Goal: Task Accomplishment & Management: Manage account settings

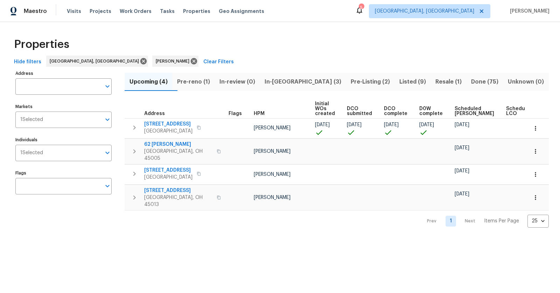
click at [206, 82] on span "Pre-reno (1)" at bounding box center [193, 82] width 34 height 10
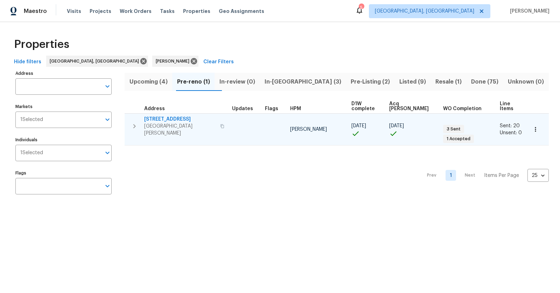
click at [168, 117] on span "[STREET_ADDRESS]" at bounding box center [180, 119] width 72 height 7
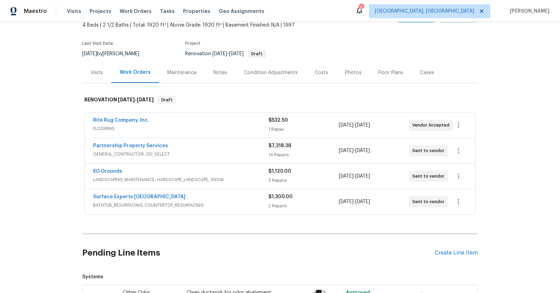
scroll to position [45, 0]
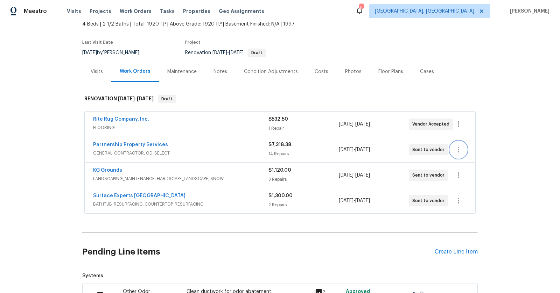
click at [460, 148] on icon "button" at bounding box center [458, 150] width 8 height 8
click at [460, 150] on li "Edit" at bounding box center [488, 149] width 76 height 12
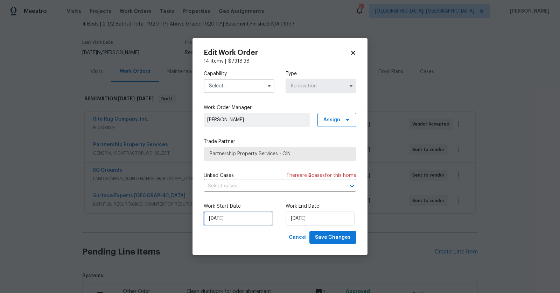
click at [221, 219] on input "9/23/2025" at bounding box center [238, 219] width 69 height 14
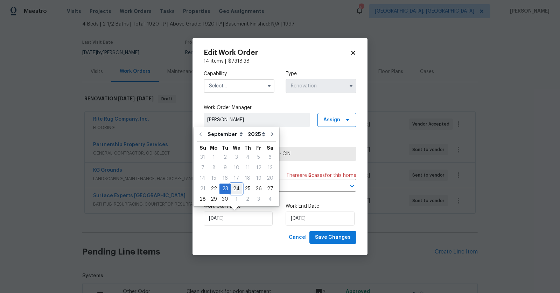
click at [236, 192] on div "24" at bounding box center [237, 189] width 12 height 10
type input "[DATE]"
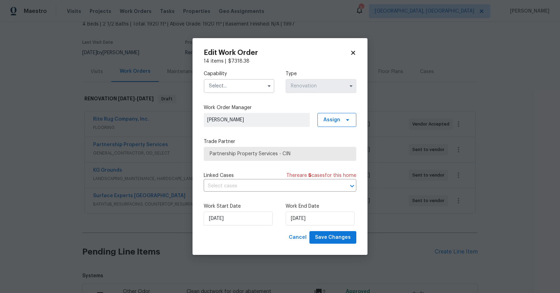
click at [247, 86] on input "text" at bounding box center [239, 86] width 71 height 14
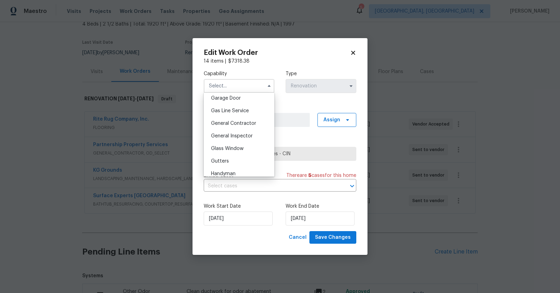
scroll to position [319, 0]
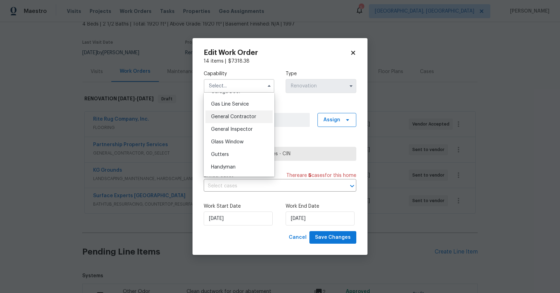
click at [248, 116] on span "General Contractor" at bounding box center [233, 116] width 45 height 5
type input "General Contractor"
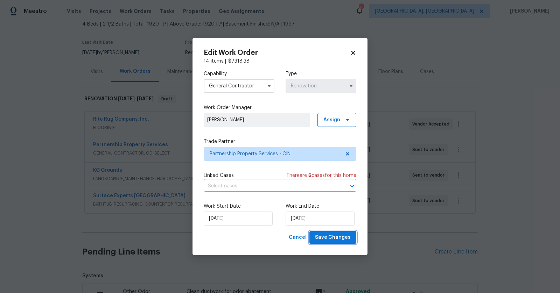
click at [335, 241] on span "Save Changes" at bounding box center [333, 238] width 36 height 9
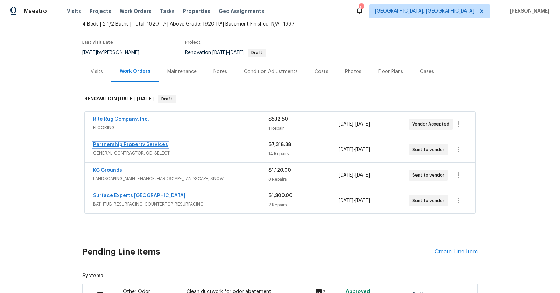
click at [132, 144] on link "Partnership Property Services" at bounding box center [130, 144] width 75 height 5
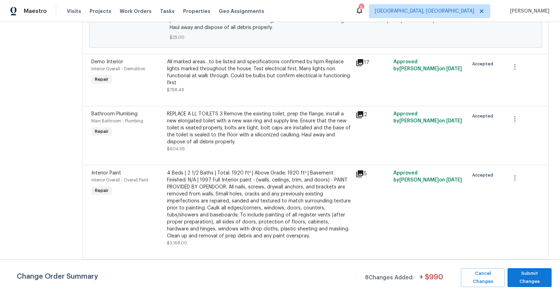
scroll to position [518, 0]
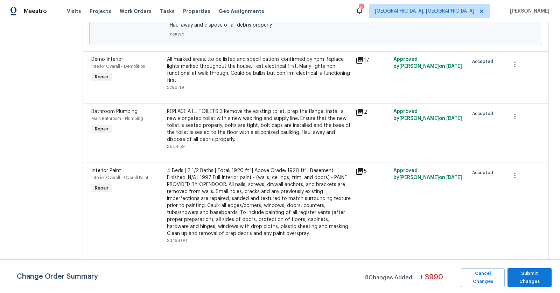
click at [335, 79] on div "All marked areas…to be listed and specifications confirmed by hpm Replace light…" at bounding box center [259, 70] width 185 height 28
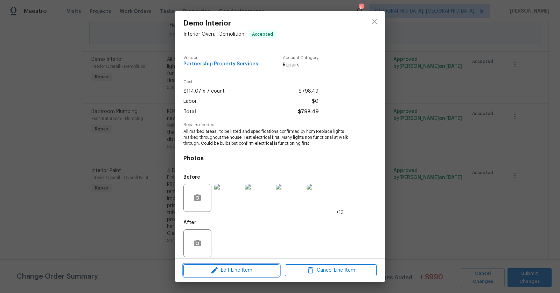
click at [240, 270] on span "Edit Line Item" at bounding box center [232, 270] width 92 height 9
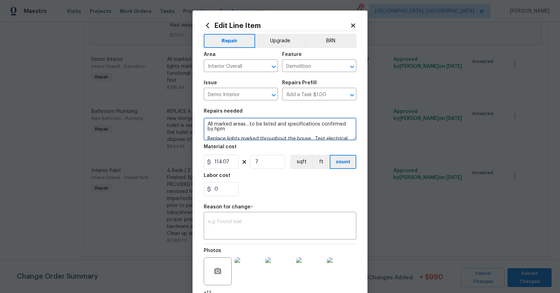
click at [250, 134] on textarea "All marked areas…to be listed and specifications confirmed by hpm Replace light…" at bounding box center [280, 129] width 153 height 22
click at [244, 130] on textarea "All marked areas…to be listed and specifications confirmed by hpm Replace light…" at bounding box center [280, 129] width 153 height 22
click at [205, 137] on textarea "All marked areas…to be listed and specifications confirmed by hpm Kitchen Cente…" at bounding box center [280, 129] width 153 height 22
click at [266, 140] on section "Repairs needed All marked areas…to be listed and specifications confirmed by hp…" at bounding box center [280, 153] width 153 height 96
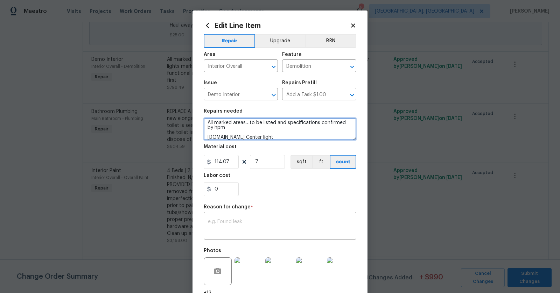
click at [266, 139] on textarea "All marked areas…to be listed and specifications confirmed by hpm 1.Kitchen Cen…" at bounding box center [280, 129] width 153 height 22
click at [208, 139] on textarea "All marked areas…to be listed and specifications confirmed by hpm 1.Kitchen Cen…" at bounding box center [280, 129] width 153 height 22
click at [284, 139] on textarea "All marked areas…to be listed and specifications confirmed by hpm 1.Kitchen Cen…" at bounding box center [280, 129] width 153 height 22
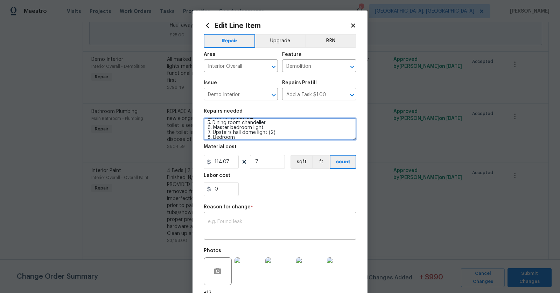
click at [213, 139] on textarea "All marked areas…to be listed and specifications confirmed by hpm 1.Kitchen Cen…" at bounding box center [280, 129] width 153 height 22
click at [258, 137] on textarea "All marked areas…to be listed and specifications confirmed by hpm 1.Kitchen Cen…" at bounding box center [280, 129] width 153 height 22
click at [264, 128] on textarea "All marked areas…to be listed and specifications confirmed by hpm 1.Kitchen Cen…" at bounding box center [280, 129] width 153 height 22
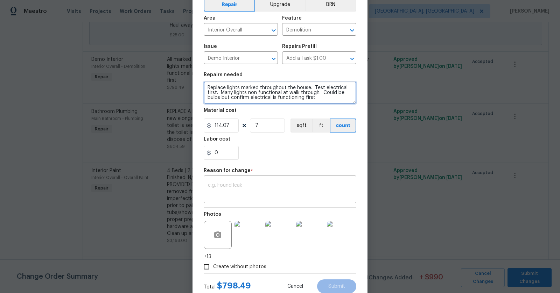
scroll to position [58, 0]
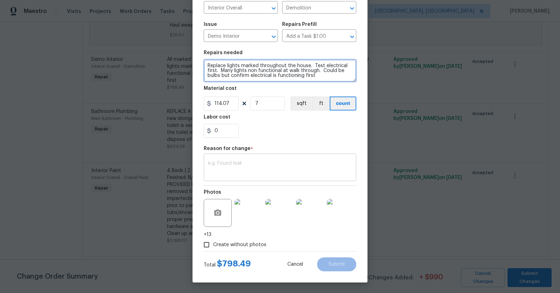
type textarea "All marked areas…to be listed and specifications confirmed by hpm 1.Kitchen Cen…"
click at [236, 172] on textarea at bounding box center [280, 168] width 144 height 15
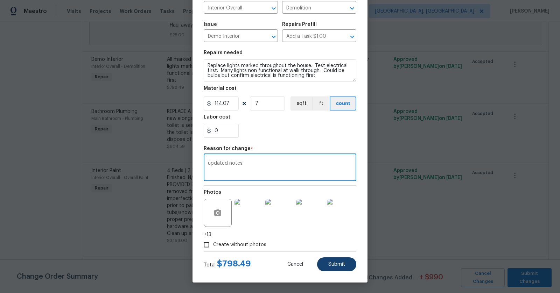
type textarea "updated notes"
click at [334, 262] on button "Submit" at bounding box center [336, 265] width 39 height 14
type textarea "All marked areas…to be listed and specifications confirmed by hpm Replace light…"
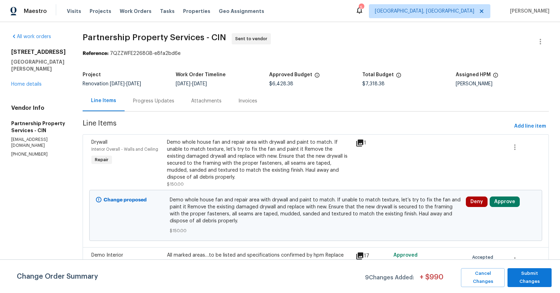
click at [29, 80] on div "6038 Glennsbury Ct West Chester, OH 45069 Home details" at bounding box center [38, 68] width 55 height 39
click at [29, 82] on link "Home details" at bounding box center [26, 84] width 30 height 5
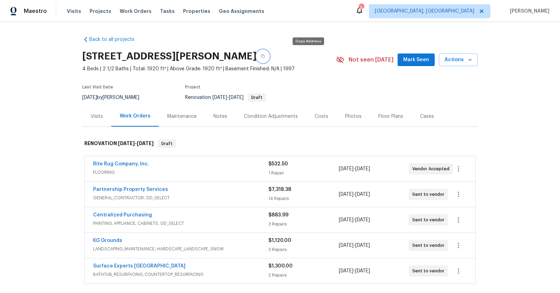
click at [265, 58] on icon "button" at bounding box center [263, 56] width 4 height 4
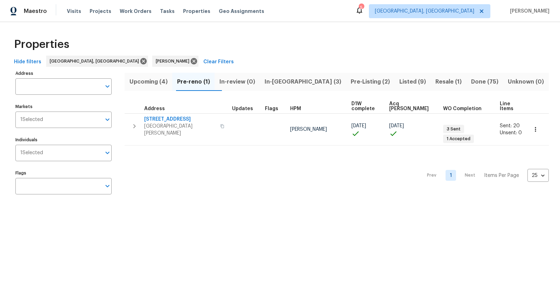
click at [220, 124] on icon "button" at bounding box center [222, 126] width 4 height 4
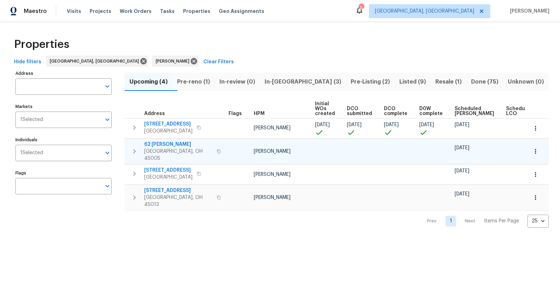
scroll to position [0, 20]
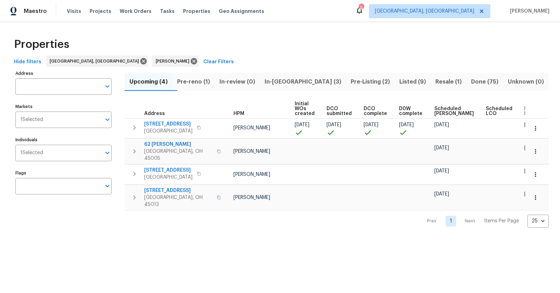
click at [301, 78] on span "In-[GEOGRAPHIC_DATA] (3)" at bounding box center [303, 82] width 78 height 10
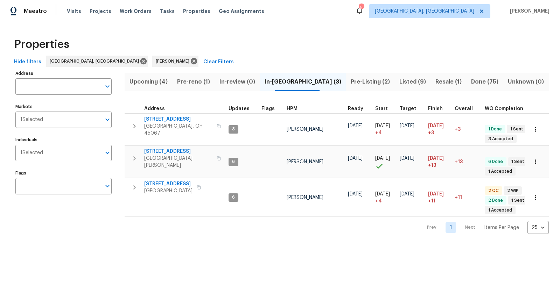
click at [205, 82] on span "Pre-reno (1)" at bounding box center [193, 82] width 34 height 10
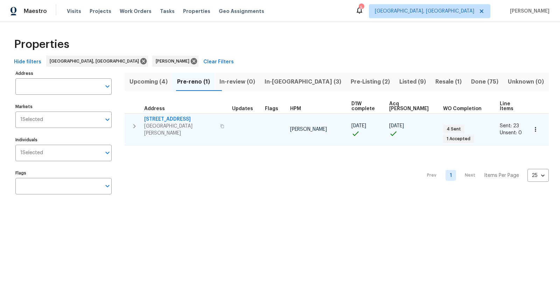
click at [172, 116] on span "[STREET_ADDRESS]" at bounding box center [180, 119] width 72 height 7
click at [133, 122] on icon "button" at bounding box center [134, 126] width 8 height 8
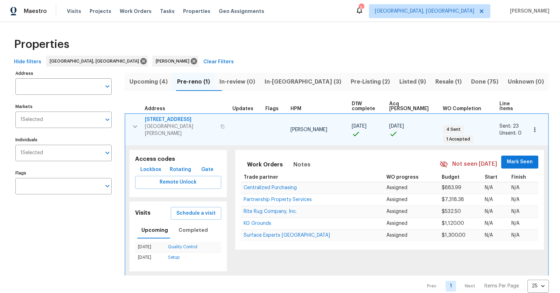
click at [148, 166] on span "Lockbox" at bounding box center [150, 170] width 21 height 9
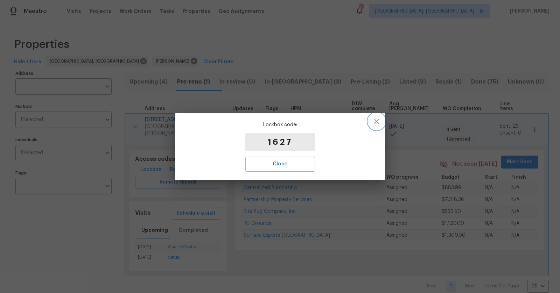
click at [380, 117] on button "button" at bounding box center [376, 121] width 17 height 17
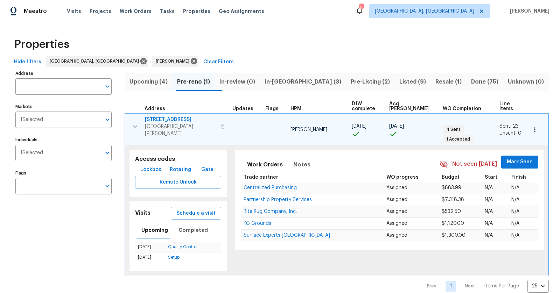
click at [173, 116] on span "[STREET_ADDRESS]" at bounding box center [180, 119] width 71 height 7
click at [350, 78] on span "Pre-Listing (2)" at bounding box center [370, 82] width 40 height 10
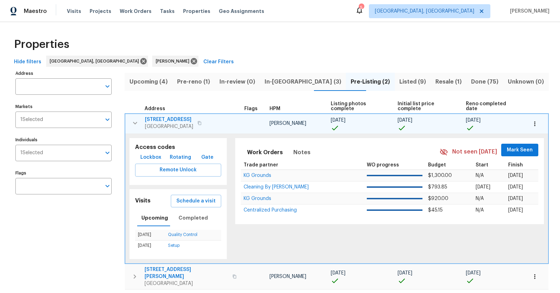
click at [170, 123] on span "Middletown, OH 45044" at bounding box center [169, 126] width 48 height 7
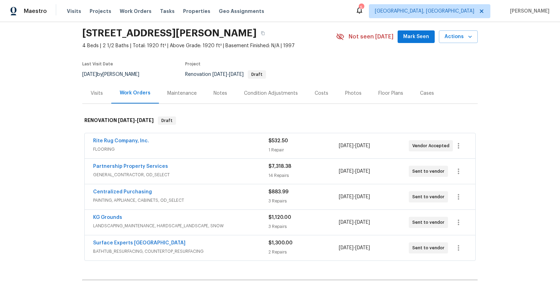
scroll to position [25, 0]
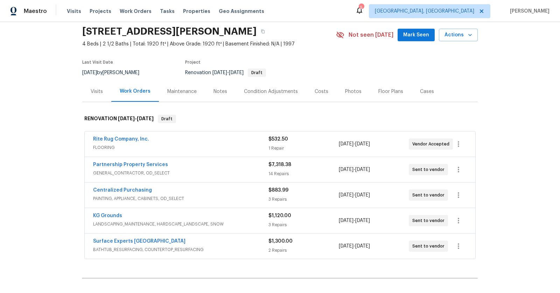
click at [136, 90] on div "Work Orders" at bounding box center [135, 91] width 31 height 7
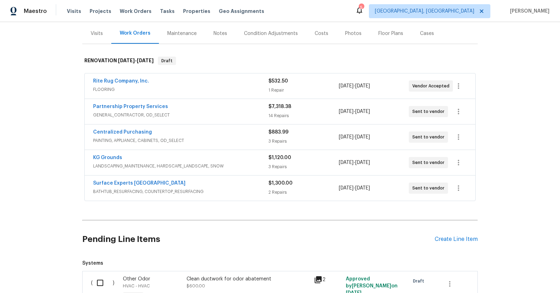
scroll to position [87, 0]
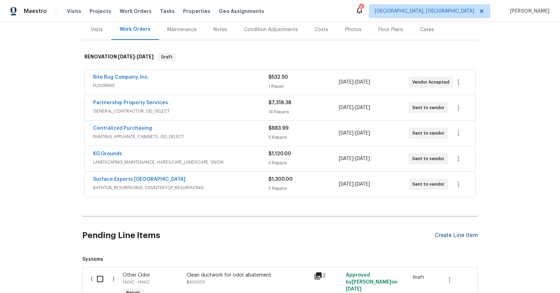
click at [454, 232] on div "Create Line Item" at bounding box center [456, 235] width 43 height 7
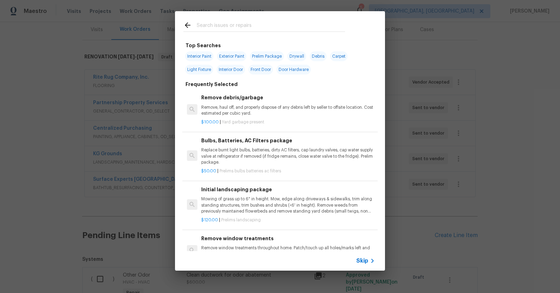
click at [273, 25] on input "text" at bounding box center [271, 26] width 148 height 11
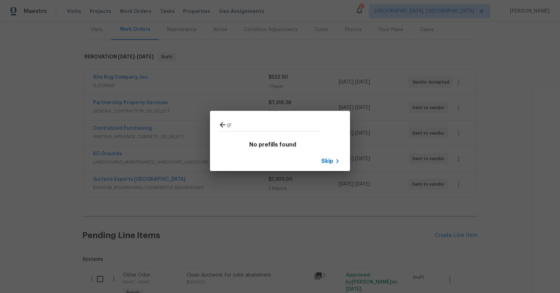
type input "g"
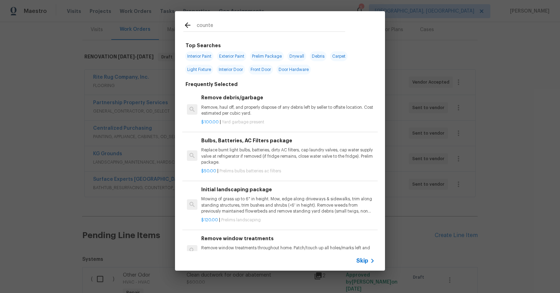
type input "counter"
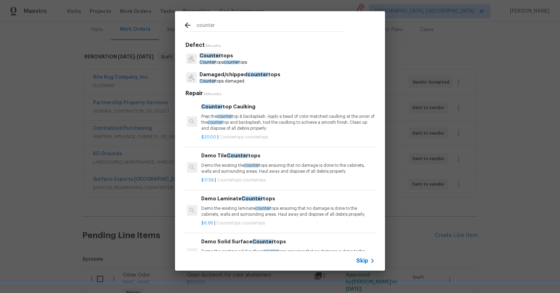
click at [231, 61] on span "counter" at bounding box center [231, 62] width 15 height 4
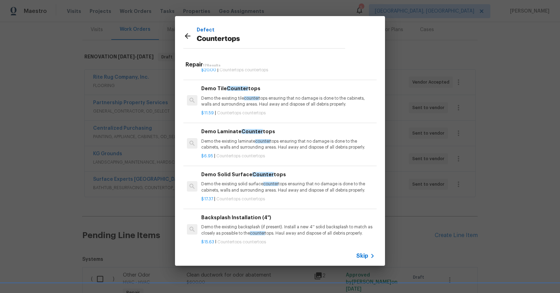
scroll to position [39, 0]
click at [231, 131] on h6 "Demo Laminate Counter tops" at bounding box center [288, 131] width 174 height 8
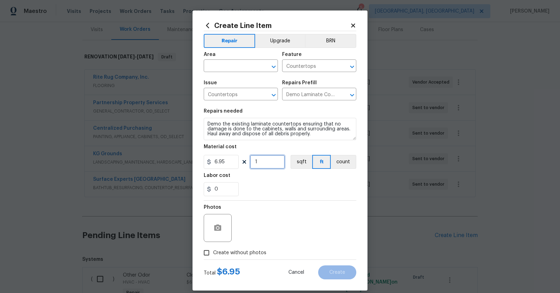
click at [268, 160] on input "1" at bounding box center [267, 162] width 35 height 14
type input "0"
click at [228, 159] on input "6.95" at bounding box center [221, 162] width 35 height 14
click at [350, 23] on icon at bounding box center [353, 25] width 6 height 6
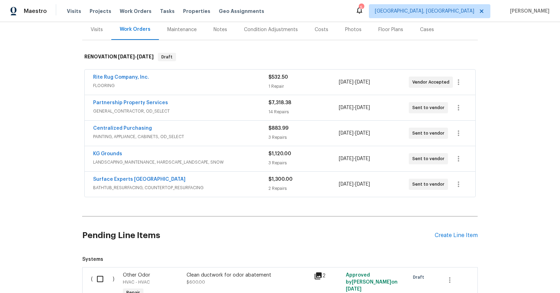
click at [122, 105] on span "Partnership Property Services" at bounding box center [130, 102] width 75 height 7
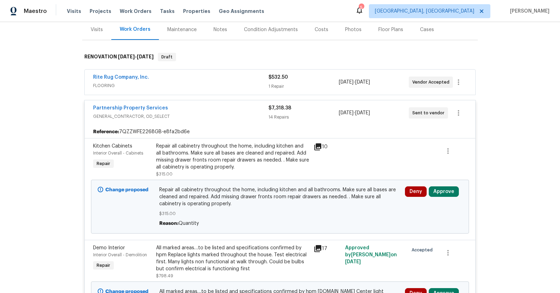
click at [139, 110] on span "Partnership Property Services" at bounding box center [130, 108] width 75 height 7
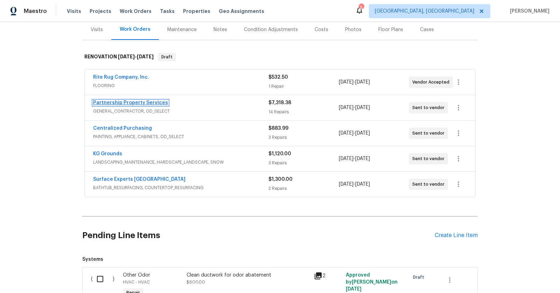
click at [139, 100] on link "Partnership Property Services" at bounding box center [130, 102] width 75 height 5
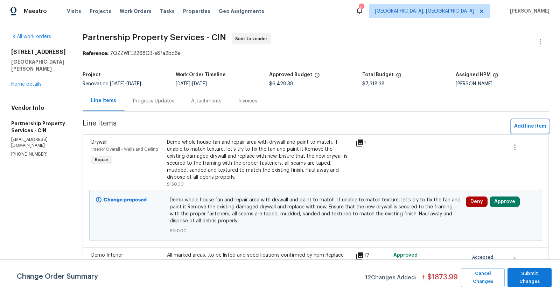
click at [532, 125] on span "Add line item" at bounding box center [530, 126] width 32 height 9
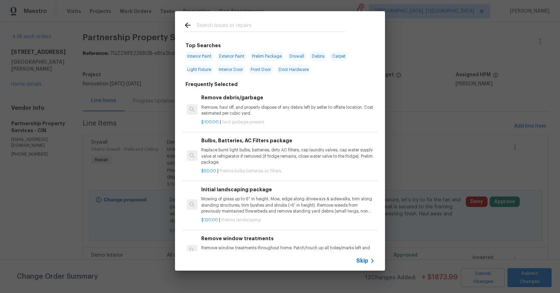
click at [252, 21] on input "text" at bounding box center [271, 26] width 148 height 11
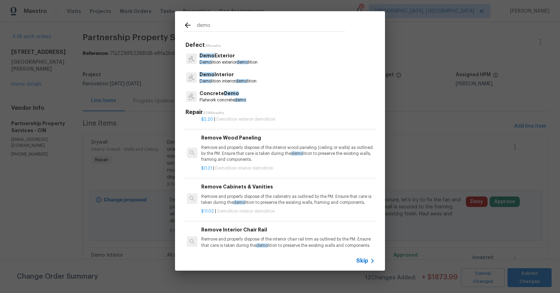
scroll to position [319, 0]
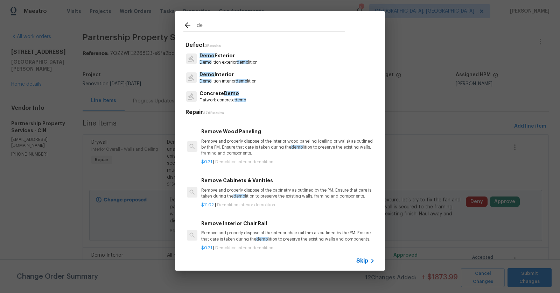
type input "d"
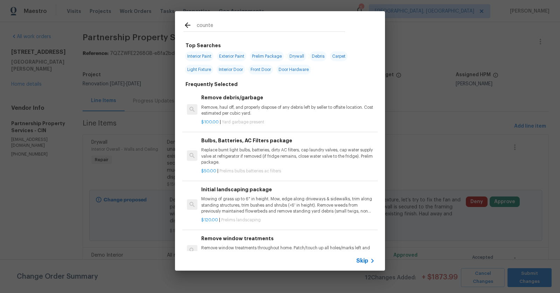
type input "counter"
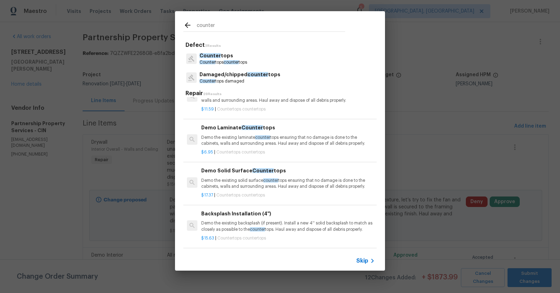
scroll to position [74, 0]
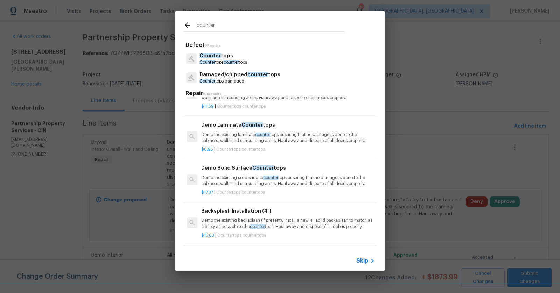
click at [235, 137] on p "Demo the existing laminate counter tops ensuring that no damage is done to the …" at bounding box center [288, 138] width 174 height 12
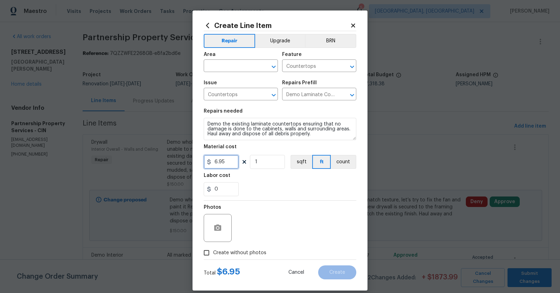
click at [228, 165] on input "6.95" at bounding box center [221, 162] width 35 height 14
type input "100"
click at [224, 189] on input "0" at bounding box center [221, 189] width 35 height 14
click at [210, 256] on input "Create without photos" at bounding box center [206, 252] width 13 height 13
checkbox input "true"
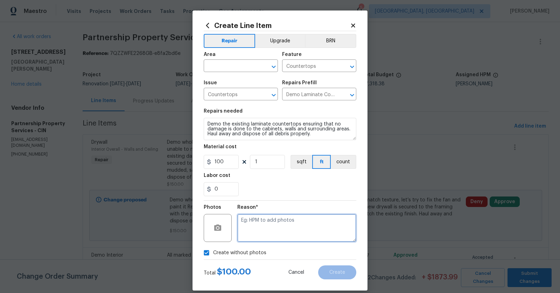
click at [263, 225] on textarea at bounding box center [296, 228] width 119 height 28
type textarea "to add"
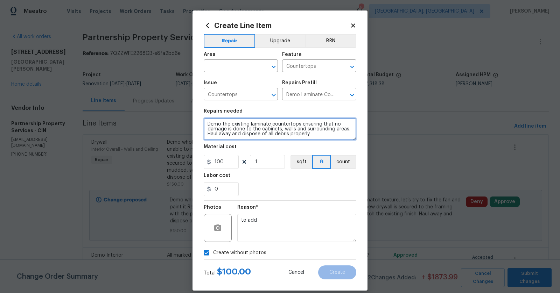
click at [326, 138] on textarea "Demo the existing laminate countertops ensuring that no damage is done to the c…" at bounding box center [280, 129] width 153 height 22
type textarea "Demo the existing laminate countertops ensuring that no damage is done to the c…"
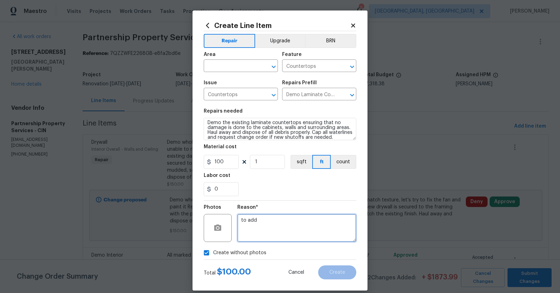
click at [276, 235] on textarea "to add" at bounding box center [296, 228] width 119 height 28
click at [246, 70] on input "text" at bounding box center [231, 66] width 55 height 11
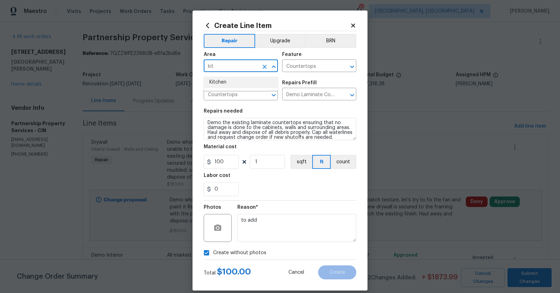
click at [235, 81] on li "Kitchen" at bounding box center [241, 83] width 74 height 12
type input "Kitchen"
click at [271, 43] on button "Upgrade" at bounding box center [280, 41] width 50 height 14
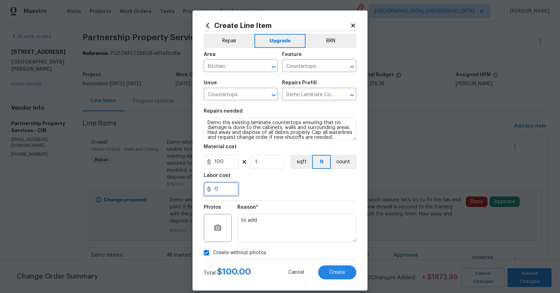
click at [225, 190] on input "0" at bounding box center [221, 189] width 35 height 14
type input "50"
click at [315, 243] on div "Reason* to add" at bounding box center [296, 224] width 119 height 46
click at [338, 264] on div "Total $ 150.00 Cancel Create" at bounding box center [280, 270] width 153 height 20
click at [339, 273] on span "Create" at bounding box center [337, 272] width 16 height 5
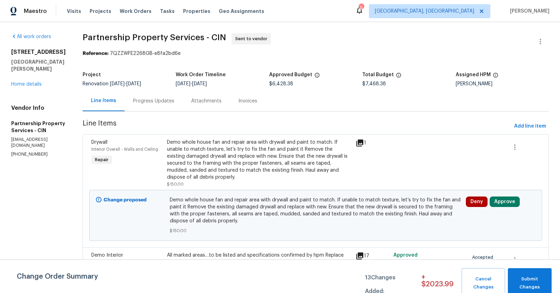
click at [17, 74] on div "6038 Glennsbury Ct West Chester, OH 45069 Home details" at bounding box center [38, 68] width 55 height 39
click at [19, 82] on link "Home details" at bounding box center [26, 84] width 30 height 5
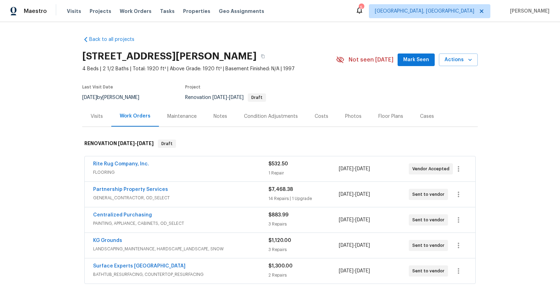
scroll to position [4, 0]
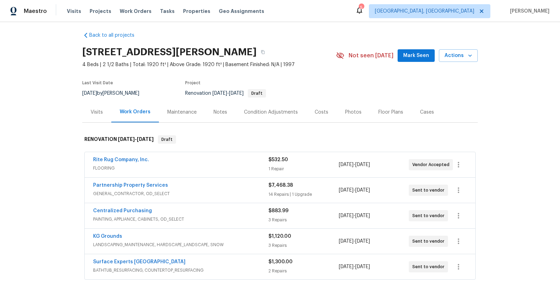
click at [96, 111] on div "Visits" at bounding box center [97, 112] width 12 height 7
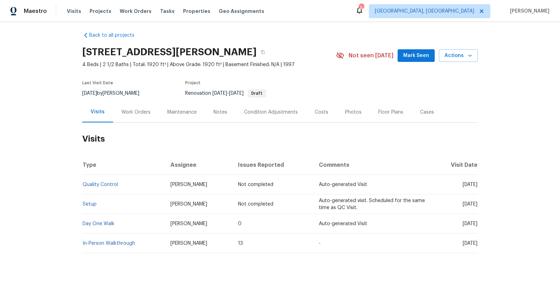
click at [138, 109] on div "Work Orders" at bounding box center [135, 112] width 29 height 7
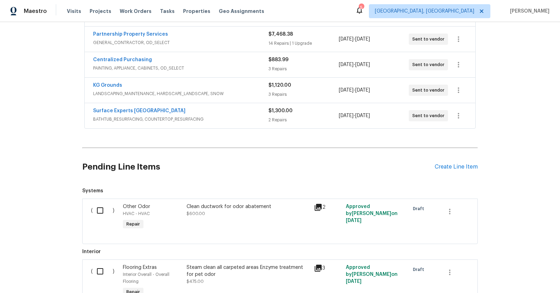
scroll to position [158, 0]
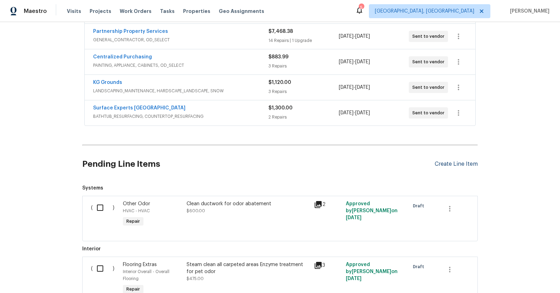
click at [455, 163] on div "Create Line Item" at bounding box center [456, 164] width 43 height 7
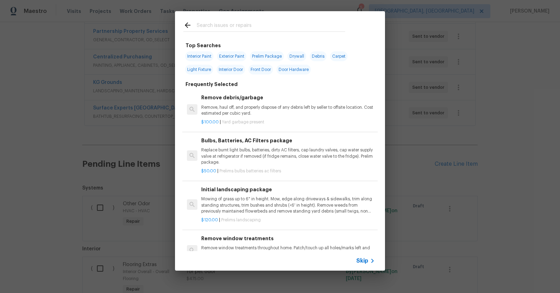
click at [284, 25] on input "text" at bounding box center [271, 26] width 148 height 11
type input "count"
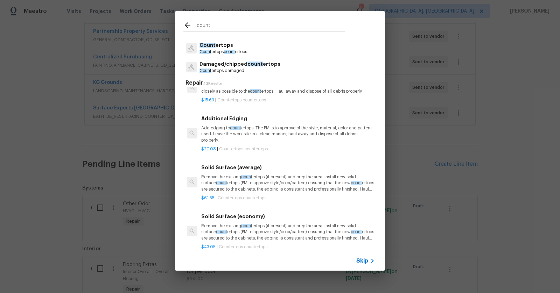
scroll to position [9, 0]
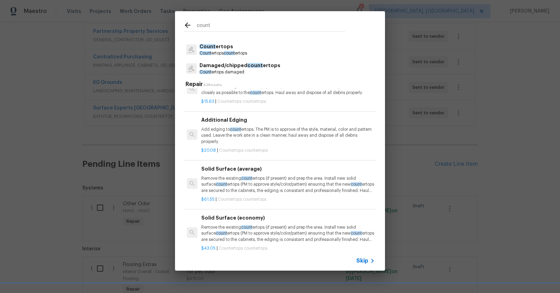
click at [238, 51] on p "Count ertops count ertops" at bounding box center [224, 53] width 48 height 6
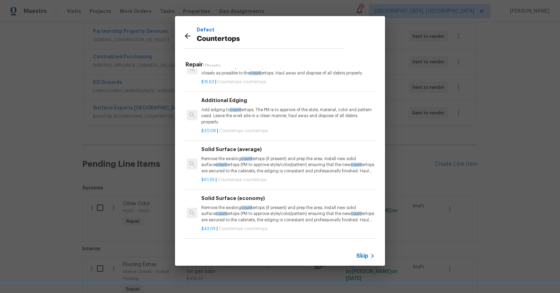
click at [287, 161] on p "Remove the existing count ertops (if present) and prep the area. Install new so…" at bounding box center [288, 165] width 174 height 18
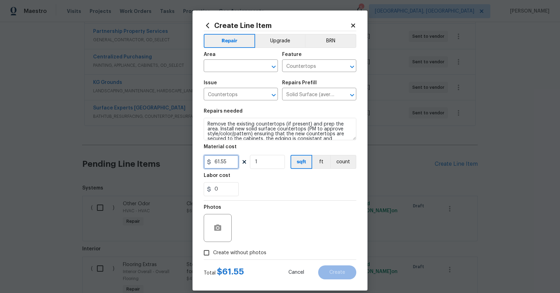
click at [233, 162] on input "61.55" at bounding box center [221, 162] width 35 height 14
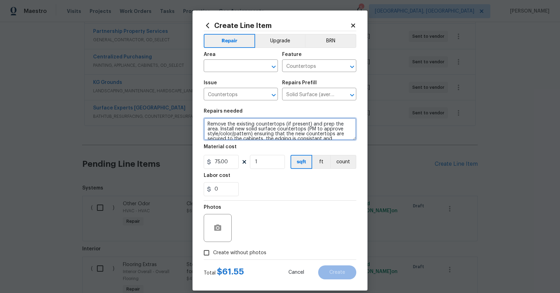
click at [300, 126] on textarea "Remove the existing countertops (if present) and prep the area. Install new sol…" at bounding box center [280, 129] width 153 height 22
type input "75"
click at [300, 126] on textarea "Remove the existing countertops (if present) and prep the area. Install new sol…" at bounding box center [280, 129] width 153 height 22
click at [236, 128] on textarea "Privide quote for replacing the kitchen countertops and Primary bedroom counter…" at bounding box center [280, 129] width 153 height 22
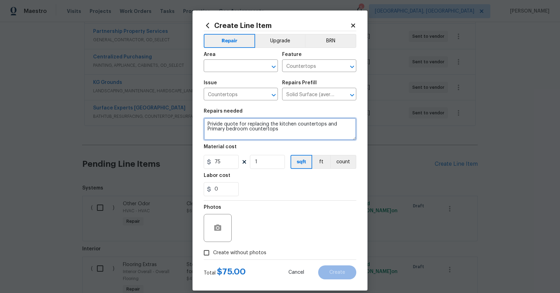
click at [236, 128] on textarea "Privide quote for replacing the kitchen countertops and Primary bedroom counter…" at bounding box center [280, 129] width 153 height 22
click at [271, 128] on textarea "Privide quote for replacing the kitchen countertops and Primary bath countertops" at bounding box center [280, 129] width 153 height 22
click at [215, 124] on textarea "Privide quote for replacing the kitchen countertops and Primary bath countertop…" at bounding box center [280, 129] width 153 height 22
click at [318, 134] on textarea "Provide quote for replacing the kitchen countertops and Primary bath countertop…" at bounding box center [280, 129] width 153 height 22
type textarea "Provide quote for replacing the kitchen countertops and Primary bath countertop…"
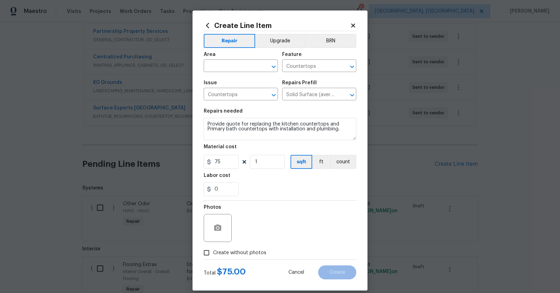
click at [204, 258] on input "Create without photos" at bounding box center [206, 252] width 13 height 13
checkbox input "true"
click at [250, 236] on textarea at bounding box center [296, 228] width 119 height 28
type textarea "to add"
click at [337, 246] on div "Create without photos" at bounding box center [280, 252] width 153 height 13
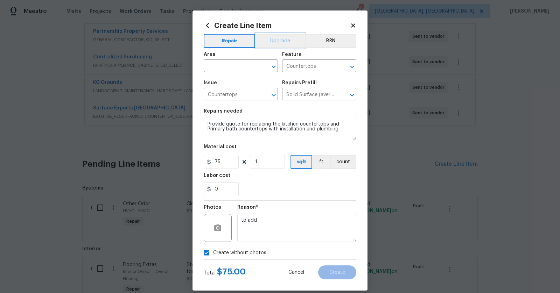
click at [272, 47] on button "Upgrade" at bounding box center [280, 41] width 50 height 14
click at [250, 69] on input "text" at bounding box center [231, 66] width 55 height 11
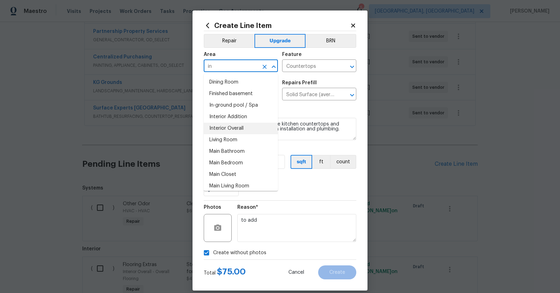
click at [238, 125] on li "Interior Overall" at bounding box center [241, 129] width 74 height 12
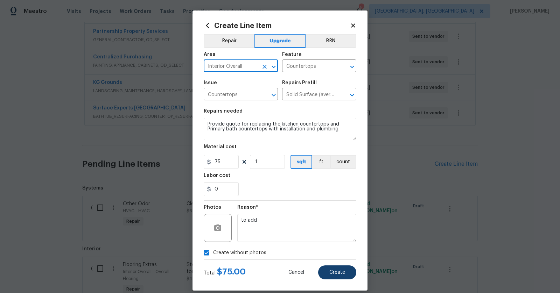
type input "Interior Overall"
click at [344, 274] on span "Create" at bounding box center [337, 272] width 16 height 5
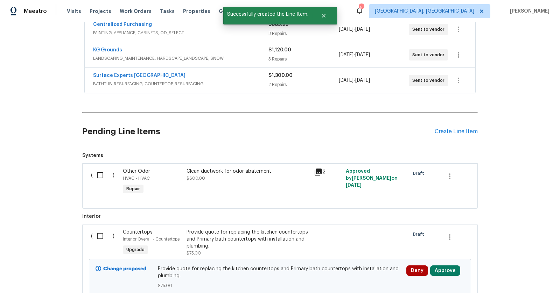
scroll to position [225, 0]
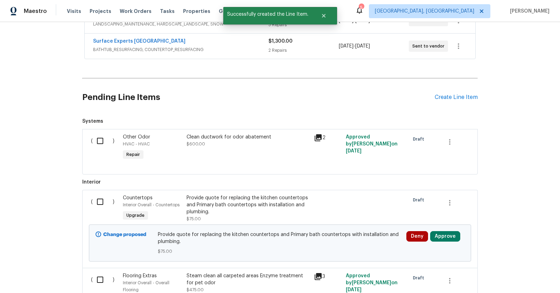
click at [100, 195] on input "checkbox" at bounding box center [103, 202] width 20 height 15
checkbox input "true"
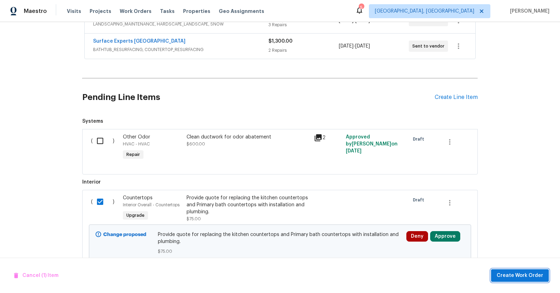
click at [512, 274] on span "Create Work Order" at bounding box center [520, 276] width 47 height 9
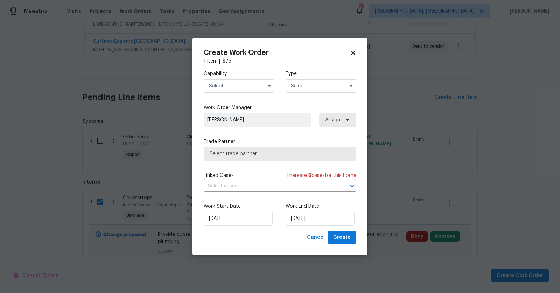
click at [238, 83] on input "text" at bounding box center [239, 86] width 71 height 14
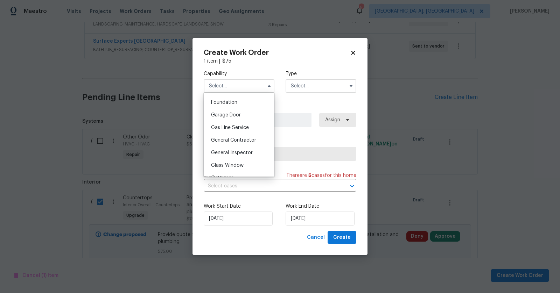
scroll to position [296, 0]
click at [236, 137] on span "General Contractor" at bounding box center [233, 139] width 45 height 5
type input "General Contractor"
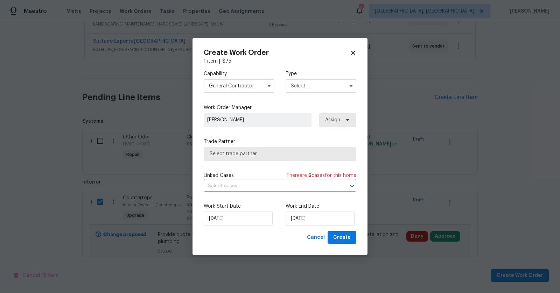
click at [320, 88] on input "text" at bounding box center [321, 86] width 71 height 14
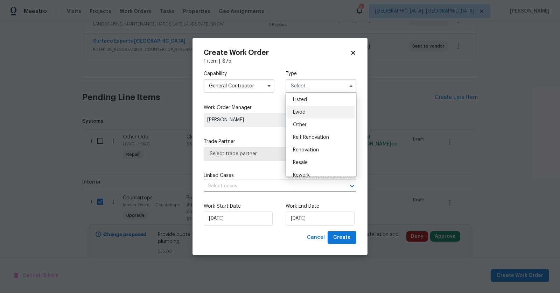
scroll to position [80, 0]
click at [316, 129] on div "Renovation" at bounding box center [320, 134] width 67 height 13
type input "Renovation"
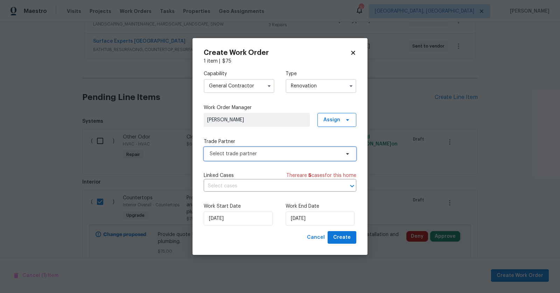
click at [248, 153] on span "Select trade partner" at bounding box center [275, 154] width 131 height 7
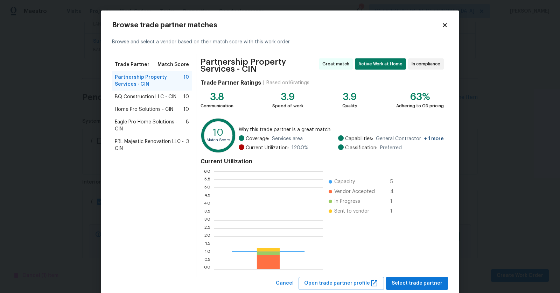
scroll to position [98, 109]
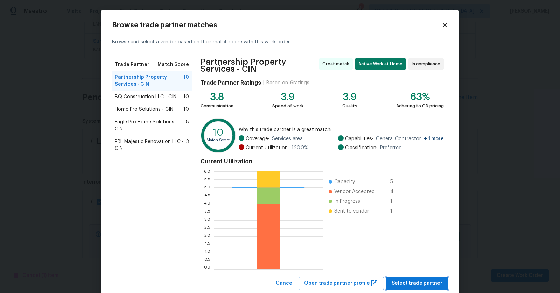
click at [439, 285] on span "Select trade partner" at bounding box center [417, 283] width 51 height 9
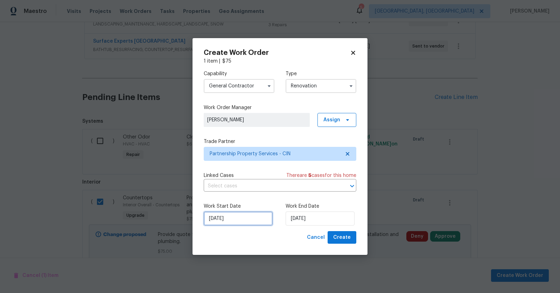
click at [248, 218] on input "[DATE]" at bounding box center [238, 219] width 69 height 14
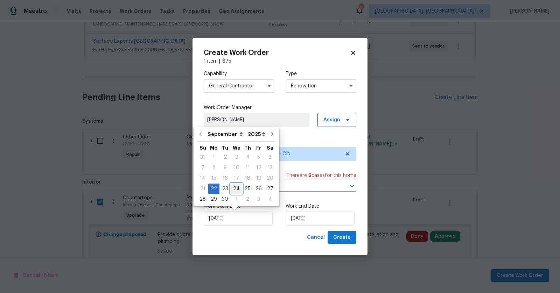
click at [233, 191] on div "24" at bounding box center [237, 189] width 12 height 10
type input "[DATE]"
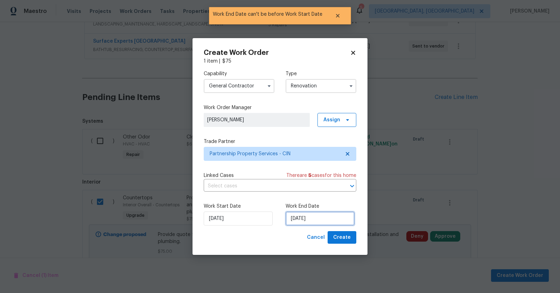
click at [323, 218] on input "[DATE]" at bounding box center [320, 219] width 69 height 14
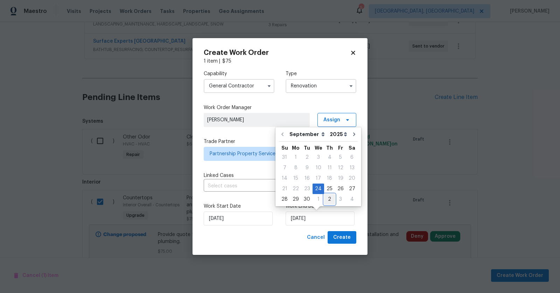
click at [329, 197] on div "2" at bounding box center [329, 200] width 11 height 10
type input "[DATE]"
select select "9"
click at [342, 238] on span "Create" at bounding box center [342, 238] width 18 height 9
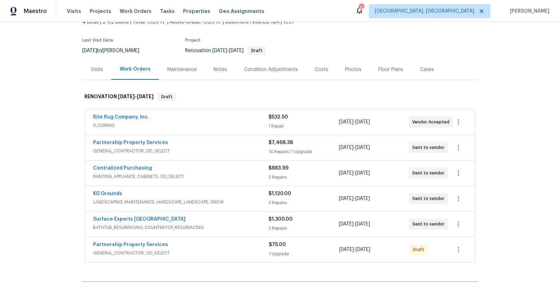
scroll to position [52, 0]
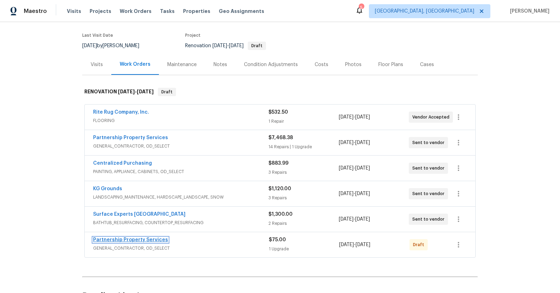
click at [156, 238] on link "Partnership Property Services" at bounding box center [130, 240] width 75 height 5
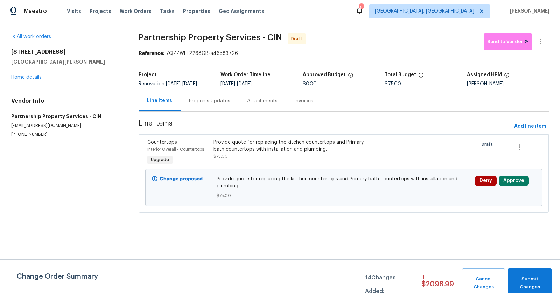
click at [221, 100] on div "Progress Updates" at bounding box center [209, 101] width 41 height 7
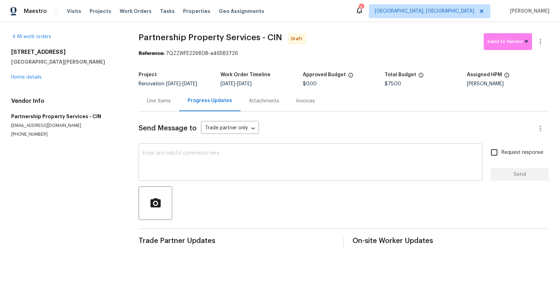
click at [190, 147] on div "x ​" at bounding box center [311, 163] width 344 height 36
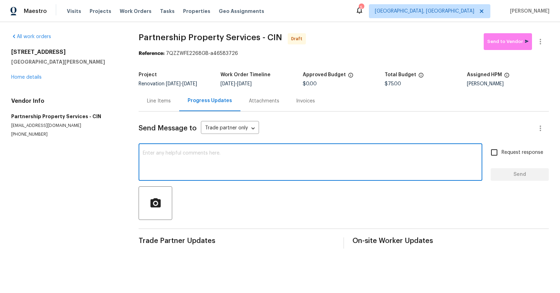
paste textarea "Hi Michelle, Please see my suggested upgrades below. We have a rather large URS…"
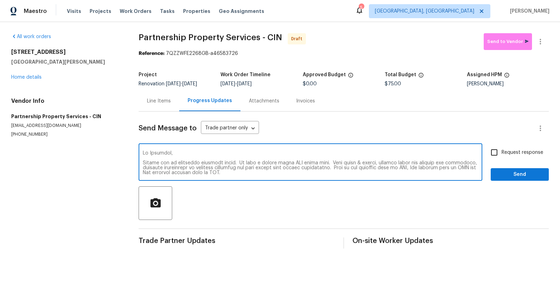
scroll to position [127, 0]
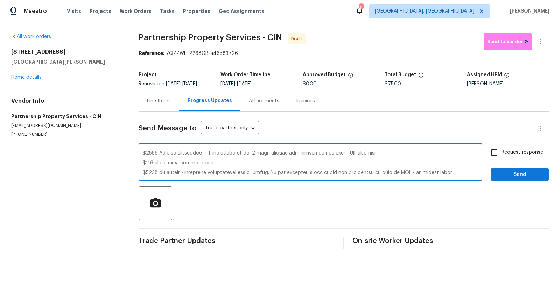
click at [293, 161] on textarea at bounding box center [310, 163] width 335 height 25
click at [454, 163] on textarea at bounding box center [310, 163] width 335 height 25
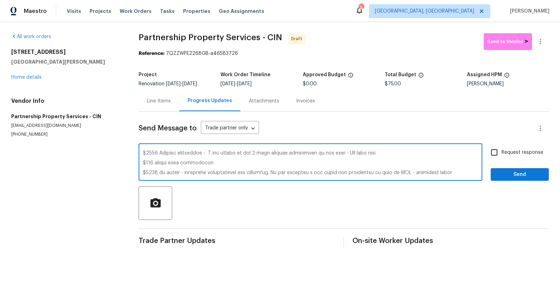
click at [454, 163] on textarea at bounding box center [310, 163] width 335 height 25
click at [449, 172] on textarea at bounding box center [310, 163] width 335 height 25
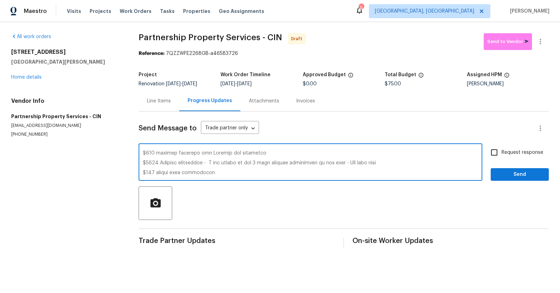
scroll to position [113, 0]
click at [222, 168] on textarea at bounding box center [310, 163] width 335 height 25
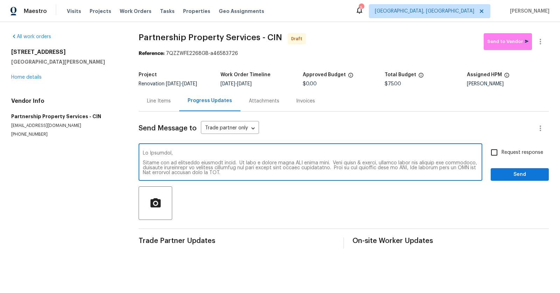
type textarea "Hi Michelle, Please see my suggested upgrades below. We have a rather large URS…"
click at [141, 149] on div "x ​" at bounding box center [311, 163] width 344 height 36
click at [142, 150] on div "x ​" at bounding box center [311, 163] width 344 height 36
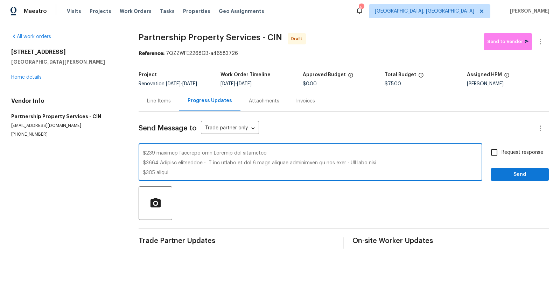
click at [183, 172] on textarea at bounding box center [310, 163] width 335 height 25
click at [142, 148] on div "x ​" at bounding box center [311, 163] width 344 height 36
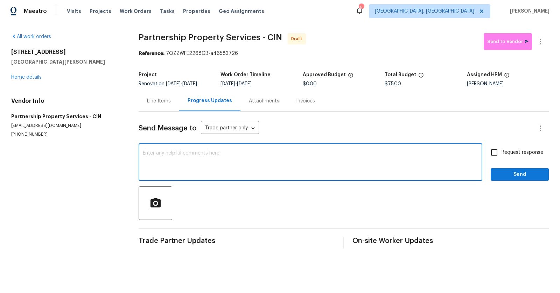
scroll to position [0, 0]
click at [190, 150] on div "x ​" at bounding box center [311, 163] width 344 height 36
type textarea "Lockbox Code 1627 - Please measure kitchen and masterbath for granite. No grani…"
click at [496, 151] on input "Request response" at bounding box center [494, 152] width 15 height 15
checkbox input "true"
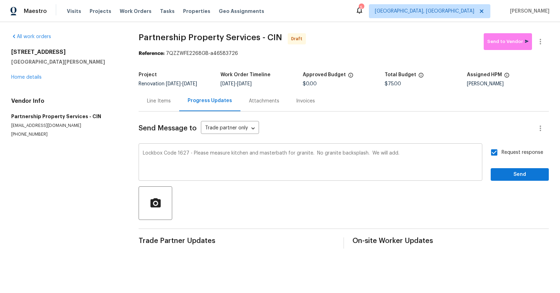
click at [417, 150] on div "Lockbox Code 1627 - Please measure kitchen and masterbath for granite. No grani…" at bounding box center [311, 163] width 344 height 36
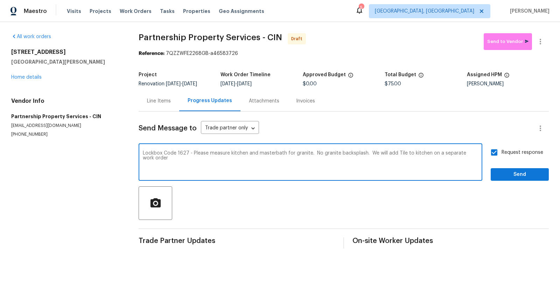
type textarea "Lockbox Code 1627 - Please measure kitchen and masterbath for granite. No grani…"
click at [525, 173] on span "Send" at bounding box center [519, 175] width 47 height 9
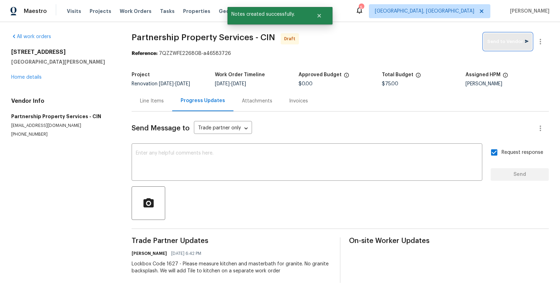
click at [510, 50] on button "Send to Vendor" at bounding box center [508, 41] width 48 height 17
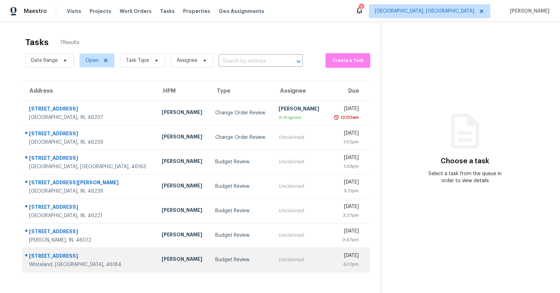
click at [47, 251] on td "241 Mooreland Dr Whiteland, IN, 46184" at bounding box center [89, 260] width 134 height 25
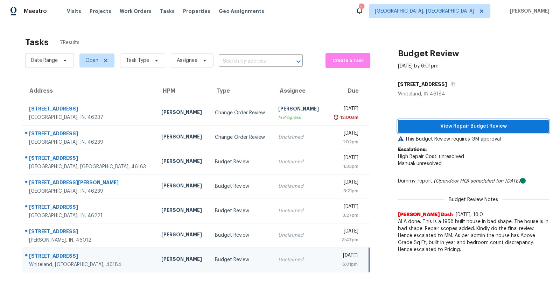
click at [468, 125] on span "View Repair Budget Review" at bounding box center [474, 126] width 140 height 9
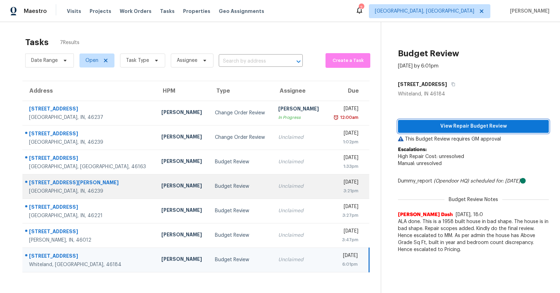
scroll to position [7, 0]
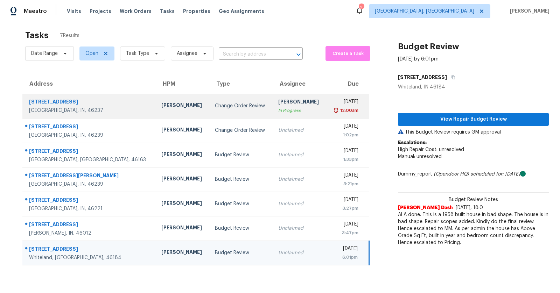
click at [209, 110] on td "Change Order Review" at bounding box center [240, 106] width 63 height 25
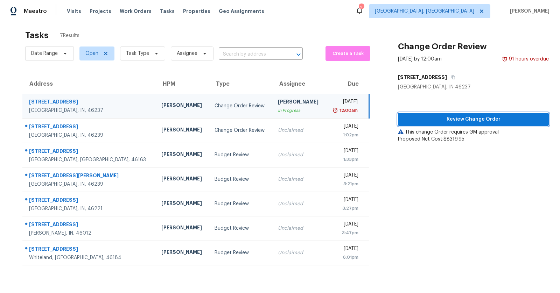
click at [412, 120] on span "Review Change Order" at bounding box center [474, 119] width 140 height 9
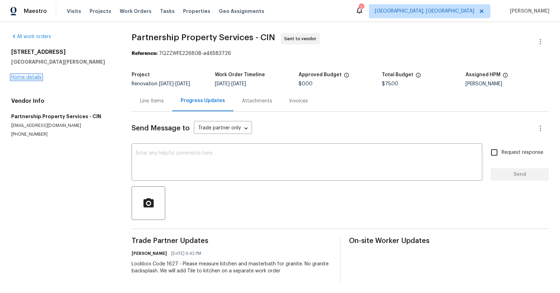
click at [35, 75] on link "Home details" at bounding box center [26, 77] width 30 height 5
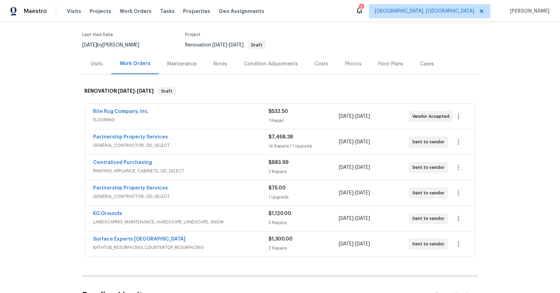
scroll to position [53, 0]
click at [156, 138] on link "Partnership Property Services" at bounding box center [130, 136] width 75 height 5
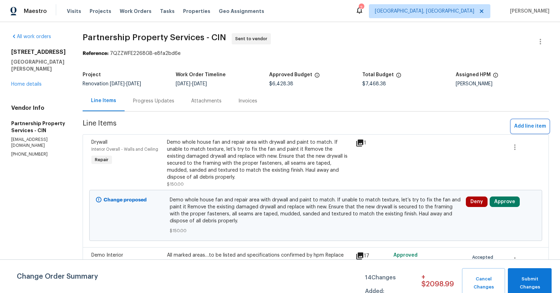
click at [540, 122] on span "Add line item" at bounding box center [530, 126] width 32 height 9
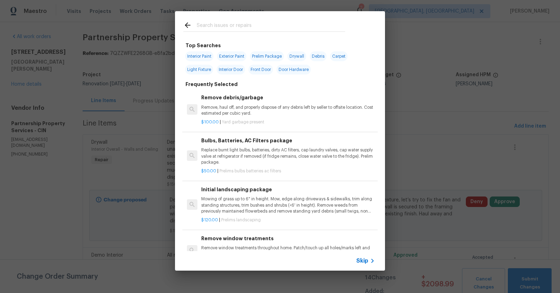
click at [278, 28] on input "text" at bounding box center [271, 26] width 148 height 11
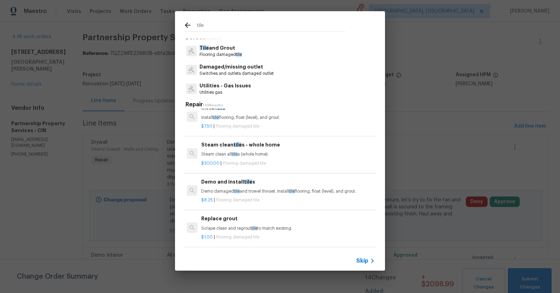
scroll to position [47, 1]
type input "tile"
click at [218, 120] on p "Install tile flooring, float (level), and grout." at bounding box center [288, 119] width 174 height 6
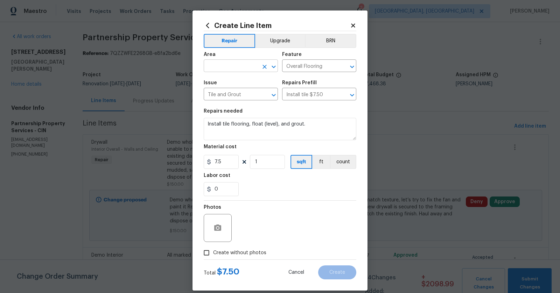
click at [249, 68] on input "text" at bounding box center [231, 66] width 55 height 11
click at [239, 79] on li "Kitchen" at bounding box center [241, 83] width 74 height 12
type input "Kitchen"
click at [301, 68] on input "Overall Flooring" at bounding box center [309, 66] width 55 height 11
click at [301, 94] on li "Cabinets" at bounding box center [319, 99] width 74 height 12
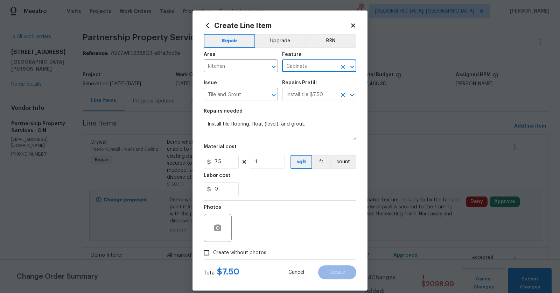
click at [339, 98] on div at bounding box center [347, 95] width 18 height 10
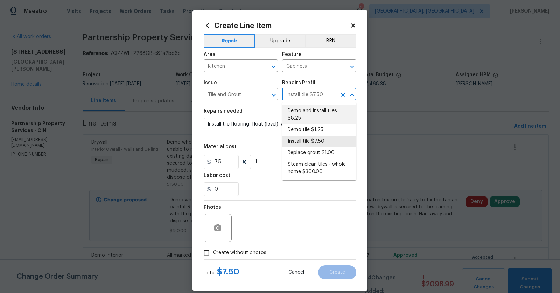
click at [321, 112] on li "Demo and install tiles $8.25" at bounding box center [319, 114] width 74 height 19
type input "Overall Flooring"
type input "Install tile $7.50"
type textarea "Demo damaged tile and trowel thinset. Install tile flooring, float (level), and…"
type input "Demo and install tiles $8.25"
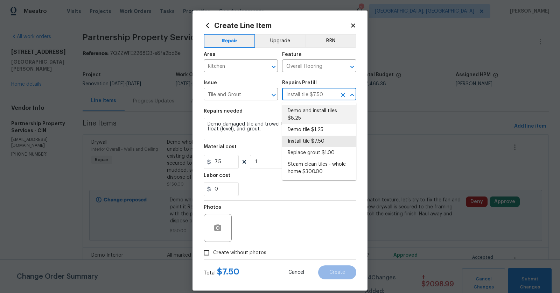
type input "8.25"
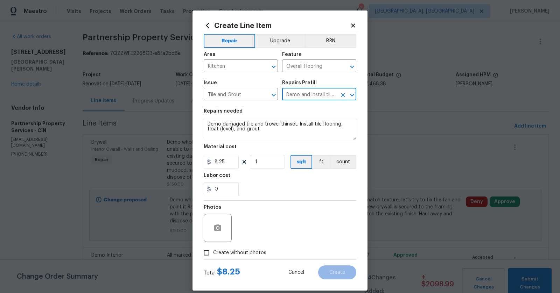
click at [325, 90] on input "Demo and install tiles $8.25" at bounding box center [309, 95] width 55 height 11
click at [324, 96] on input "Demo and install tiles $8.25" at bounding box center [309, 95] width 55 height 11
click at [350, 97] on icon "Open" at bounding box center [352, 95] width 8 height 8
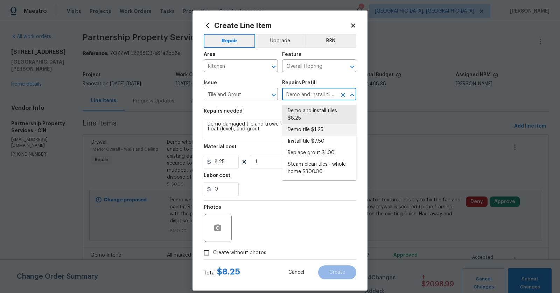
click at [323, 125] on li "Demo tile $1.25" at bounding box center [319, 130] width 74 height 12
type input "Demo tile $1.25"
type textarea "Demo tile and thinset"
type input "1.25"
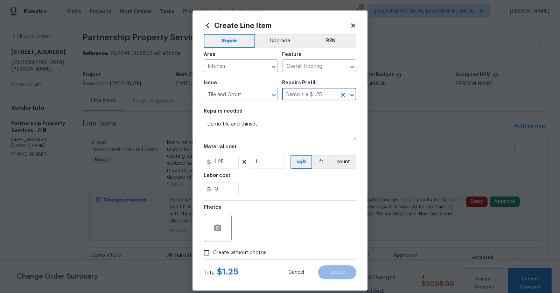
click at [349, 95] on icon "Open" at bounding box center [352, 95] width 8 height 8
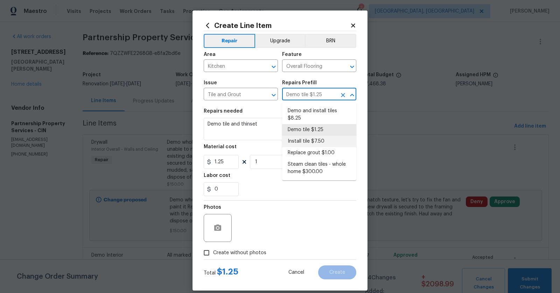
click at [326, 138] on li "Install tile $7.50" at bounding box center [319, 142] width 74 height 12
type input "Install tile $7.50"
type textarea "Install tile flooring, float (level), and grout."
type input "7.5"
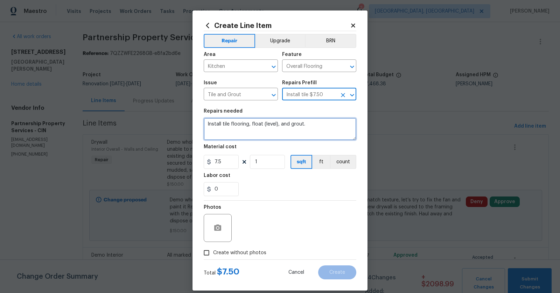
click at [324, 128] on textarea "Install tile flooring, float (level), and grout." at bounding box center [280, 129] width 153 height 22
click at [314, 132] on textarea "Install tile flooring, float (level), and grout." at bounding box center [280, 129] width 153 height 22
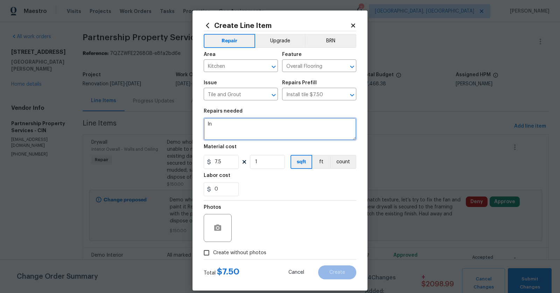
type textarea "I"
type textarea "Install Artic White subway tile 3X12 with [PERSON_NAME] ends in kitchen"
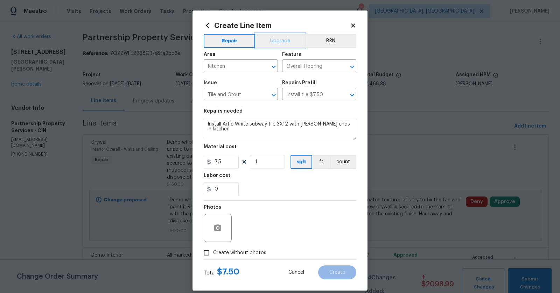
click at [286, 37] on button "Upgrade" at bounding box center [280, 41] width 50 height 14
click at [232, 163] on input "7.5" at bounding box center [221, 162] width 35 height 14
type input "600"
click at [282, 236] on div "Photos" at bounding box center [280, 224] width 153 height 46
click at [209, 253] on input "Create without photos" at bounding box center [206, 252] width 13 height 13
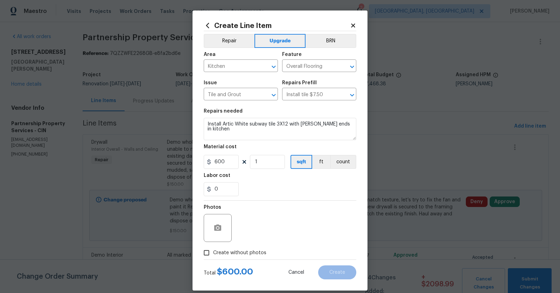
checkbox input "true"
click at [257, 229] on textarea at bounding box center [296, 228] width 119 height 28
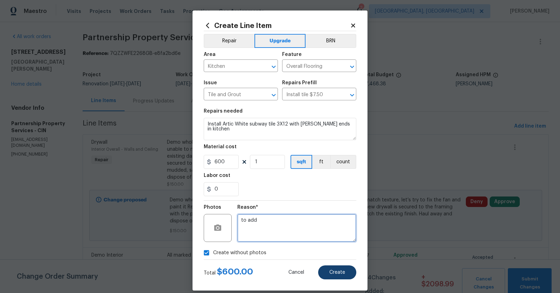
type textarea "to add"
click at [342, 273] on span "Create" at bounding box center [337, 272] width 16 height 5
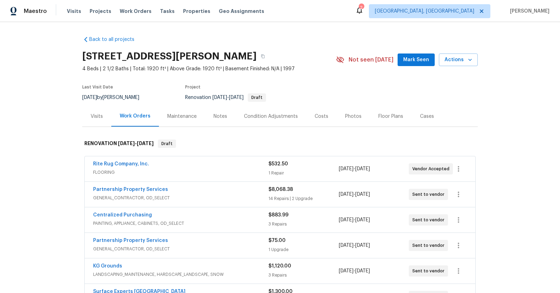
click at [216, 117] on div "Notes" at bounding box center [221, 116] width 14 height 7
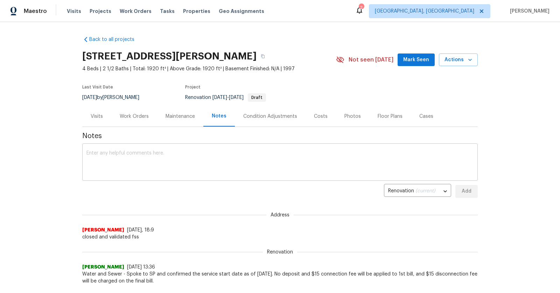
click at [165, 166] on textarea at bounding box center [279, 163] width 387 height 25
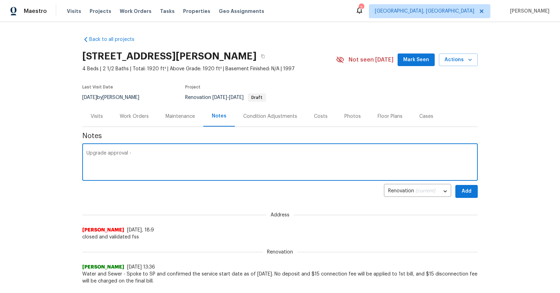
paste textarea "[URL][DOMAIN_NAME]"
type textarea "Upgrade approval - [URL][DOMAIN_NAME] Water service is back on."
click at [474, 189] on button "Add" at bounding box center [466, 191] width 22 height 13
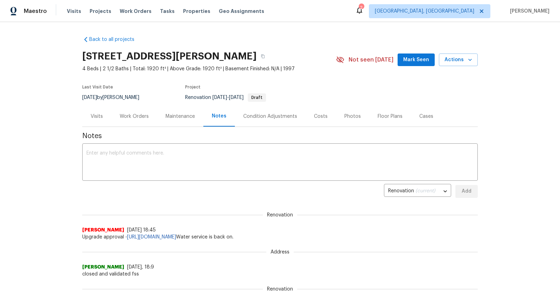
click at [141, 118] on div "Work Orders" at bounding box center [134, 116] width 29 height 7
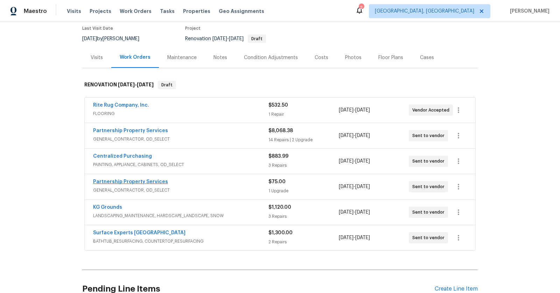
scroll to position [65, 0]
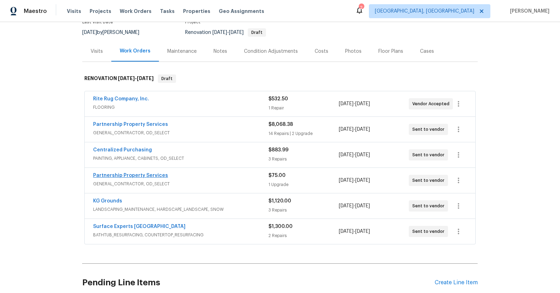
click at [143, 202] on div "KG Grounds" at bounding box center [180, 202] width 175 height 8
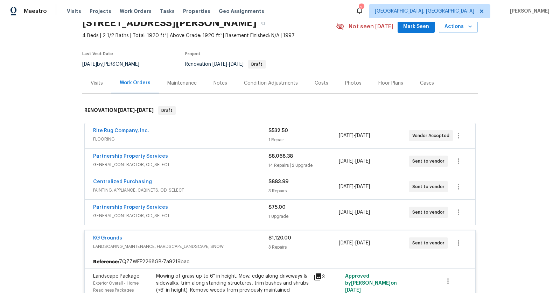
scroll to position [0, 0]
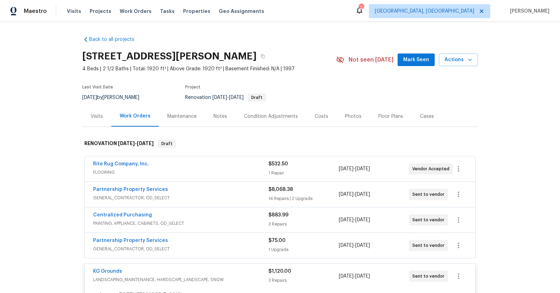
click at [521, 75] on div "Back to all projects [STREET_ADDRESS][PERSON_NAME] 4 Beds | 2 1/2 Baths | Total…" at bounding box center [280, 157] width 560 height 271
click at [123, 191] on link "Partnership Property Services" at bounding box center [130, 189] width 75 height 5
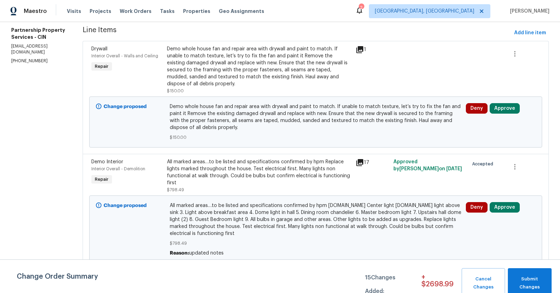
scroll to position [99, 0]
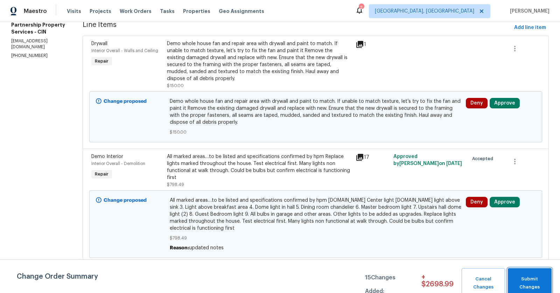
click at [528, 285] on span "Submit Changes" at bounding box center [530, 284] width 37 height 16
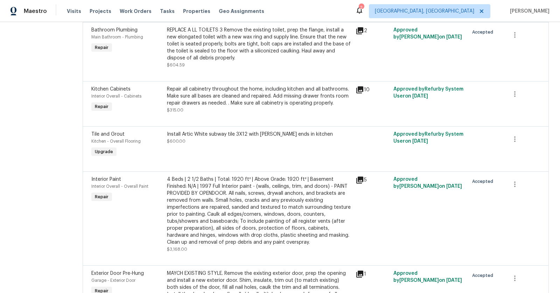
scroll to position [0, 0]
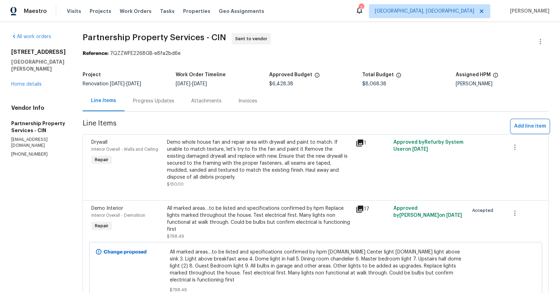
click at [533, 125] on span "Add line item" at bounding box center [530, 126] width 32 height 9
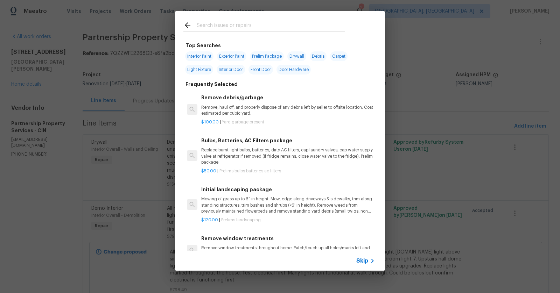
click at [299, 30] on input "text" at bounding box center [271, 26] width 148 height 11
type input "tri"
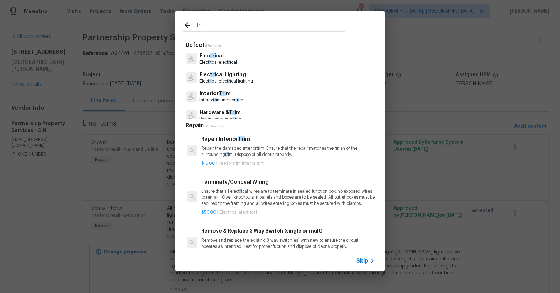
click at [227, 97] on p "Interior tri m interior tri m" at bounding box center [222, 100] width 44 height 6
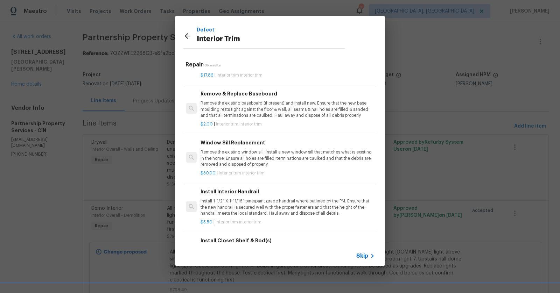
scroll to position [284, 1]
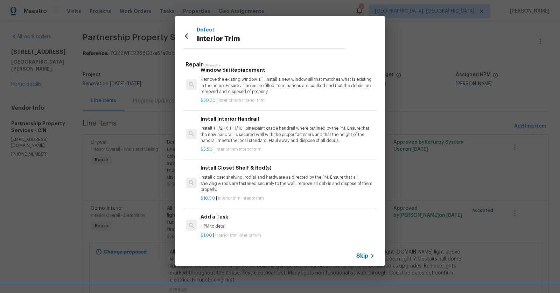
click at [235, 216] on h6 "Add a Task" at bounding box center [288, 217] width 174 height 8
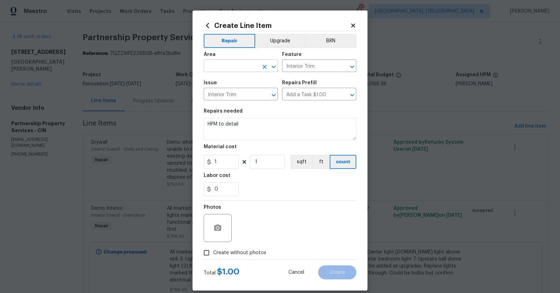
click at [253, 65] on input "text" at bounding box center [231, 66] width 55 height 11
click at [236, 98] on li "Interior Overall" at bounding box center [241, 94] width 74 height 12
type input "Interior Overall"
click at [280, 41] on button "Upgrade" at bounding box center [280, 41] width 50 height 14
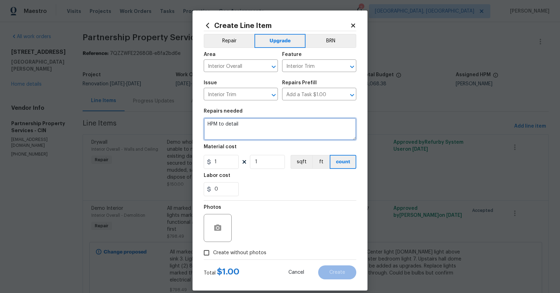
click at [236, 137] on textarea "HPM to detail" at bounding box center [280, 129] width 153 height 22
click at [246, 126] on textarea "HPM to detail" at bounding box center [280, 129] width 153 height 22
type textarea "Prep, prime and paint all wood trim and doors."
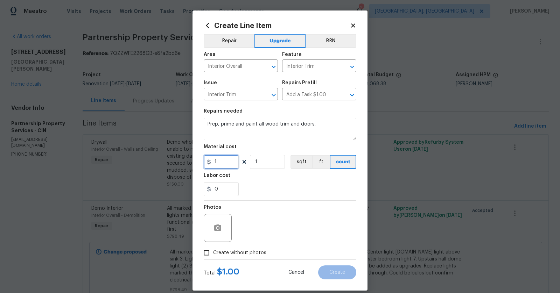
click at [220, 169] on input "1" at bounding box center [221, 162] width 35 height 14
type input "1000"
click at [260, 185] on div "0" at bounding box center [280, 189] width 153 height 14
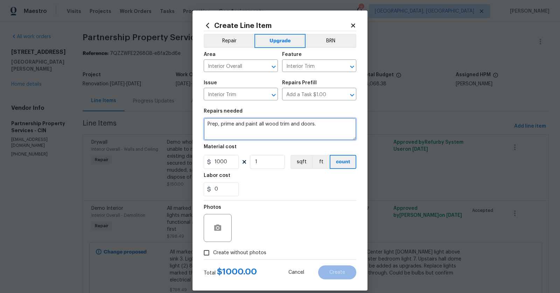
click at [325, 128] on textarea "Prep, prime and paint all wood trim and doors." at bounding box center [280, 129] width 153 height 22
click at [338, 122] on textarea "Prep, prime and paint all wood trim and doors. This will be split into two work…" at bounding box center [280, 129] width 153 height 22
type textarea "Prep, prime and paint all wood trim and doors. caulk all gaps after painting. I…"
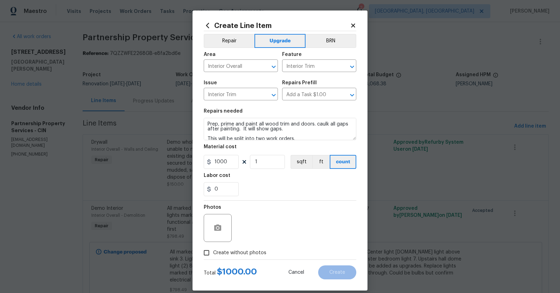
click at [208, 256] on input "Create without photos" at bounding box center [206, 252] width 13 height 13
checkbox input "true"
click at [283, 235] on textarea at bounding box center [296, 228] width 119 height 28
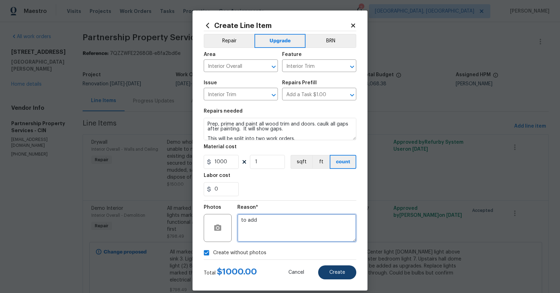
type textarea "to add"
click at [343, 274] on span "Create" at bounding box center [337, 272] width 16 height 5
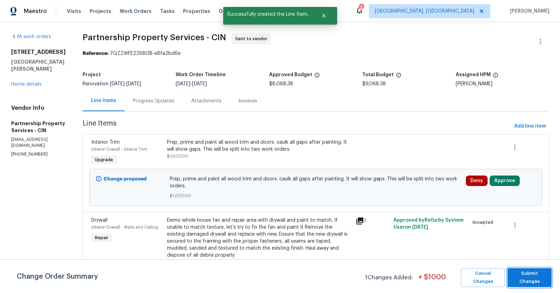
click at [518, 273] on span "Submit Changes" at bounding box center [529, 278] width 37 height 16
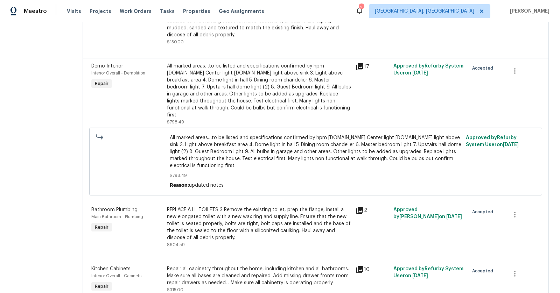
scroll to position [0, 0]
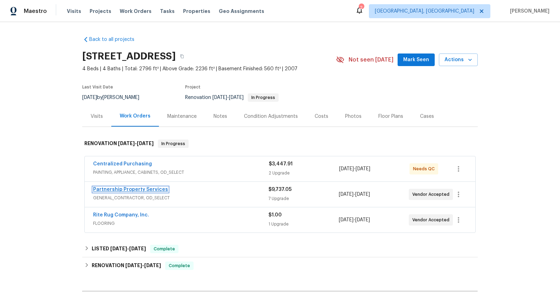
click at [111, 192] on link "Partnership Property Services" at bounding box center [130, 189] width 75 height 5
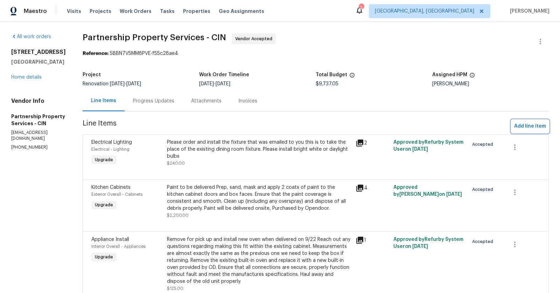
click at [526, 124] on span "Add line item" at bounding box center [530, 126] width 32 height 9
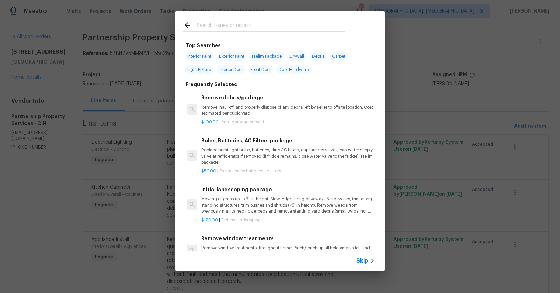
click at [294, 18] on div at bounding box center [264, 25] width 179 height 28
click at [292, 22] on input "text" at bounding box center [271, 26] width 148 height 11
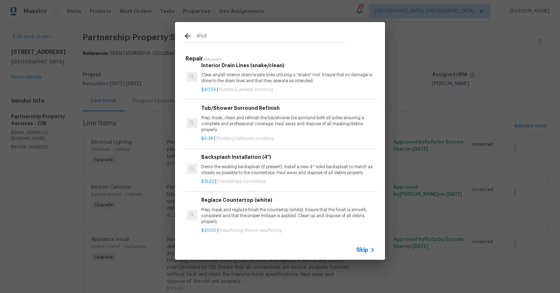
scroll to position [316, 0]
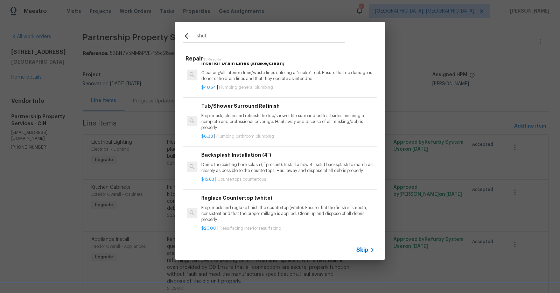
click at [247, 31] on div "shut" at bounding box center [264, 36] width 179 height 28
click at [247, 35] on input "shut" at bounding box center [271, 37] width 148 height 11
type input "s"
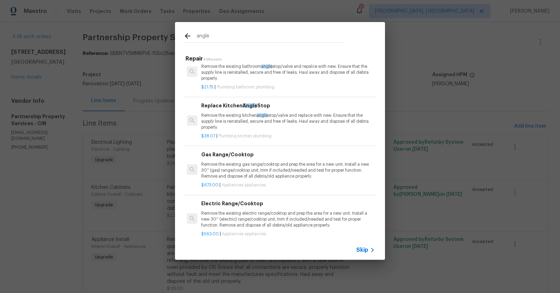
scroll to position [0, 0]
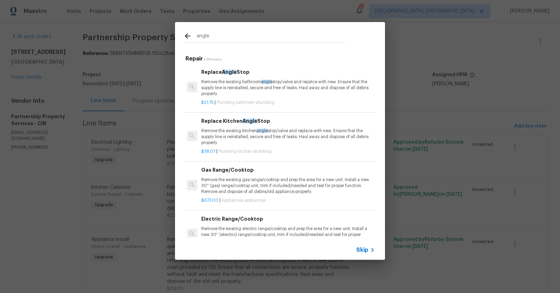
type input "angle"
click at [231, 138] on p "Remove the existing kitchen angle stop/valve and replace with new. Ensure that …" at bounding box center [288, 137] width 174 height 18
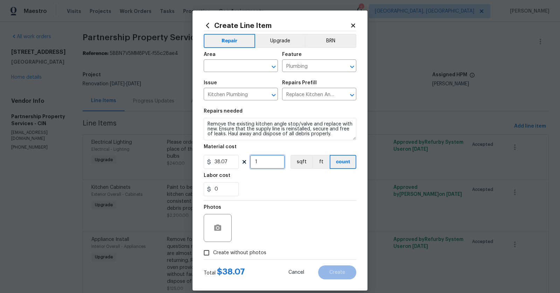
click at [259, 162] on input "1" at bounding box center [267, 162] width 35 height 14
type input "2"
click at [232, 68] on input "text" at bounding box center [231, 66] width 55 height 11
click at [232, 80] on li "Kitchen" at bounding box center [241, 83] width 74 height 12
type input "Kitchen"
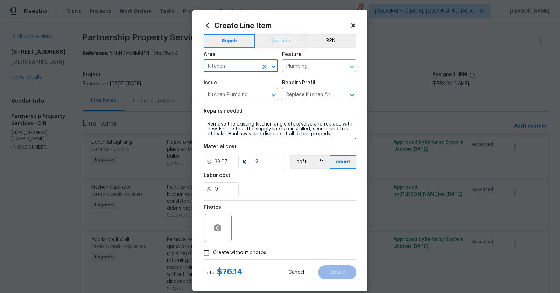
click at [286, 47] on button "Upgrade" at bounding box center [280, 41] width 50 height 14
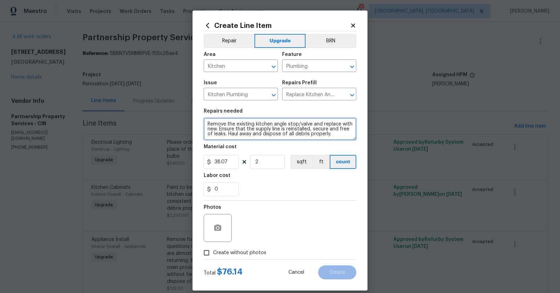
click at [207, 123] on textarea "Remove the existing kitchen angle stop/valve and replace with new. Ensure that …" at bounding box center [280, 129] width 153 height 22
type textarea "Replace Kitchen water shut offs - Remove the existing kitchen angle stop/valve …"
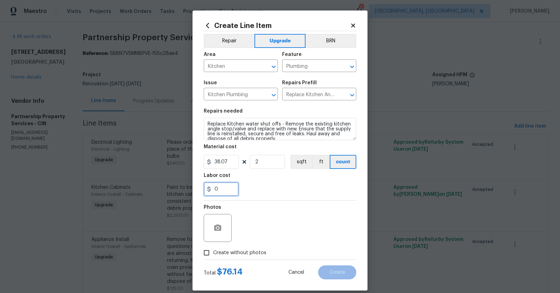
click at [231, 183] on input "0" at bounding box center [221, 189] width 35 height 14
click at [260, 218] on div "Photos" at bounding box center [280, 224] width 153 height 46
click at [228, 190] on input "2000" at bounding box center [221, 189] width 35 height 14
type input "20"
click at [270, 222] on div "Photos" at bounding box center [280, 224] width 153 height 46
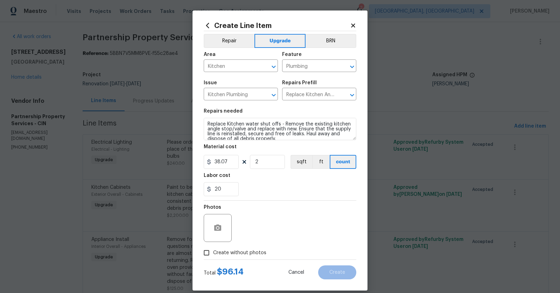
click at [209, 249] on input "Create without photos" at bounding box center [206, 252] width 13 height 13
checkbox input "true"
click at [262, 239] on textarea at bounding box center [296, 228] width 119 height 28
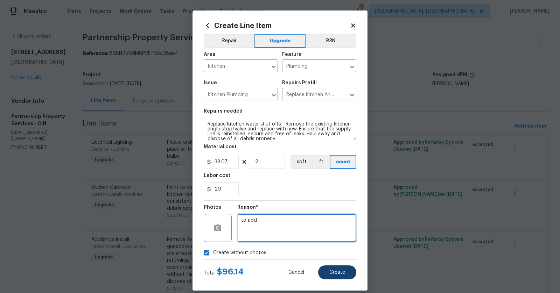
type textarea "to add"
click at [334, 266] on button "Create" at bounding box center [337, 273] width 38 height 14
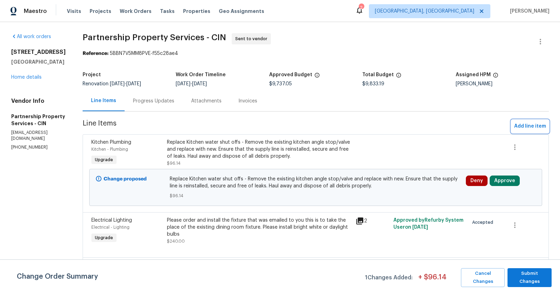
click at [516, 128] on span "Add line item" at bounding box center [530, 126] width 32 height 9
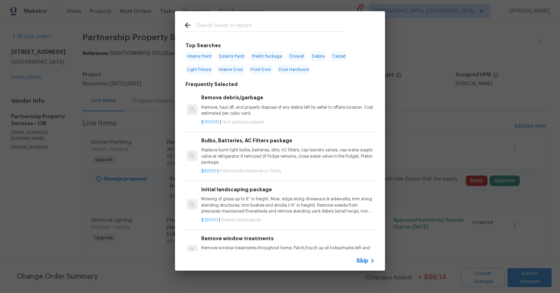
click at [276, 25] on input "text" at bounding box center [271, 26] width 148 height 11
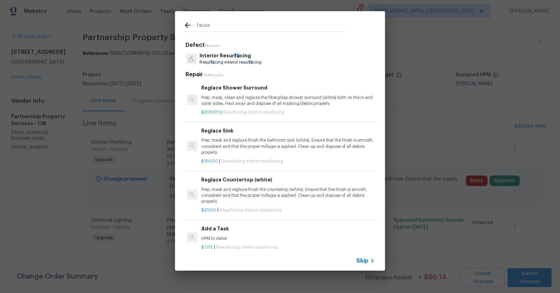
type input "faucet"
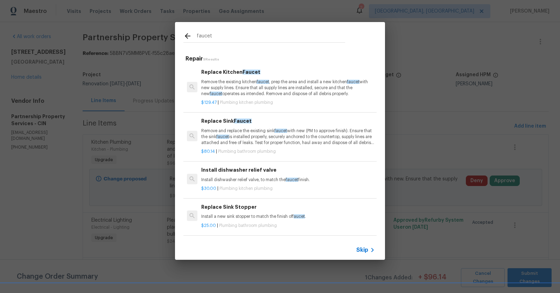
click at [261, 72] on h6 "Replace Kitchen Faucet" at bounding box center [288, 72] width 174 height 8
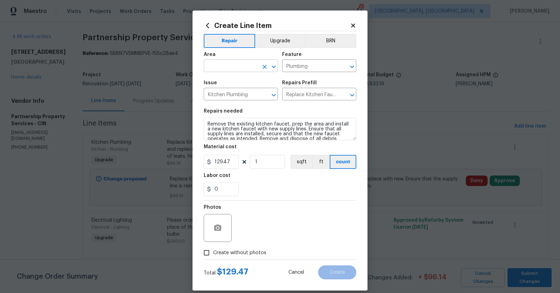
click at [239, 68] on input "text" at bounding box center [231, 66] width 55 height 11
click at [244, 87] on li "Kitchen" at bounding box center [241, 83] width 74 height 12
type input "Kitchen"
click at [281, 43] on button "Upgrade" at bounding box center [280, 41] width 50 height 14
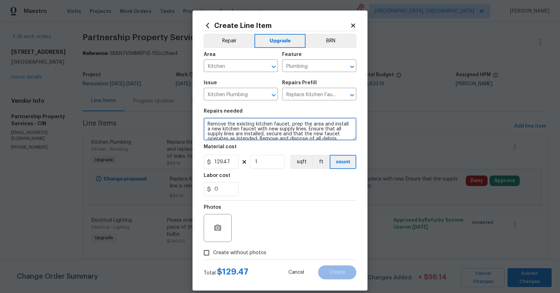
click at [207, 124] on textarea "Remove the existing kitchen faucet, prep the area and install a new kitchen fau…" at bounding box center [280, 129] width 153 height 22
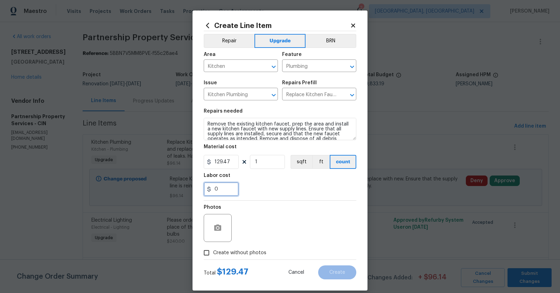
click at [237, 189] on input "0" at bounding box center [221, 189] width 35 height 14
type input "40"
click at [254, 214] on div "Photos" at bounding box center [280, 224] width 153 height 46
click at [212, 252] on input "Create without photos" at bounding box center [206, 252] width 13 height 13
checkbox input "true"
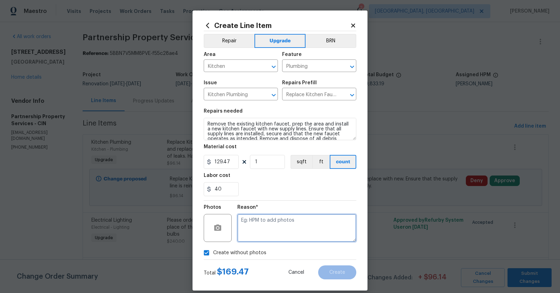
click at [278, 227] on textarea at bounding box center [296, 228] width 119 height 28
type textarea "to add"
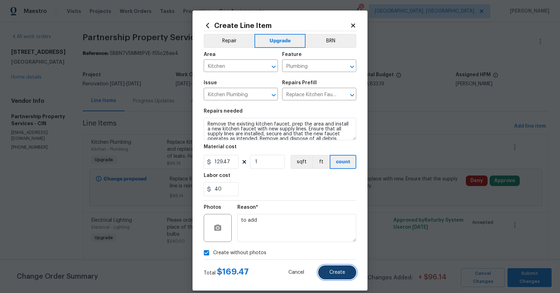
click at [344, 275] on span "Create" at bounding box center [337, 272] width 16 height 5
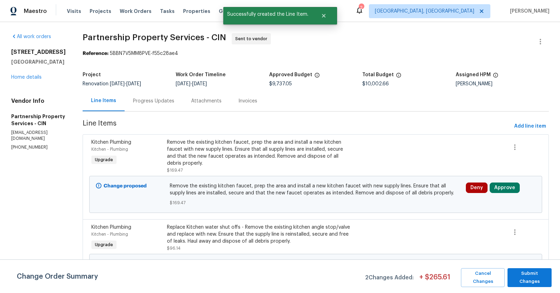
click at [174, 101] on div "Progress Updates" at bounding box center [153, 101] width 41 height 7
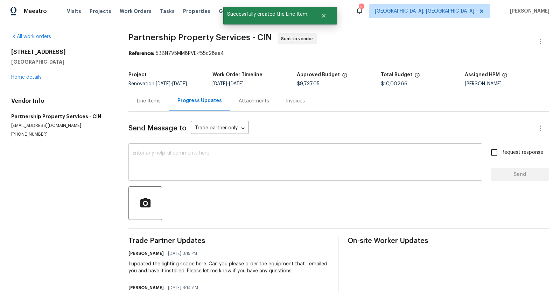
click at [201, 159] on textarea at bounding box center [306, 163] width 346 height 25
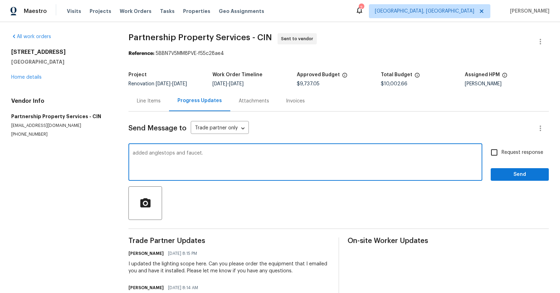
type textarea "added anglestops and faucet."
click at [497, 155] on input "Request response" at bounding box center [494, 152] width 15 height 15
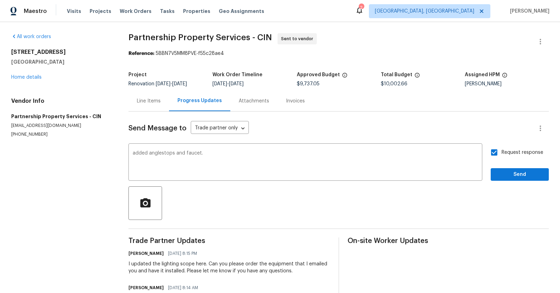
click at [498, 152] on input "Request response" at bounding box center [494, 152] width 15 height 15
checkbox input "false"
click at [515, 179] on button "Send" at bounding box center [520, 174] width 58 height 13
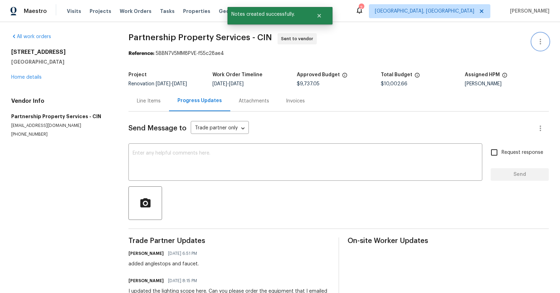
click at [542, 43] on icon "button" at bounding box center [540, 41] width 8 height 8
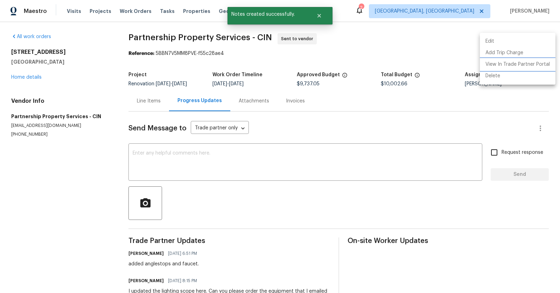
click at [521, 61] on li "View In Trade Partner Portal" at bounding box center [518, 65] width 76 height 12
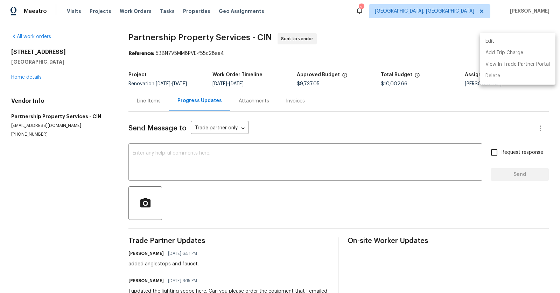
click at [31, 76] on div at bounding box center [280, 146] width 560 height 293
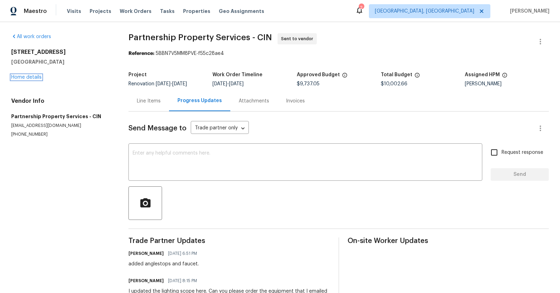
click at [31, 76] on link "Home details" at bounding box center [26, 77] width 30 height 5
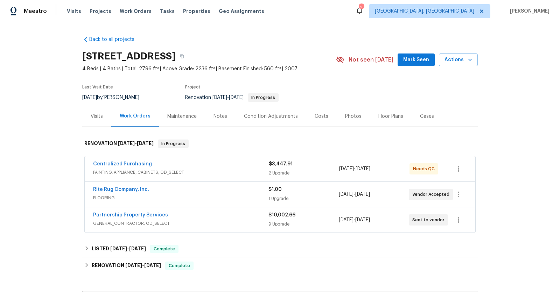
click at [146, 218] on div "Partnership Property Services" at bounding box center [180, 216] width 175 height 8
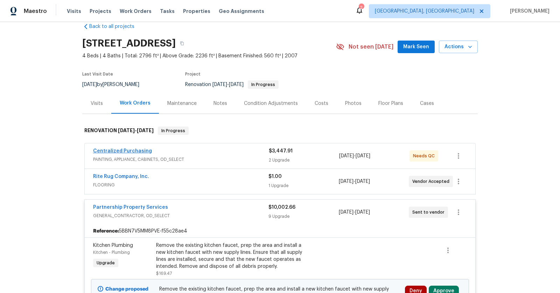
scroll to position [14, 0]
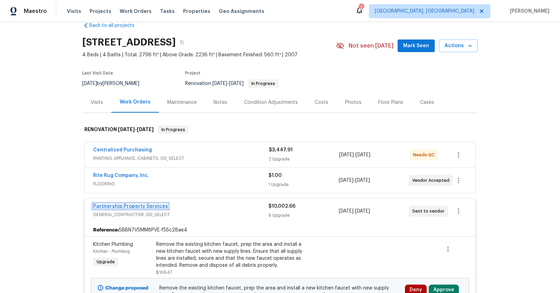
click at [128, 205] on link "Partnership Property Services" at bounding box center [130, 206] width 75 height 5
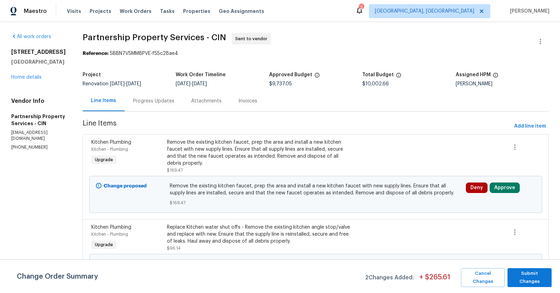
click at [174, 102] on div "Progress Updates" at bounding box center [153, 101] width 41 height 7
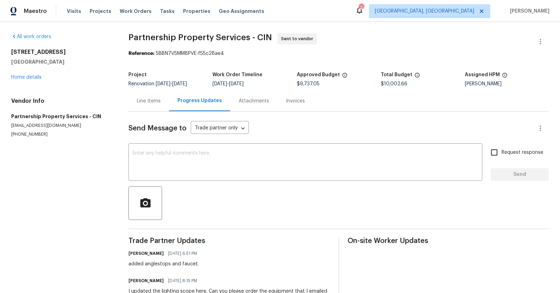
click at [158, 99] on div "Line Items" at bounding box center [149, 101] width 24 height 7
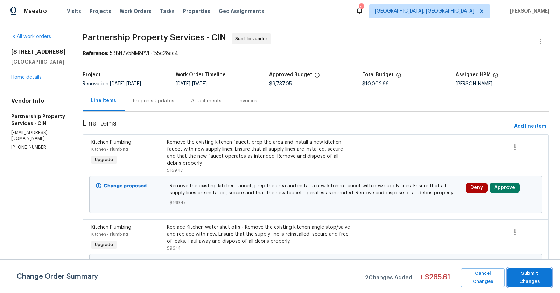
click at [526, 276] on span "Submit Changes" at bounding box center [529, 278] width 37 height 16
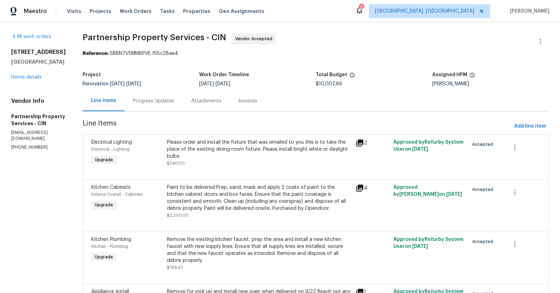
click at [174, 101] on div "Progress Updates" at bounding box center [153, 101] width 41 height 7
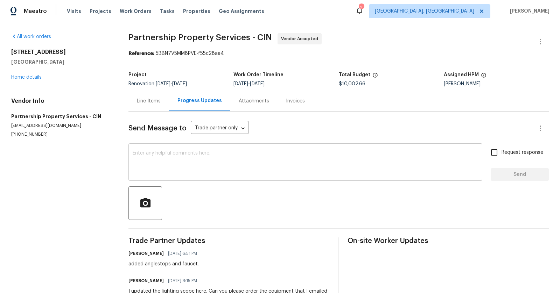
click at [314, 158] on textarea at bounding box center [306, 163] width 346 height 25
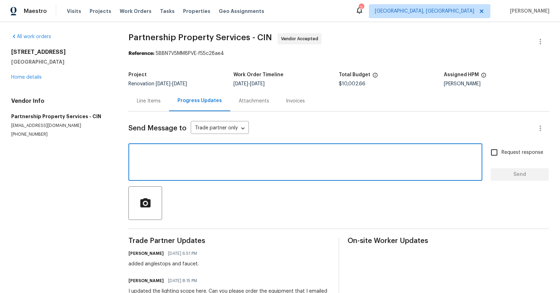
type textarea "C"
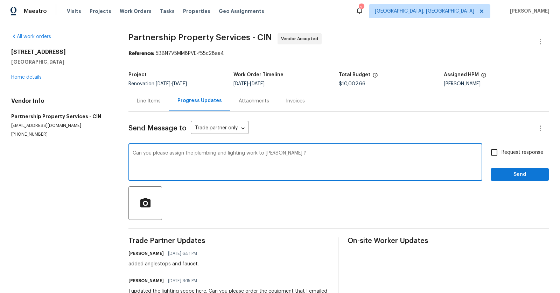
type textarea "Can you please assign the plumbing and lighting work to Josh K ?"
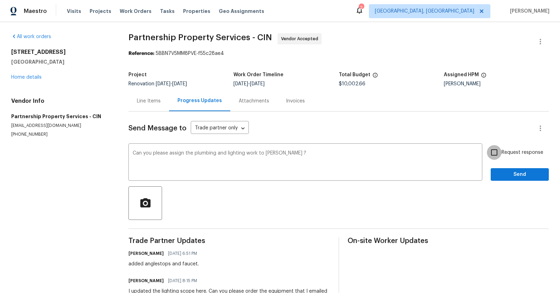
click at [492, 157] on input "Request response" at bounding box center [494, 152] width 15 height 15
checkbox input "true"
click at [503, 175] on span "Send" at bounding box center [519, 175] width 47 height 9
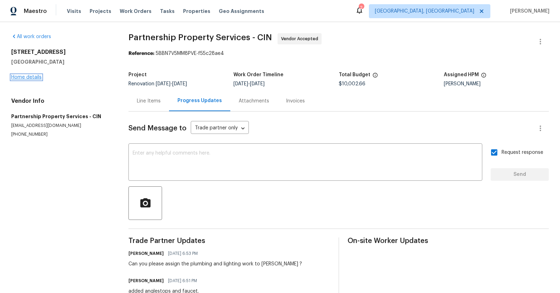
click at [35, 77] on link "Home details" at bounding box center [26, 77] width 30 height 5
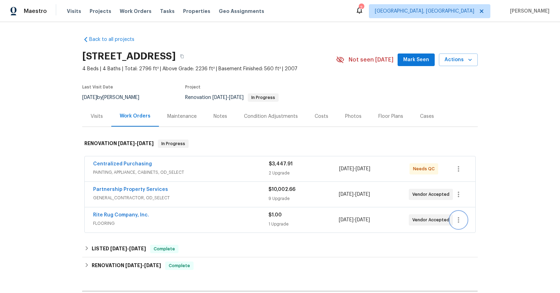
click at [462, 220] on icon "button" at bounding box center [458, 220] width 8 height 8
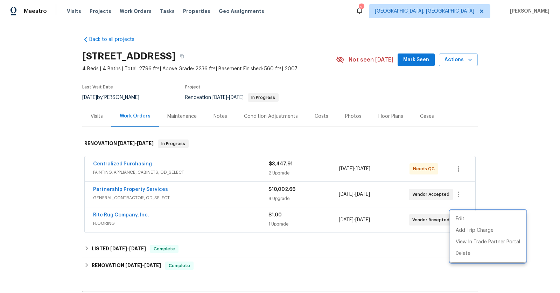
click at [214, 218] on div at bounding box center [280, 146] width 560 height 293
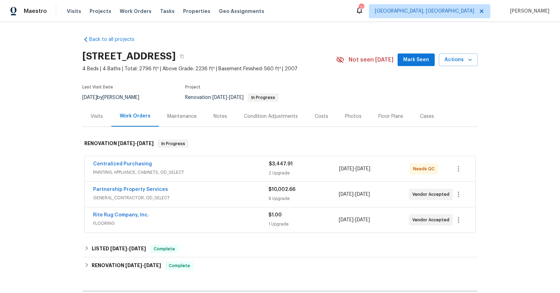
click at [125, 210] on div "Rite Rug Company, Inc. FLOORING $1.00 1 Upgrade 9/9/2025 - 9/12/2025 Vendor Acc…" at bounding box center [280, 220] width 391 height 25
click at [126, 213] on link "Rite Rug Company, Inc." at bounding box center [121, 215] width 56 height 5
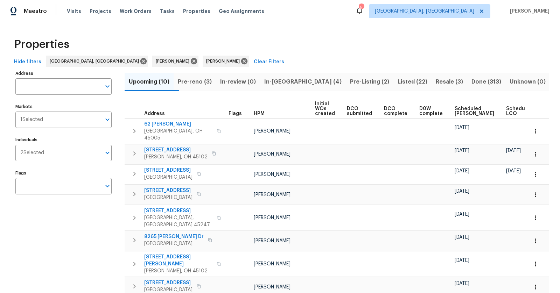
click at [398, 81] on span "Listed (22)" at bounding box center [413, 82] width 30 height 10
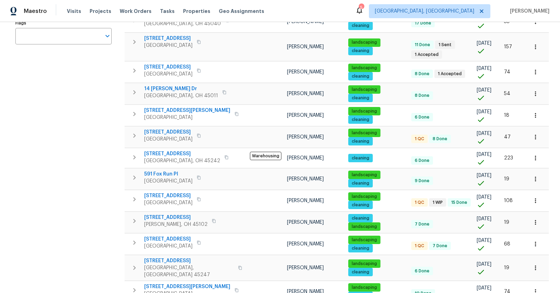
scroll to position [133, 0]
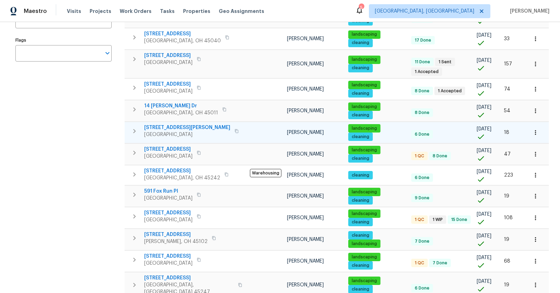
click at [162, 124] on span "[STREET_ADDRESS][PERSON_NAME]" at bounding box center [187, 127] width 86 height 7
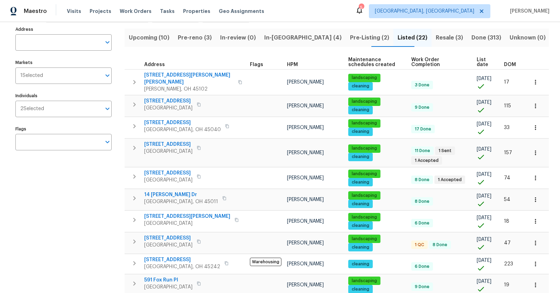
scroll to position [0, 0]
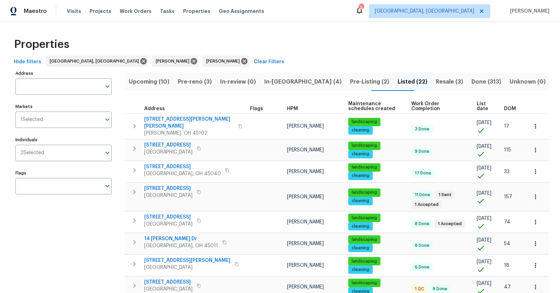
click at [350, 77] on span "Pre-Listing (2)" at bounding box center [369, 82] width 39 height 10
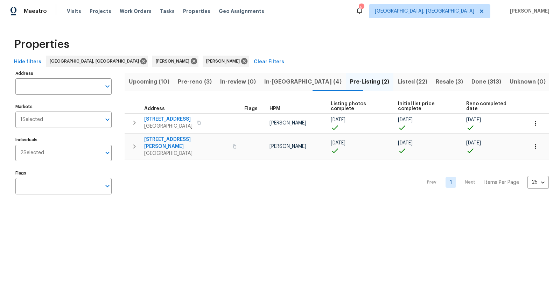
click at [436, 83] on span "Resale (3)" at bounding box center [449, 82] width 27 height 10
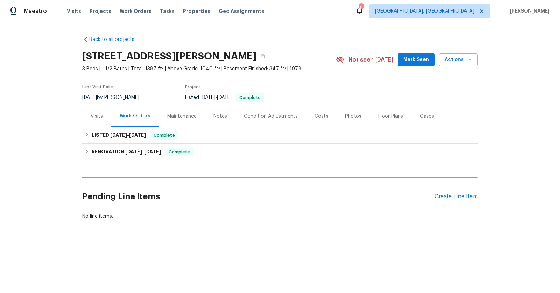
click at [193, 116] on div "Maintenance" at bounding box center [181, 116] width 29 height 7
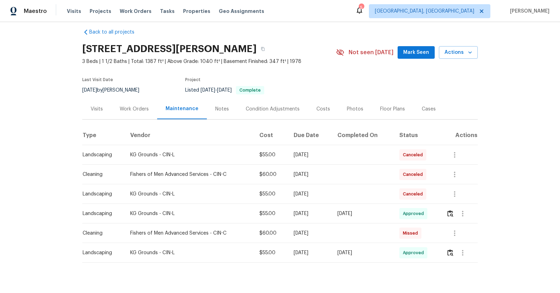
scroll to position [19, 0]
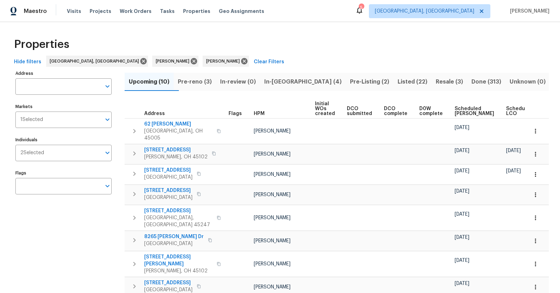
click at [398, 80] on span "Listed (22)" at bounding box center [413, 82] width 30 height 10
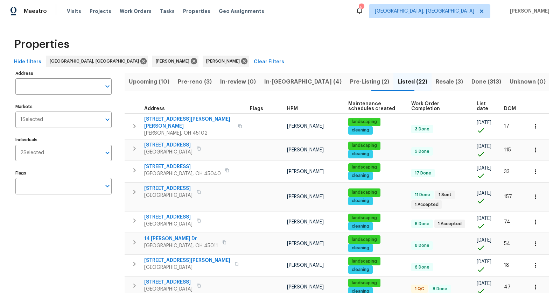
click at [398, 79] on span "Listed (22)" at bounding box center [413, 82] width 30 height 10
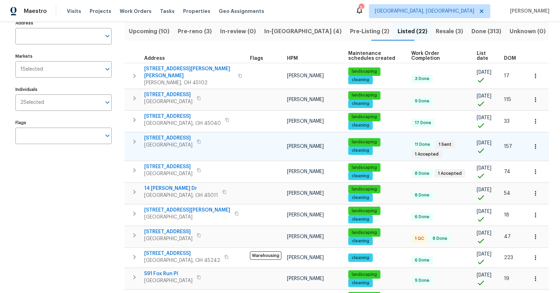
scroll to position [51, 0]
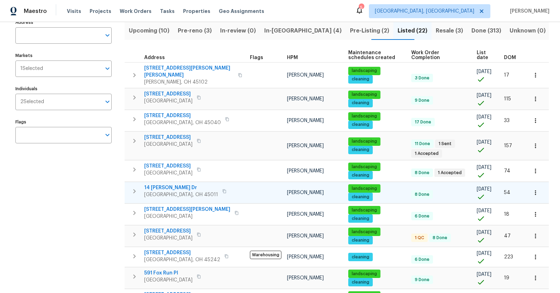
click at [146, 185] on span "14 Dorsey Dr" at bounding box center [181, 188] width 74 height 7
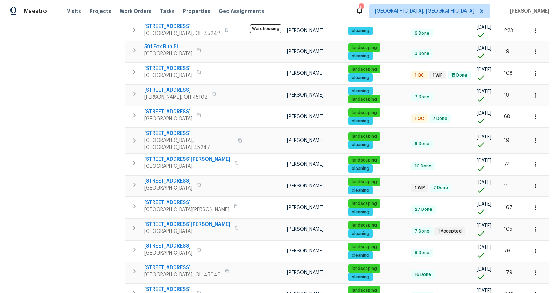
scroll to position [325, 0]
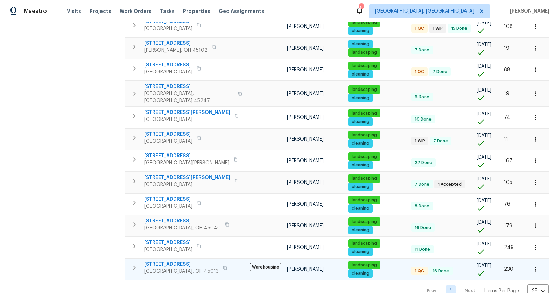
click at [171, 261] on span "3877 Brown Farm Dr" at bounding box center [181, 264] width 75 height 7
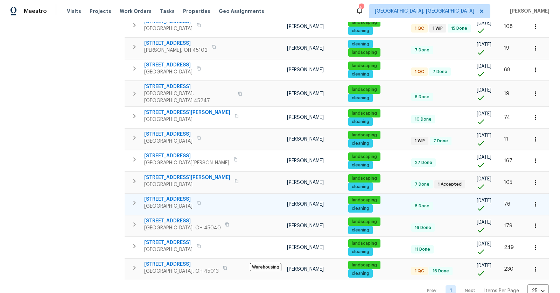
click at [160, 203] on span "Cincinnati, OH 45238" at bounding box center [168, 206] width 48 height 7
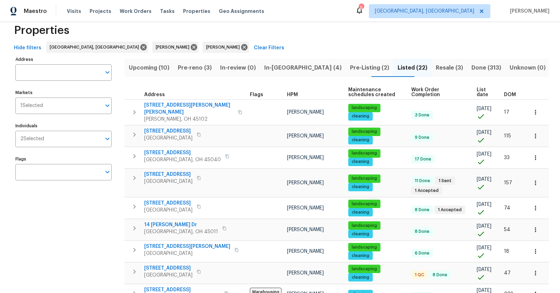
scroll to position [0, 0]
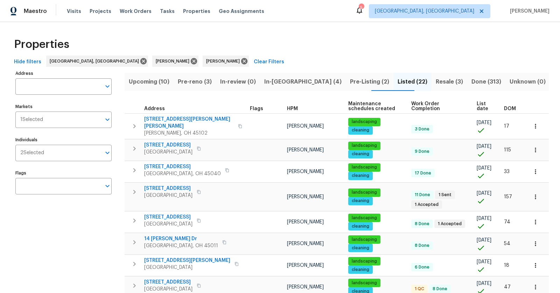
click at [294, 83] on span "In-reno (4)" at bounding box center [302, 82] width 77 height 10
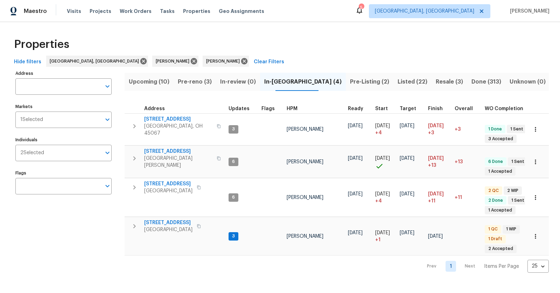
click at [201, 78] on span "Pre-reno (3)" at bounding box center [195, 82] width 34 height 10
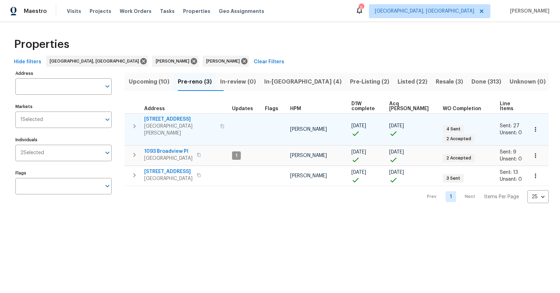
click at [173, 123] on span "West Chester, OH 45069" at bounding box center [180, 130] width 72 height 14
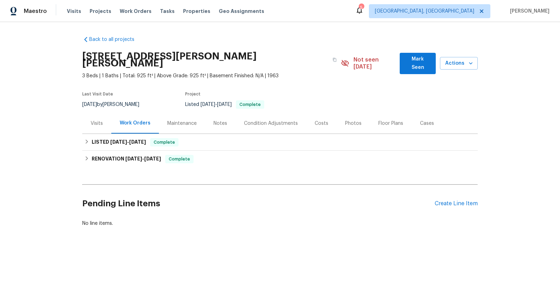
click at [183, 120] on div "Maintenance" at bounding box center [181, 123] width 29 height 7
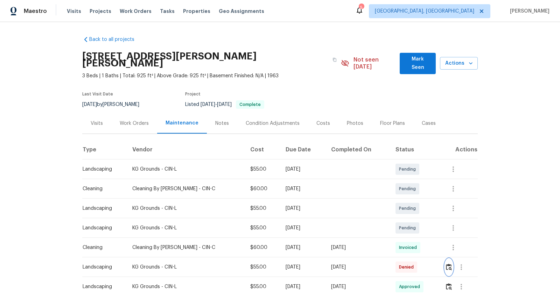
click at [446, 264] on img "button" at bounding box center [449, 267] width 6 height 7
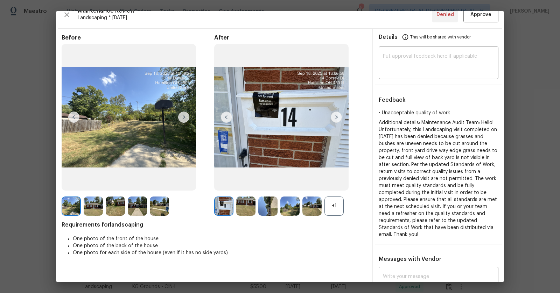
scroll to position [10, 0]
click at [134, 139] on img at bounding box center [129, 117] width 134 height 147
click at [336, 117] on img at bounding box center [336, 116] width 11 height 11
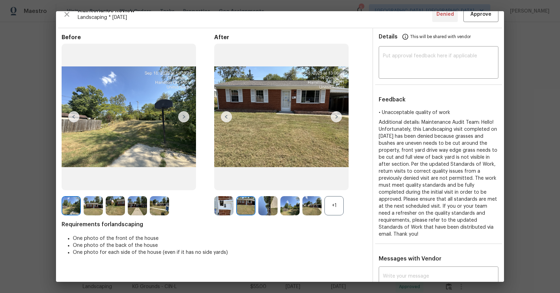
click at [336, 117] on img at bounding box center [336, 116] width 11 height 11
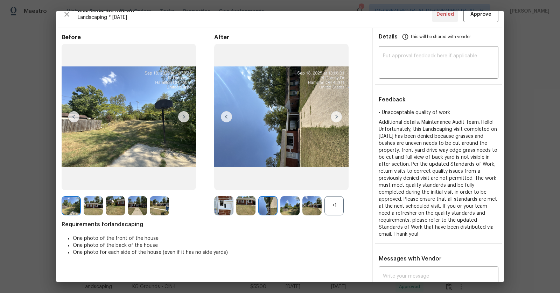
click at [336, 117] on img at bounding box center [336, 116] width 11 height 11
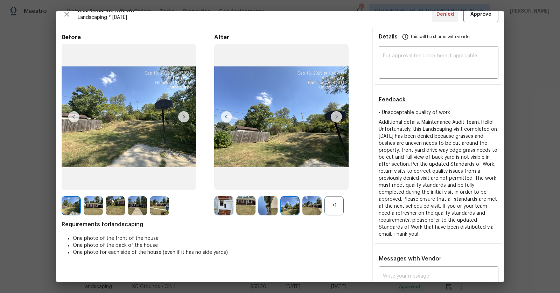
click at [339, 120] on img at bounding box center [336, 116] width 11 height 11
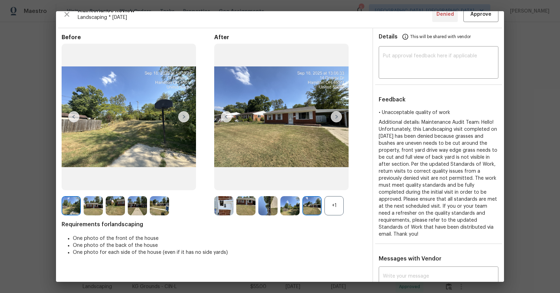
click at [336, 118] on img at bounding box center [336, 116] width 11 height 11
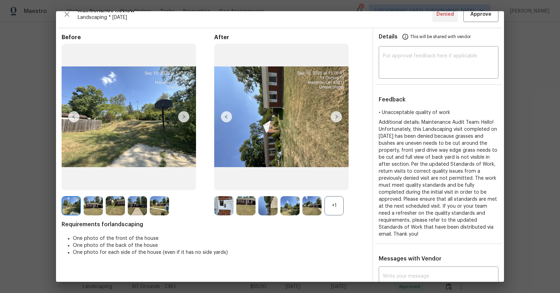
click at [336, 118] on img at bounding box center [336, 116] width 11 height 11
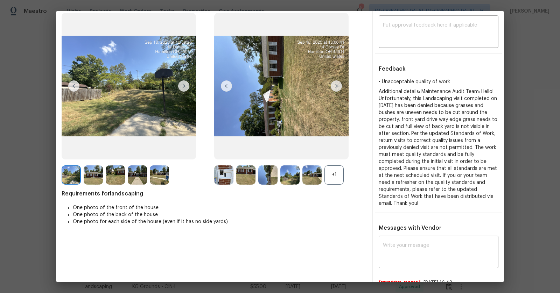
scroll to position [43, 0]
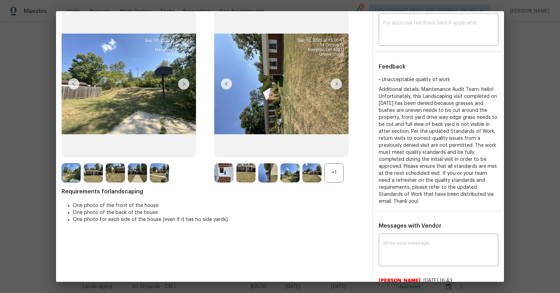
click at [337, 84] on img at bounding box center [336, 83] width 11 height 11
click at [305, 173] on img at bounding box center [311, 172] width 19 height 19
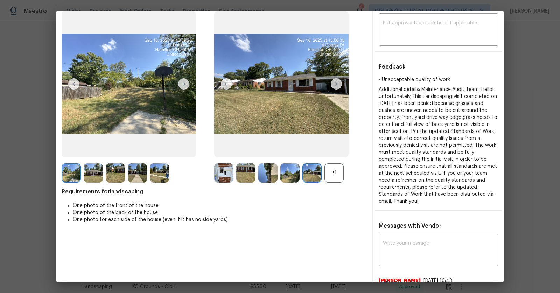
click at [336, 84] on img at bounding box center [336, 83] width 11 height 11
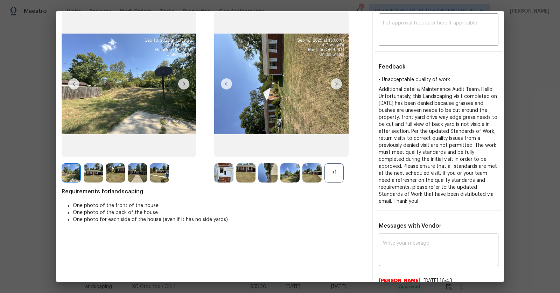
click at [316, 167] on img at bounding box center [311, 172] width 19 height 19
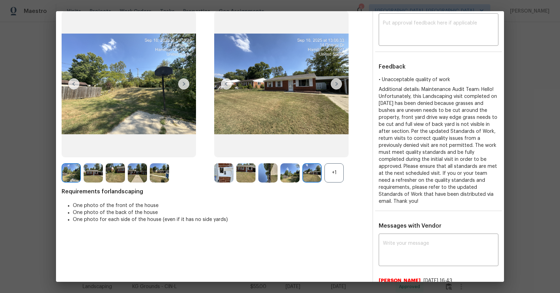
click at [289, 170] on img at bounding box center [289, 172] width 19 height 19
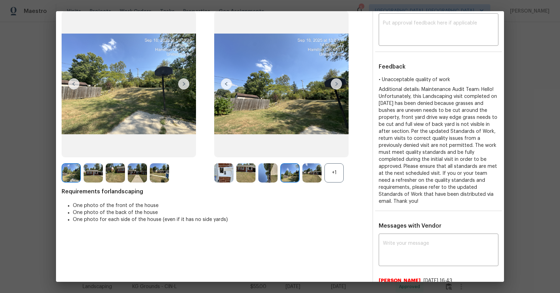
click at [264, 167] on img at bounding box center [267, 172] width 19 height 19
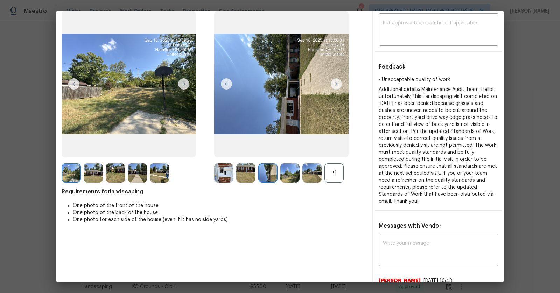
click at [248, 168] on img at bounding box center [245, 172] width 19 height 19
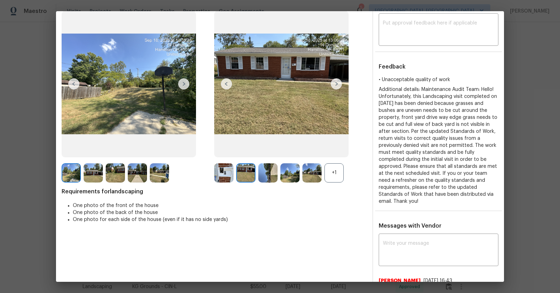
click at [230, 169] on img at bounding box center [223, 172] width 19 height 19
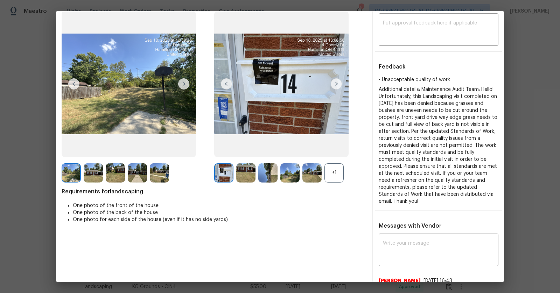
click at [264, 163] on img at bounding box center [267, 172] width 19 height 19
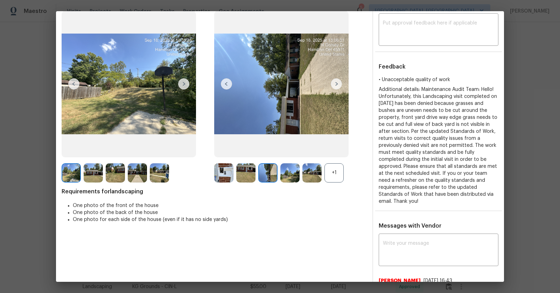
click at [311, 166] on img at bounding box center [311, 172] width 19 height 19
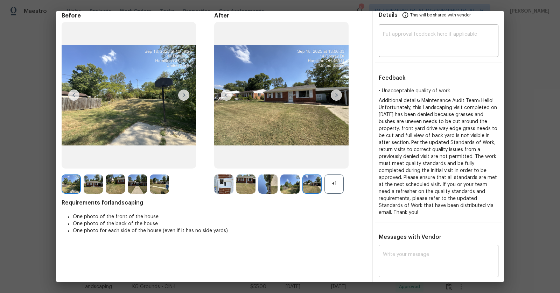
scroll to position [28, 0]
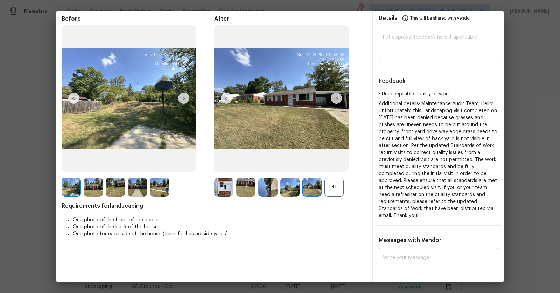
click at [424, 42] on textarea at bounding box center [438, 45] width 111 height 20
click at [125, 194] on div at bounding box center [117, 187] width 22 height 19
click at [110, 183] on img at bounding box center [115, 187] width 19 height 19
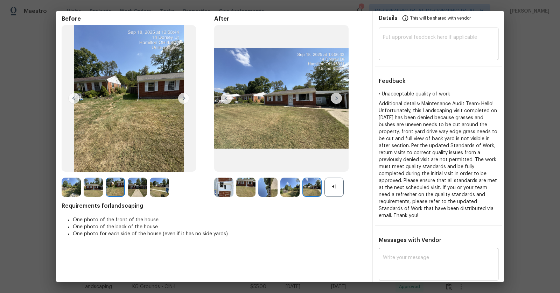
click at [135, 189] on img at bounding box center [137, 187] width 19 height 19
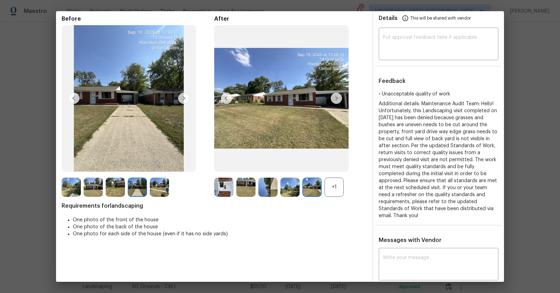
click at [157, 188] on img at bounding box center [159, 187] width 19 height 19
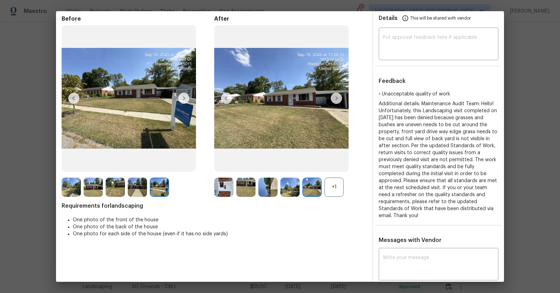
click at [98, 187] on img at bounding box center [93, 187] width 19 height 19
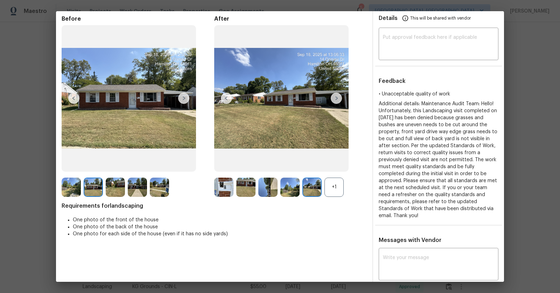
click at [181, 96] on img at bounding box center [183, 98] width 11 height 11
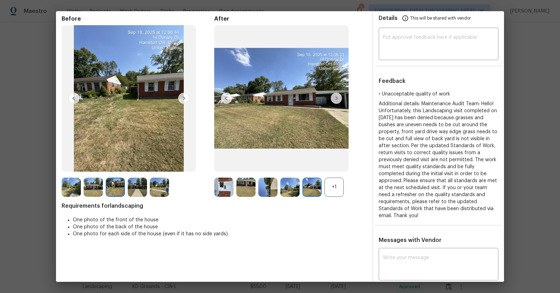
click at [181, 96] on img at bounding box center [183, 98] width 11 height 11
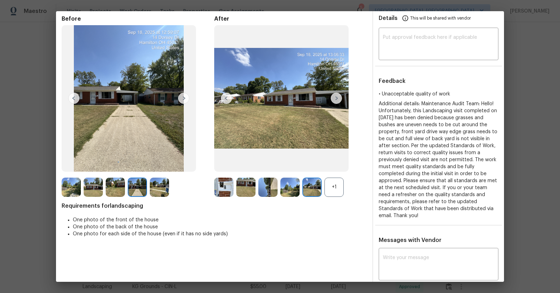
click at [181, 96] on img at bounding box center [183, 98] width 11 height 11
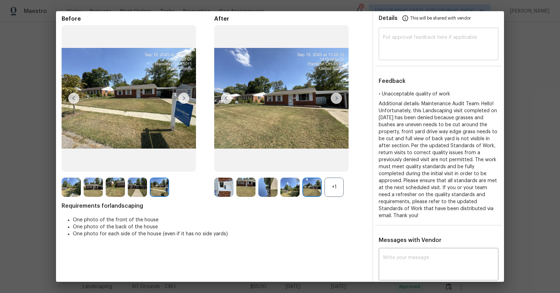
click at [424, 43] on textarea at bounding box center [438, 45] width 111 height 20
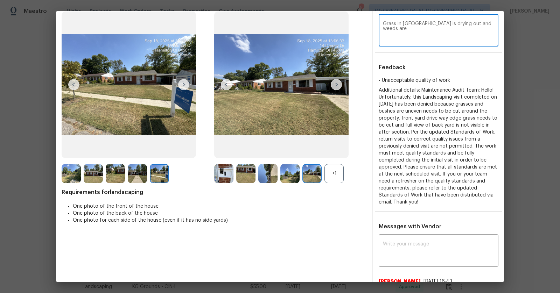
scroll to position [42, 0]
drag, startPoint x: 328, startPoint y: 105, endPoint x: 338, endPoint y: 82, distance: 25.3
click at [338, 82] on img at bounding box center [336, 84] width 11 height 11
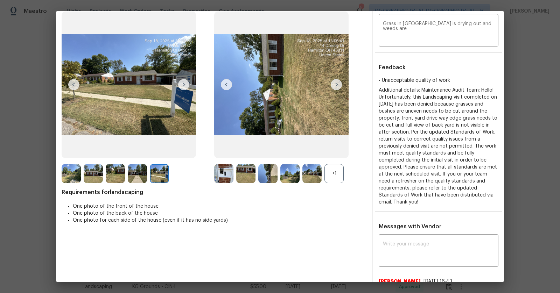
click at [338, 82] on img at bounding box center [336, 84] width 11 height 11
click at [472, 26] on textarea "Grass in [GEOGRAPHIC_DATA] is drying out and weeds are" at bounding box center [438, 31] width 111 height 20
click at [489, 25] on textarea "Grass in [GEOGRAPHIC_DATA] is drying out and weeds are" at bounding box center [438, 31] width 111 height 20
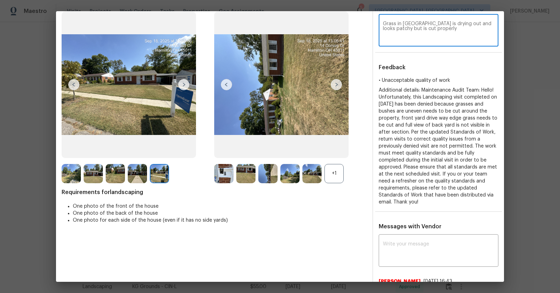
type textarea "Grass in [GEOGRAPHIC_DATA] is drying out and looks patchy but is cut properly"
click at [447, 236] on div "x ​" at bounding box center [439, 251] width 120 height 31
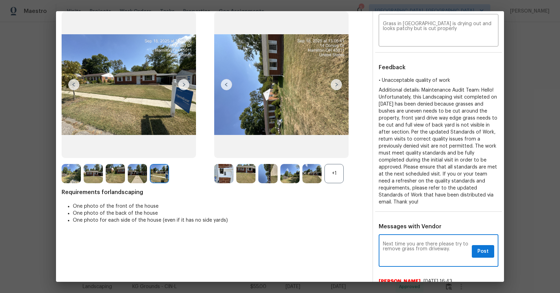
type textarea "Next time you are there please try to remove grass from driveway."
click at [484, 248] on span "Post" at bounding box center [483, 252] width 11 height 9
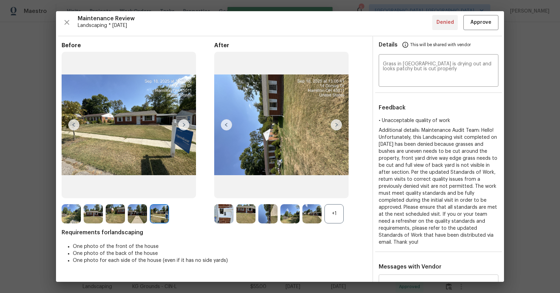
scroll to position [0, 0]
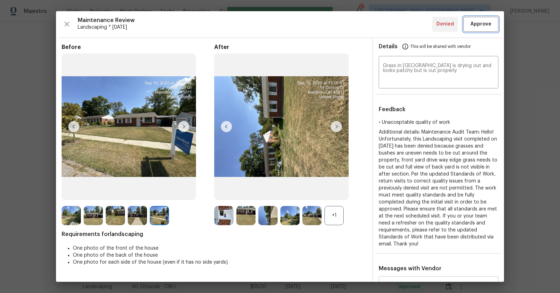
click at [479, 25] on span "Approve" at bounding box center [481, 24] width 21 height 9
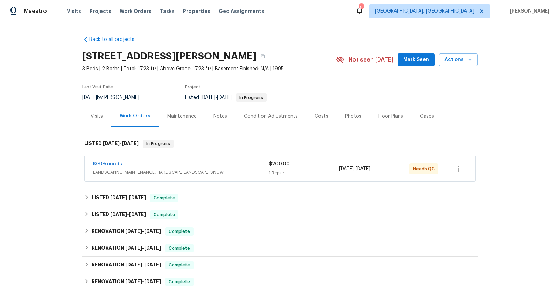
click at [212, 167] on div "KG Grounds" at bounding box center [181, 165] width 176 height 8
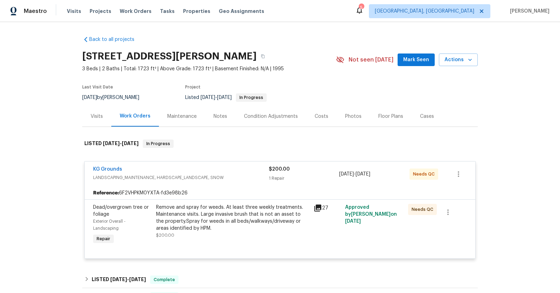
click at [320, 204] on icon at bounding box center [318, 208] width 8 height 8
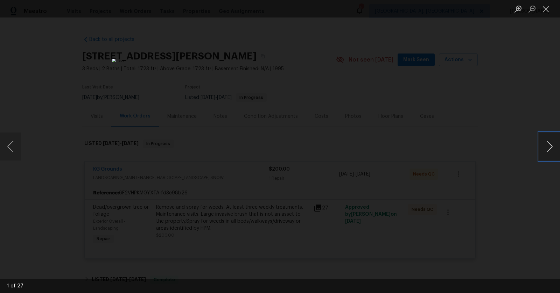
click at [549, 147] on button "Next image" at bounding box center [549, 147] width 21 height 28
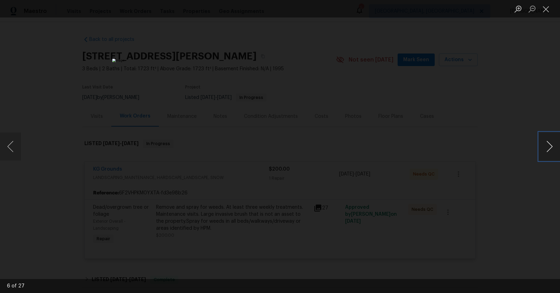
click at [549, 147] on button "Next image" at bounding box center [549, 147] width 21 height 28
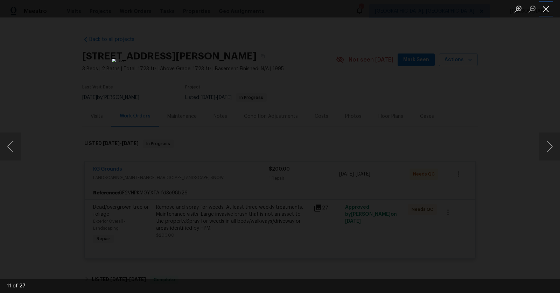
click at [544, 12] on button "Close lightbox" at bounding box center [546, 9] width 14 height 12
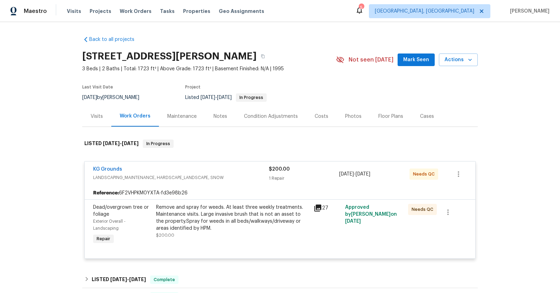
click at [255, 214] on div "Remove and spray for weeds. At least three weekly treatments. Maintenance visit…" at bounding box center [232, 218] width 153 height 28
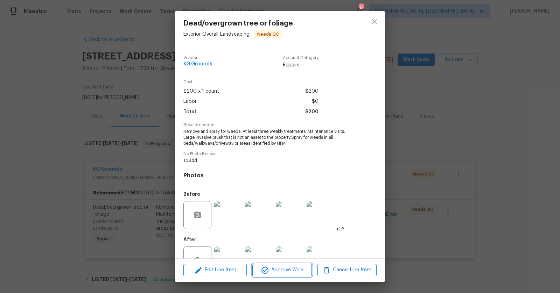
click at [285, 270] on span "Approve Work" at bounding box center [282, 270] width 55 height 9
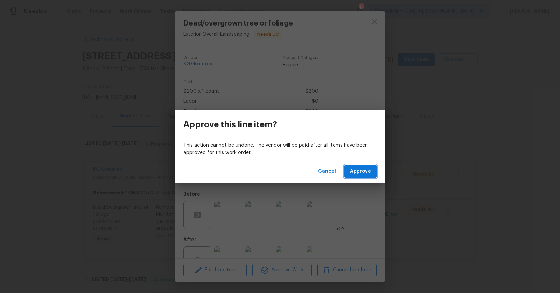
click at [369, 169] on span "Approve" at bounding box center [360, 171] width 21 height 9
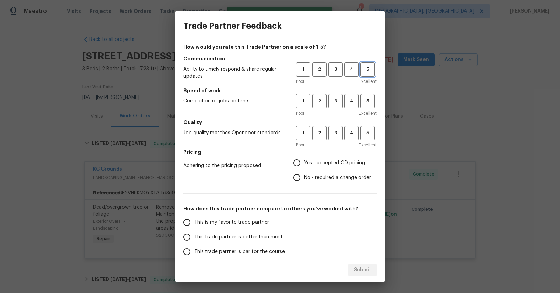
click at [362, 68] on span "5" at bounding box center [367, 69] width 13 height 8
click at [369, 101] on span "5" at bounding box center [367, 101] width 13 height 8
click at [367, 137] on span "5" at bounding box center [367, 133] width 13 height 8
click at [300, 159] on input "Yes - accepted OD pricing" at bounding box center [297, 163] width 15 height 15
radio input "true"
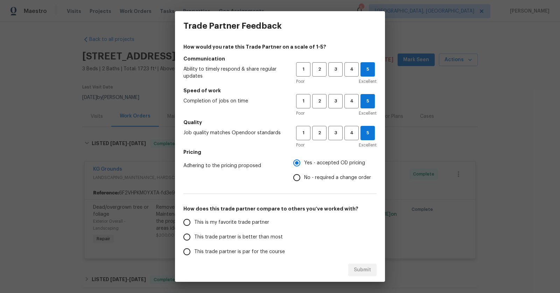
click at [184, 227] on input "This is my favorite trade partner" at bounding box center [187, 222] width 15 height 15
click at [354, 131] on span "4" at bounding box center [351, 133] width 13 height 8
radio input "true"
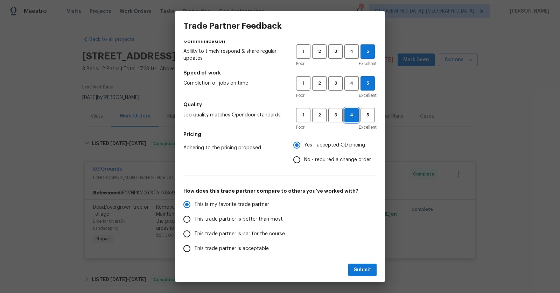
scroll to position [62, 0]
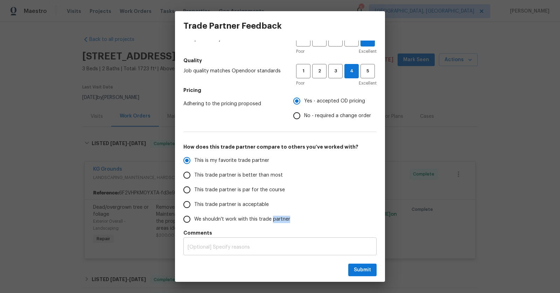
click at [246, 250] on div "x ​" at bounding box center [279, 247] width 193 height 16
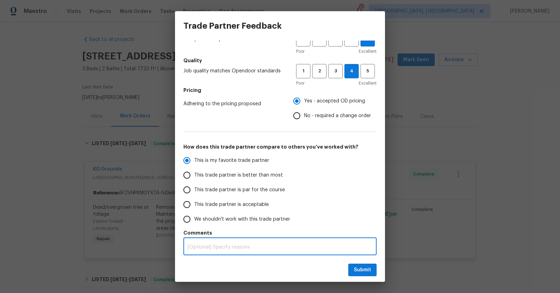
radio input "false"
type textarea "W"
radio input "false"
type textarea "Wo"
radio input "false"
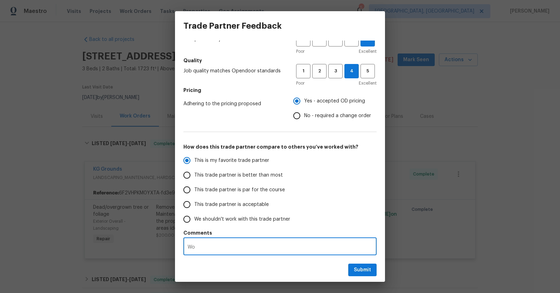
type textarea "Wor"
radio input "false"
type textarea "Work"
radio input "false"
type textarea "Worke"
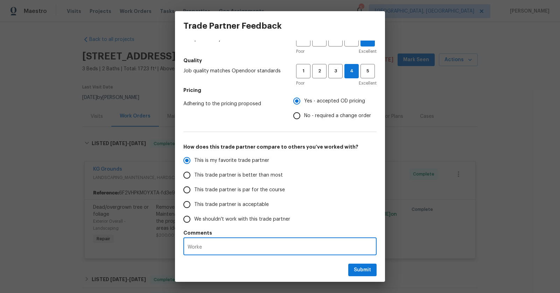
radio input "false"
type textarea "Worked"
radio input "false"
type textarea "Worked"
radio input "false"
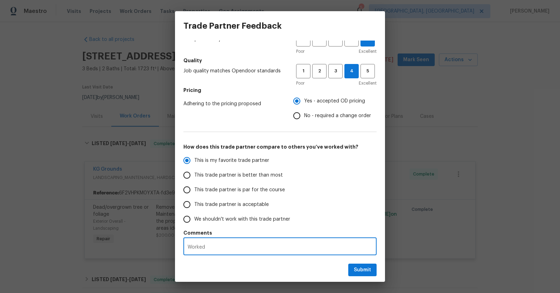
type textarea "Worked l"
radio input "false"
type textarea "Worked la"
radio input "false"
type textarea "Worked lat"
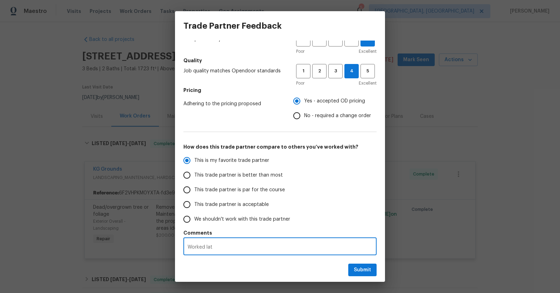
radio input "false"
type textarea "Worked late"
radio input "false"
type textarea "Worked late"
radio input "false"
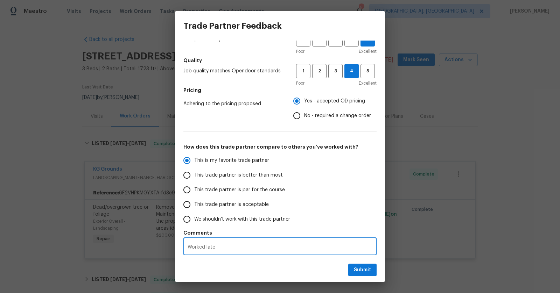
type textarea "Worked late o"
radio input "false"
type textarea "Worked late on"
radio input "false"
type textarea "Worked late on"
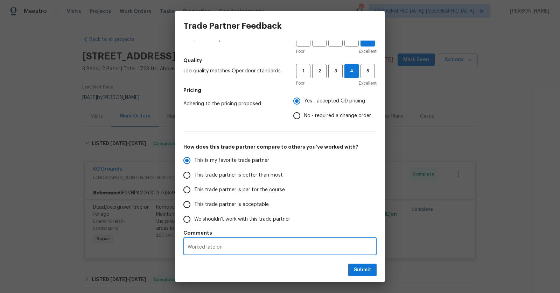
radio input "false"
type textarea "Worked late on t"
radio input "false"
type textarea "Worked late on th"
radio input "false"
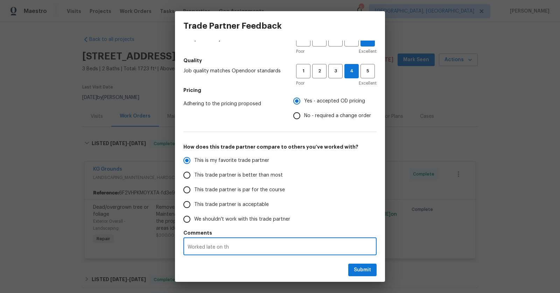
type textarea "Worked late on thi"
radio input "false"
type textarea "Worked late on this"
radio input "false"
type textarea "Worked late on this"
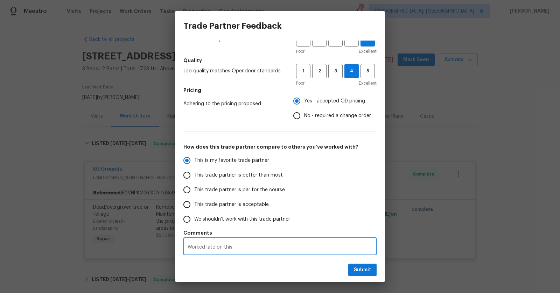
radio input "false"
type textarea "Worked late on this o"
radio input "false"
type textarea "Worked late on this on"
radio input "false"
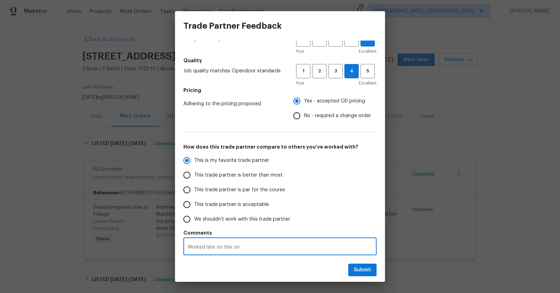
type textarea "Worked late on this one"
radio input "false"
type textarea "Worked late on this one."
radio input "false"
type textarea "Worked late on this one."
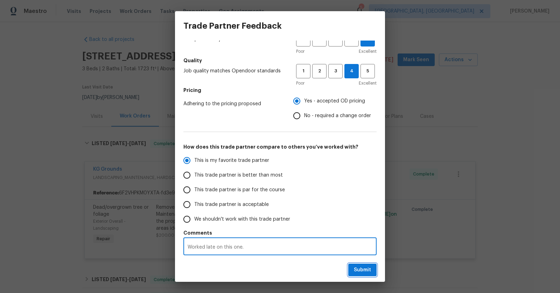
click at [370, 273] on span "Submit" at bounding box center [362, 270] width 17 height 9
radio input "false"
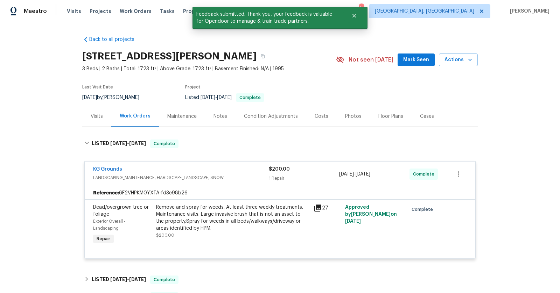
click at [187, 115] on div "Maintenance" at bounding box center [181, 116] width 29 height 7
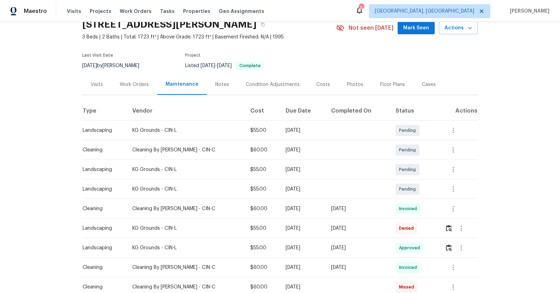
scroll to position [32, 0]
click at [451, 230] on img "button" at bounding box center [449, 228] width 6 height 7
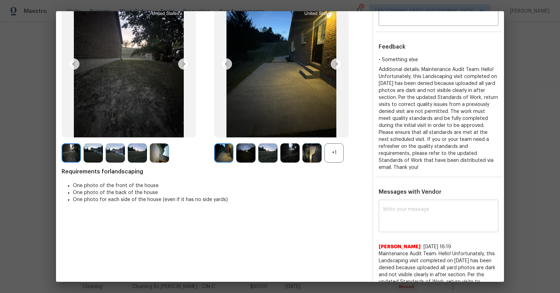
scroll to position [55, 0]
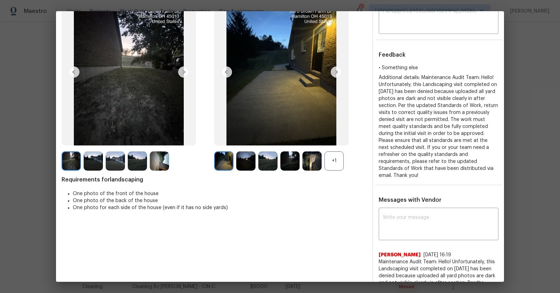
click at [158, 109] on img at bounding box center [129, 72] width 134 height 147
click at [136, 161] on img at bounding box center [137, 161] width 19 height 19
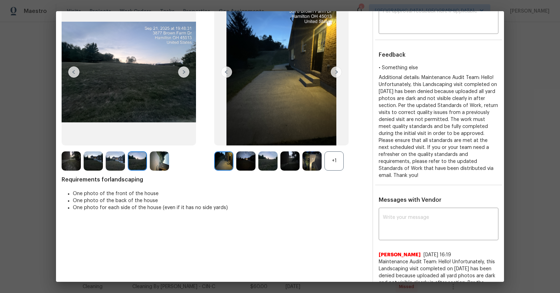
click at [187, 71] on img at bounding box center [183, 72] width 11 height 11
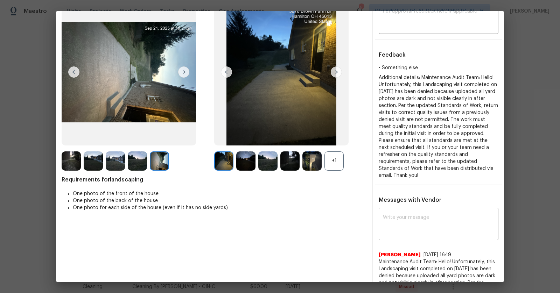
click at [343, 71] on img at bounding box center [281, 72] width 134 height 147
click at [332, 70] on img at bounding box center [336, 72] width 11 height 11
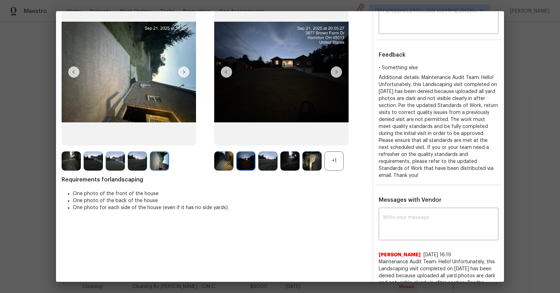
click at [332, 70] on img at bounding box center [336, 72] width 11 height 11
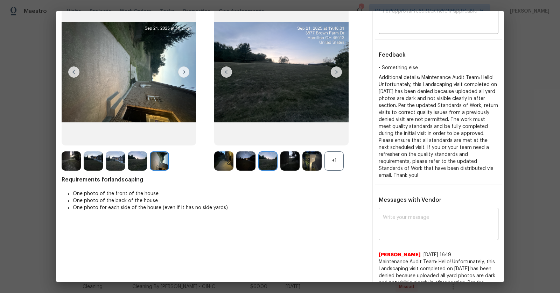
click at [332, 70] on img at bounding box center [336, 72] width 11 height 11
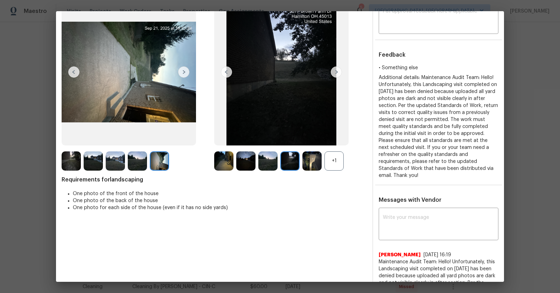
click at [332, 70] on img at bounding box center [336, 72] width 11 height 11
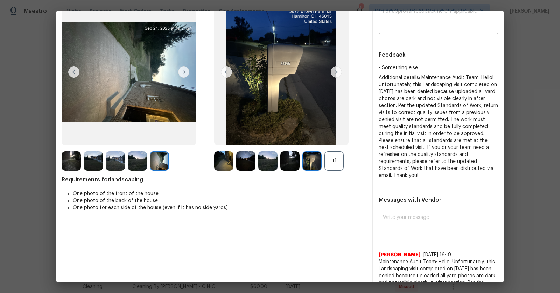
click at [230, 72] on img at bounding box center [226, 72] width 11 height 11
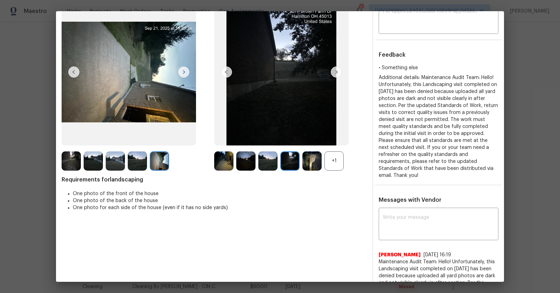
click at [336, 69] on img at bounding box center [336, 72] width 11 height 11
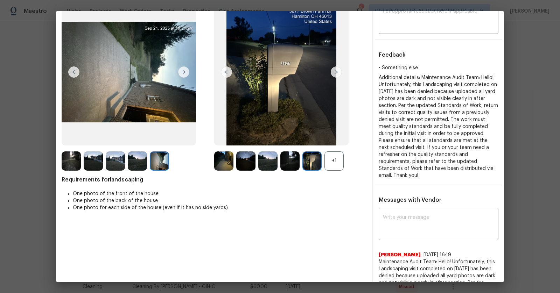
click at [336, 69] on img at bounding box center [336, 72] width 11 height 11
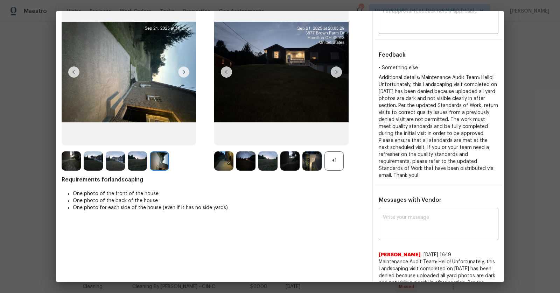
click at [336, 69] on img at bounding box center [336, 72] width 11 height 11
click at [186, 72] on img at bounding box center [183, 72] width 11 height 11
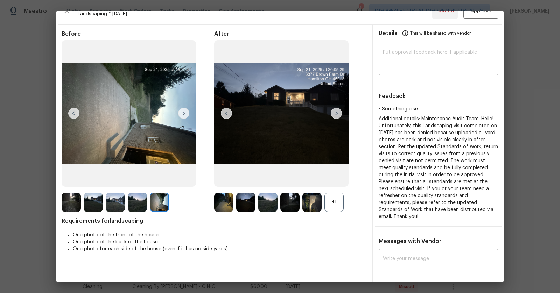
scroll to position [0, 0]
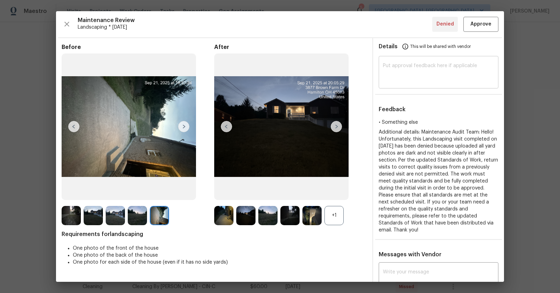
click at [403, 74] on textarea at bounding box center [438, 73] width 111 height 20
click at [426, 59] on div "​" at bounding box center [439, 73] width 120 height 31
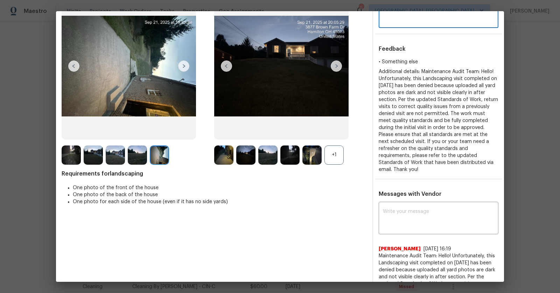
scroll to position [60, 0]
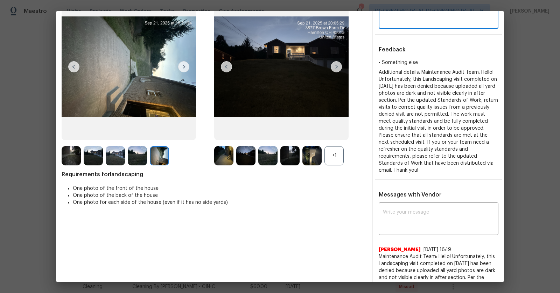
click at [151, 49] on img at bounding box center [129, 67] width 134 height 147
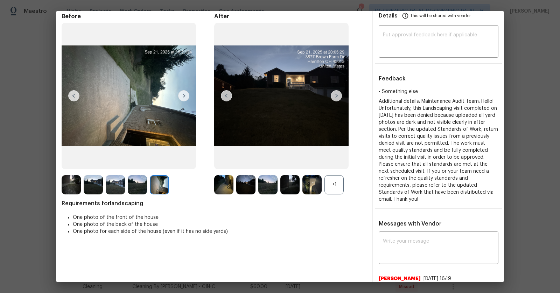
scroll to position [29, 0]
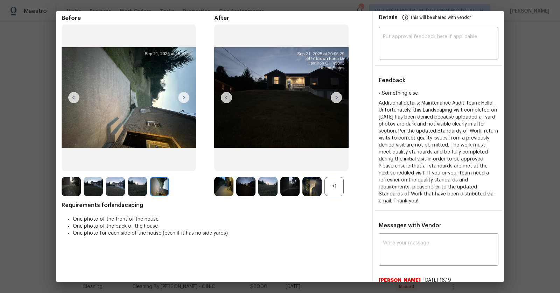
click at [341, 96] on img at bounding box center [336, 97] width 11 height 11
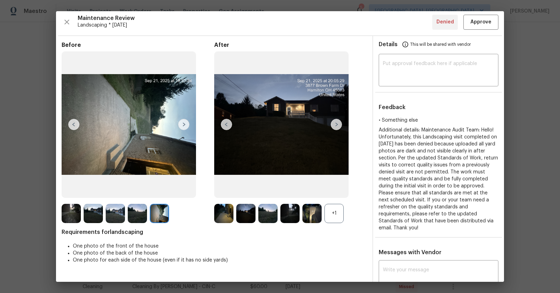
scroll to position [0, 0]
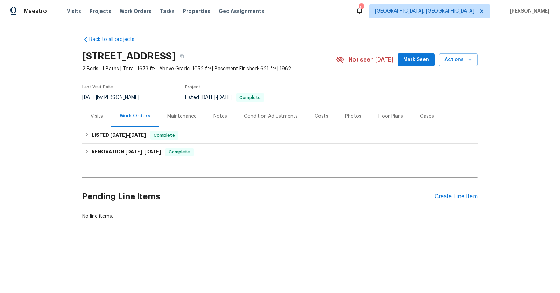
click at [178, 116] on div "Maintenance" at bounding box center [181, 116] width 29 height 7
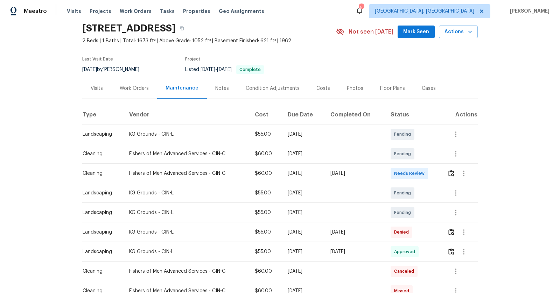
scroll to position [29, 0]
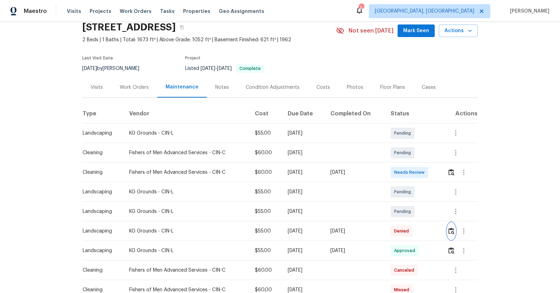
click at [454, 228] on img "button" at bounding box center [451, 231] width 6 height 7
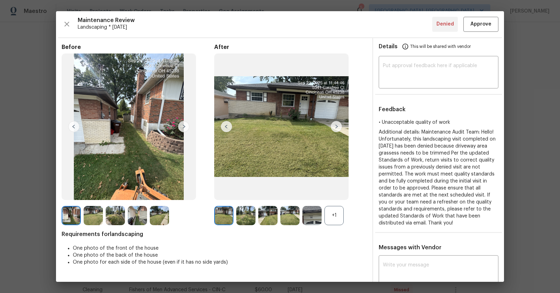
click at [182, 129] on img at bounding box center [183, 126] width 11 height 11
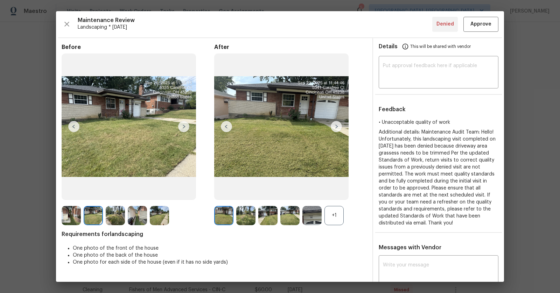
click at [344, 126] on img at bounding box center [281, 127] width 134 height 147
click at [337, 126] on img at bounding box center [336, 126] width 11 height 11
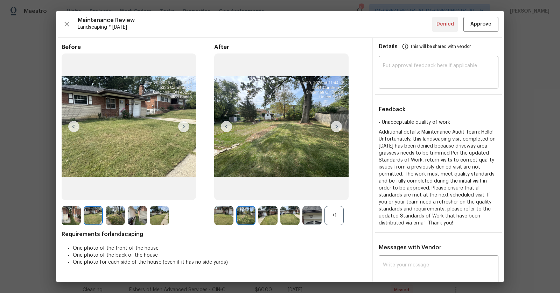
click at [332, 125] on img at bounding box center [336, 126] width 11 height 11
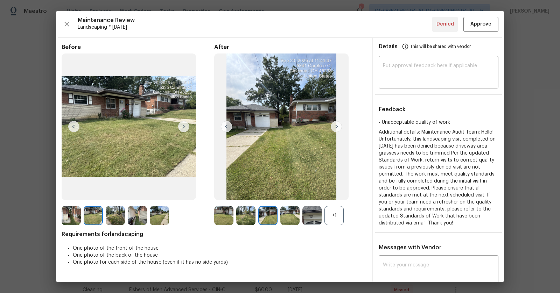
click at [339, 126] on img at bounding box center [336, 126] width 11 height 11
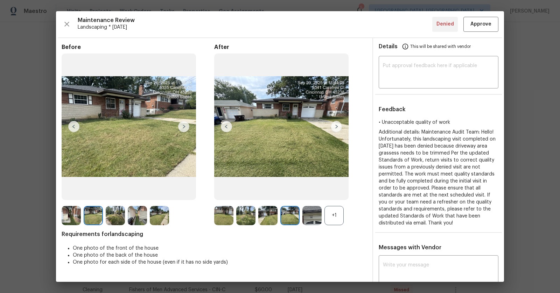
click at [339, 126] on img at bounding box center [336, 126] width 11 height 11
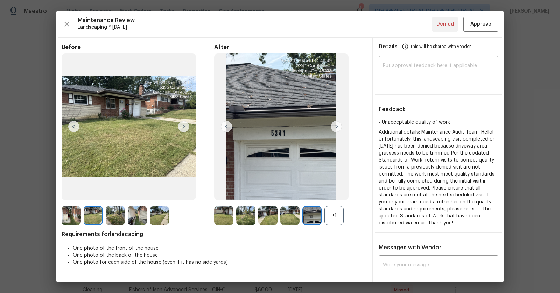
click at [339, 126] on img at bounding box center [336, 126] width 11 height 11
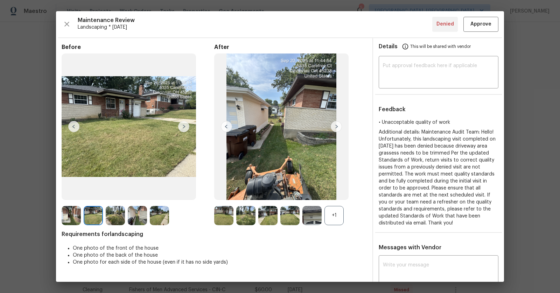
click at [339, 126] on img at bounding box center [336, 126] width 11 height 11
click at [335, 125] on img at bounding box center [336, 126] width 11 height 11
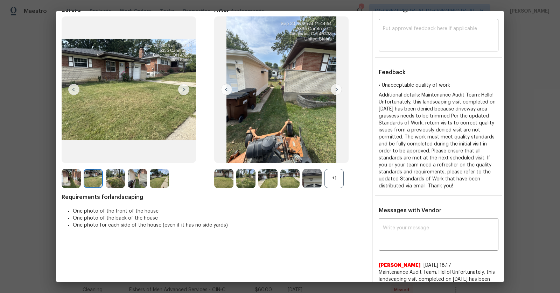
scroll to position [36, 0]
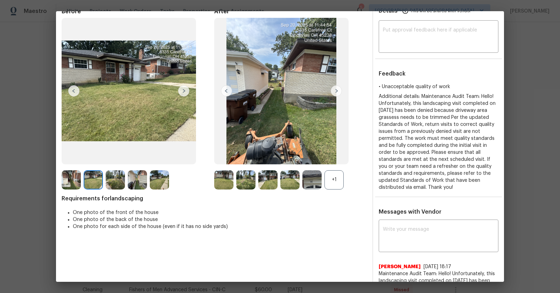
click at [336, 90] on img at bounding box center [336, 90] width 11 height 11
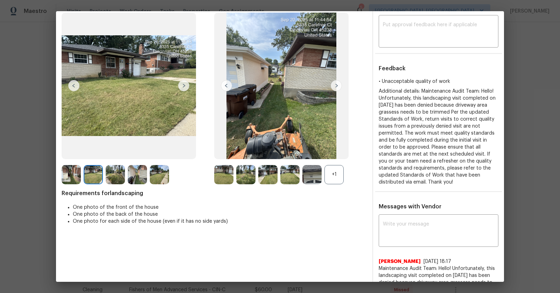
scroll to position [34, 0]
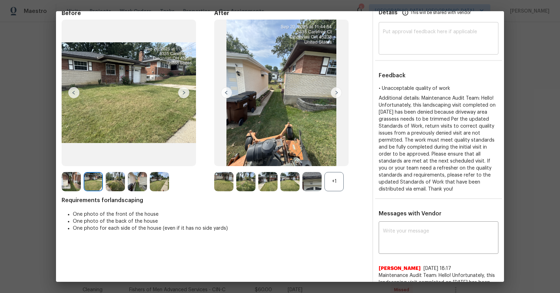
click at [426, 46] on textarea at bounding box center [438, 39] width 111 height 20
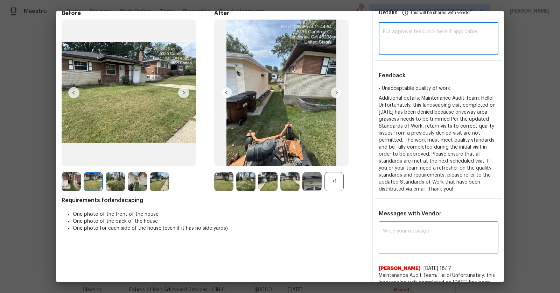
click at [182, 95] on img at bounding box center [183, 92] width 11 height 11
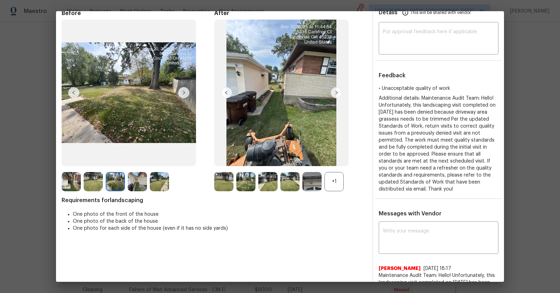
click at [182, 95] on img at bounding box center [183, 92] width 11 height 11
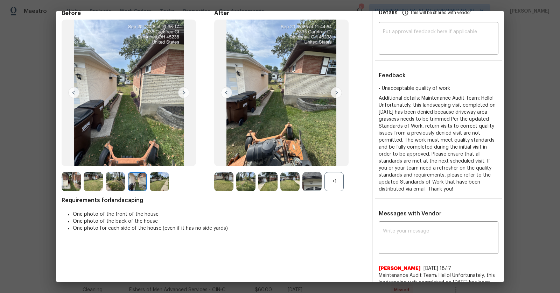
click at [182, 95] on img at bounding box center [183, 92] width 11 height 11
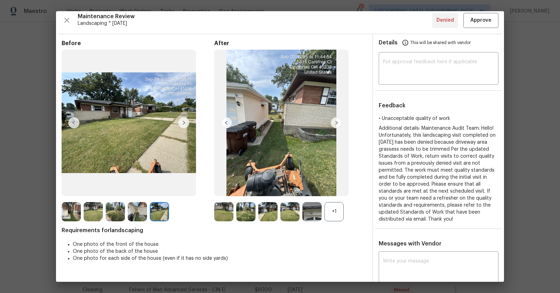
scroll to position [0, 0]
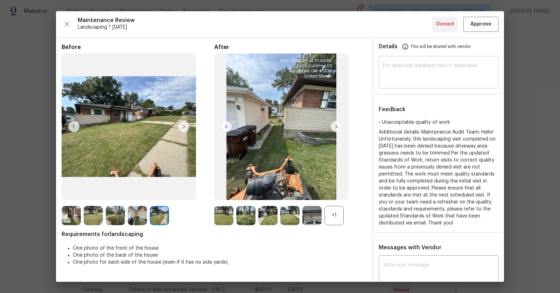
click at [452, 72] on textarea at bounding box center [438, 73] width 111 height 20
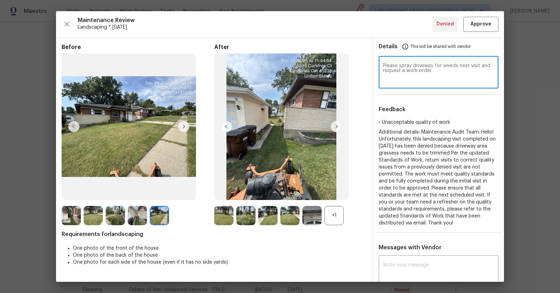
click at [387, 65] on textarea "Please spray driveway for weeds next visit and request a work order" at bounding box center [438, 73] width 111 height 20
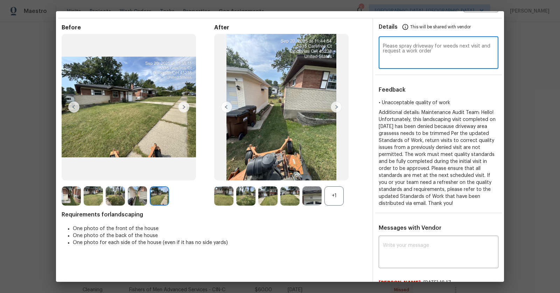
scroll to position [25, 0]
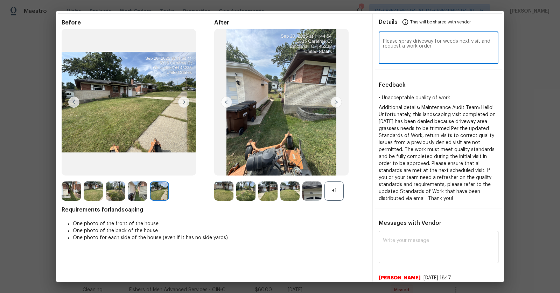
type textarea "Please spray driveway for weeds next visit and request a work order"
click at [445, 236] on div "x ​" at bounding box center [439, 248] width 120 height 31
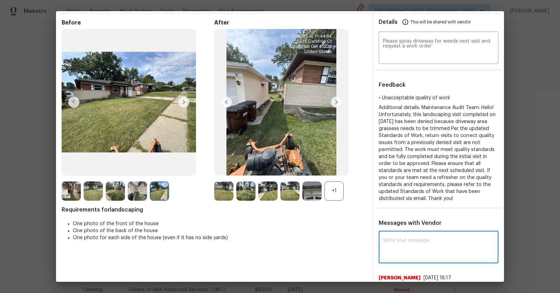
paste textarea "Please spray driveway for weeds next visit and request a work order"
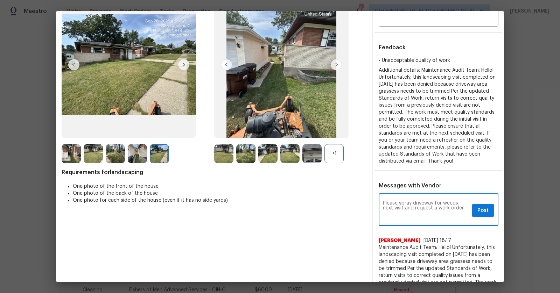
scroll to position [67, 0]
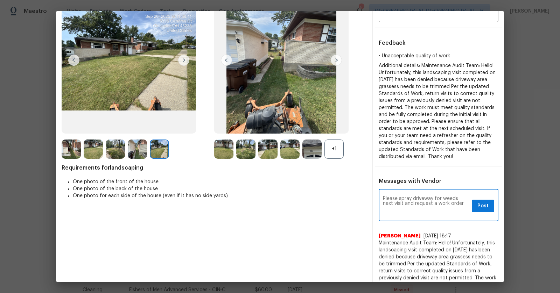
click at [462, 206] on textarea "Please spray driveway for weeds next visit and request a work order" at bounding box center [426, 206] width 86 height 20
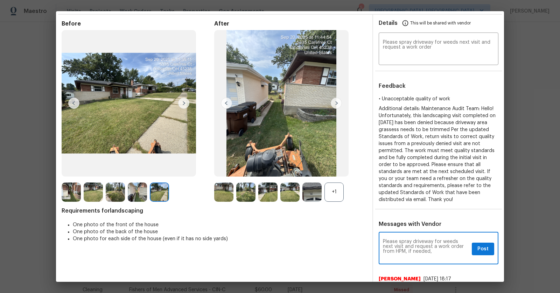
scroll to position [0, 0]
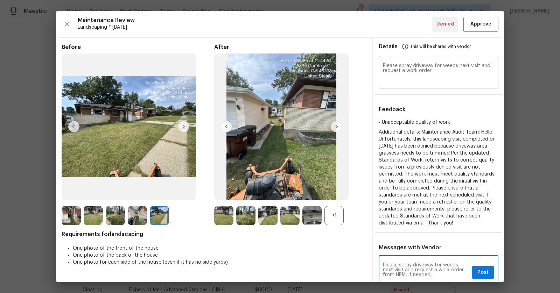
type textarea "Please spray driveway for weeds next visit and request a work order from HPM, i…"
click at [444, 71] on textarea "Please spray driveway for weeds next visit and request a work order" at bounding box center [438, 73] width 111 height 20
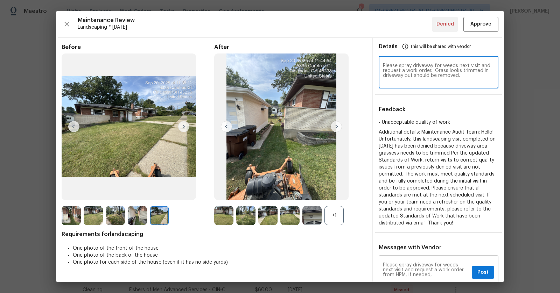
type textarea "Please spray driveway for weeds next visit and request a work order. Grass look…"
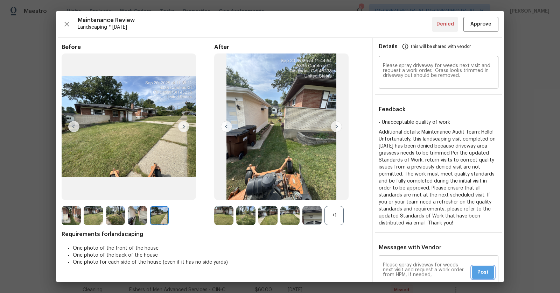
click at [486, 269] on span "Post" at bounding box center [483, 273] width 11 height 9
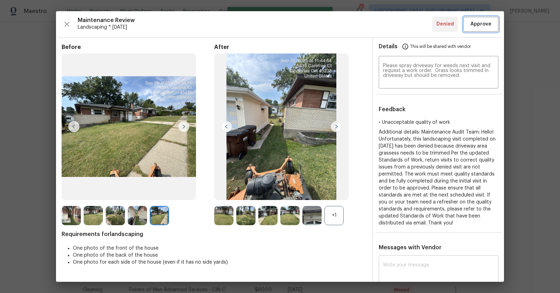
click at [482, 23] on span "Approve" at bounding box center [481, 24] width 21 height 9
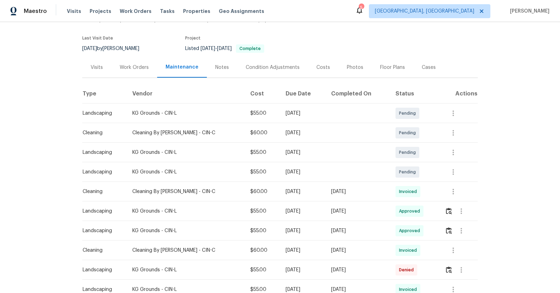
scroll to position [63, 0]
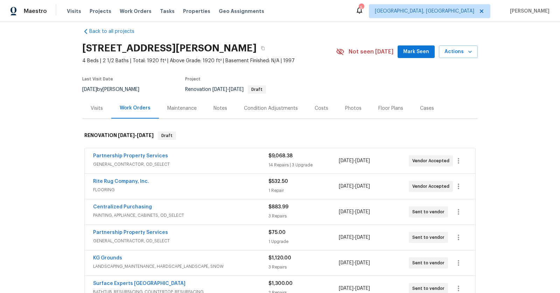
scroll to position [13, 0]
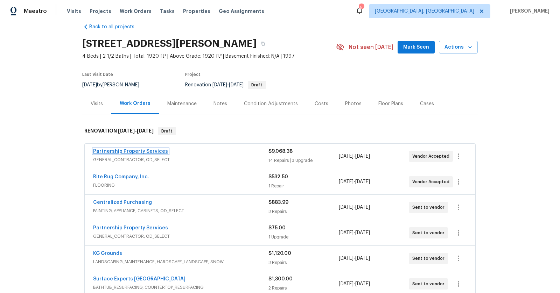
click at [145, 151] on link "Partnership Property Services" at bounding box center [130, 151] width 75 height 5
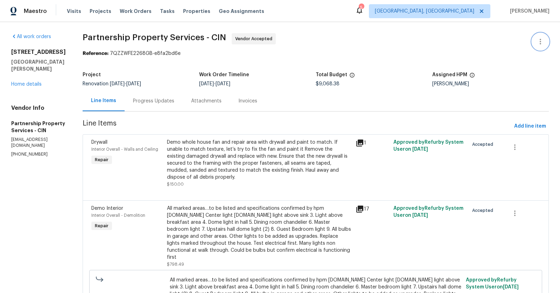
click at [541, 47] on button "button" at bounding box center [540, 41] width 17 height 17
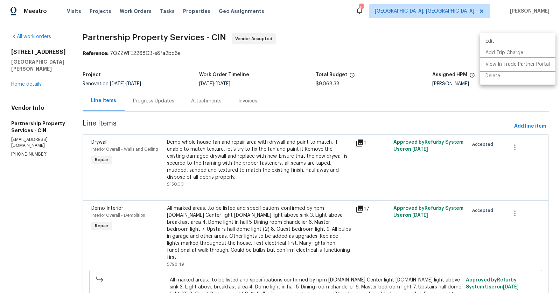
click at [499, 62] on li "View In Trade Partner Portal" at bounding box center [518, 65] width 76 height 12
click at [33, 12] on div at bounding box center [280, 146] width 560 height 293
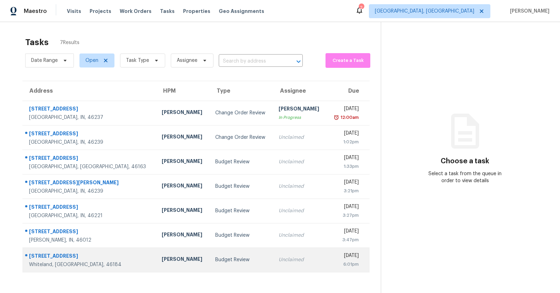
click at [215, 258] on div "Budget Review" at bounding box center [241, 260] width 52 height 7
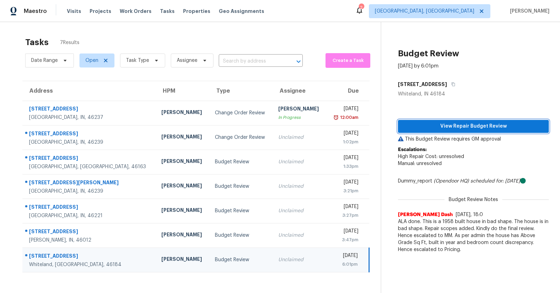
click at [417, 130] on span "View Repair Budget Review" at bounding box center [474, 126] width 140 height 9
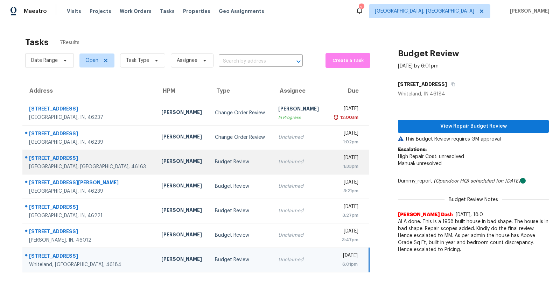
click at [156, 156] on td "[PERSON_NAME]" at bounding box center [183, 162] width 54 height 25
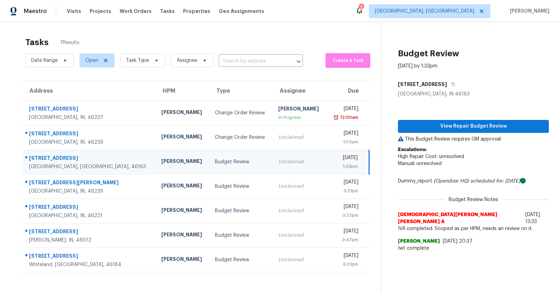
click at [215, 162] on div "Budget Review" at bounding box center [241, 162] width 52 height 7
click at [453, 122] on span "View Repair Budget Review" at bounding box center [474, 126] width 140 height 9
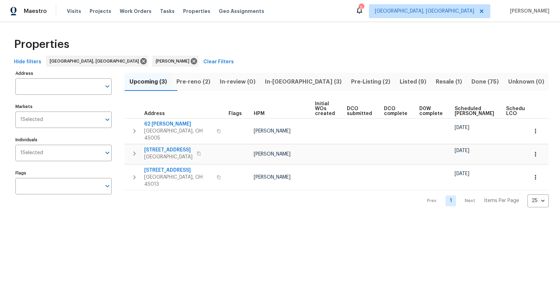
click at [204, 82] on span "Pre-reno (2)" at bounding box center [193, 82] width 35 height 10
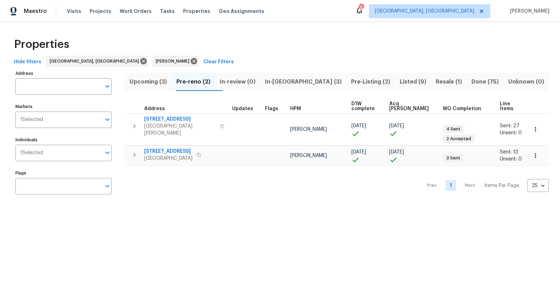
click at [399, 82] on span "Listed (9)" at bounding box center [413, 82] width 28 height 10
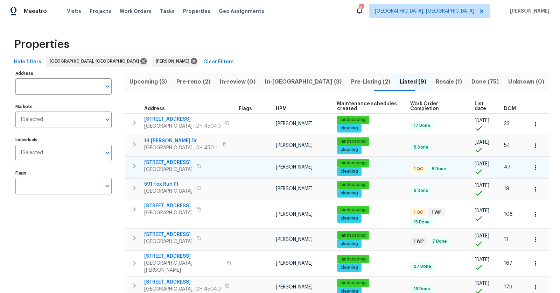
click at [161, 159] on span "[STREET_ADDRESS]" at bounding box center [168, 162] width 48 height 7
click at [202, 164] on button "button" at bounding box center [199, 166] width 8 height 10
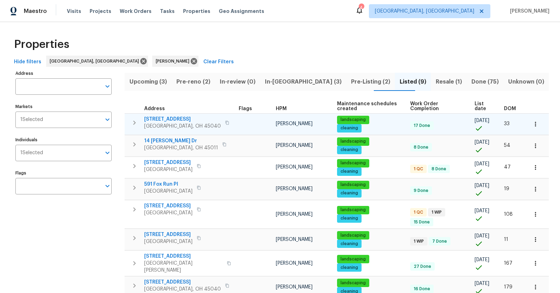
click at [223, 120] on button "button" at bounding box center [227, 123] width 8 height 10
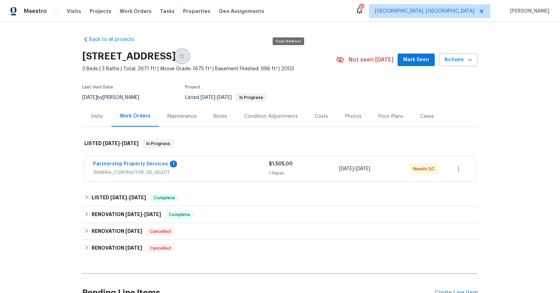
click at [184, 55] on icon "button" at bounding box center [182, 56] width 4 height 4
click at [114, 165] on link "Partnership Property Services" at bounding box center [130, 164] width 75 height 5
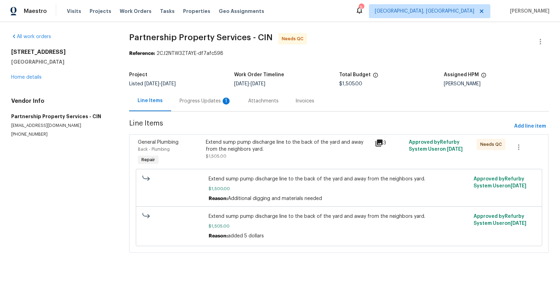
click at [327, 147] on div "Extend sump pump discharge line to the back of the yard and away from the neigh…" at bounding box center [288, 146] width 165 height 14
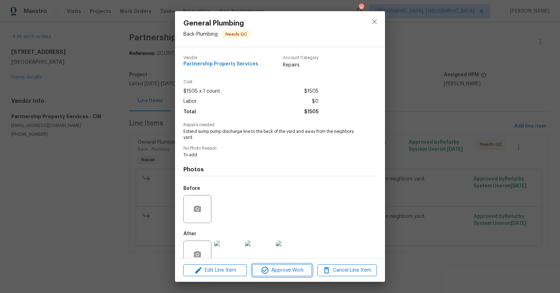
click at [274, 267] on span "Approve Work" at bounding box center [282, 270] width 55 height 9
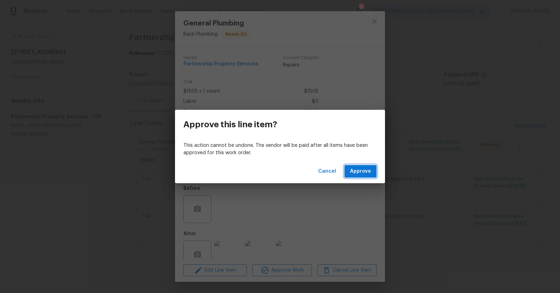
click at [363, 171] on span "Approve" at bounding box center [360, 171] width 21 height 9
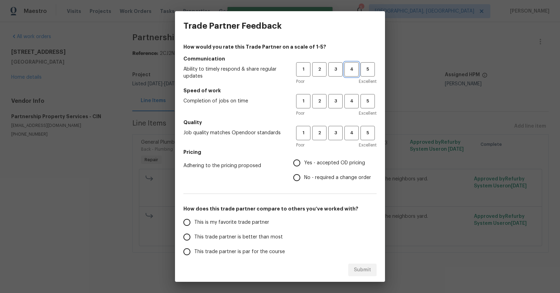
click at [349, 67] on span "4" at bounding box center [351, 69] width 13 height 8
click at [353, 100] on span "4" at bounding box center [351, 101] width 13 height 8
click at [351, 132] on span "4" at bounding box center [351, 133] width 13 height 8
click at [321, 156] on label "Yes - accepted OD pricing" at bounding box center [331, 163] width 82 height 15
click at [304, 156] on input "Yes - accepted OD pricing" at bounding box center [297, 163] width 15 height 15
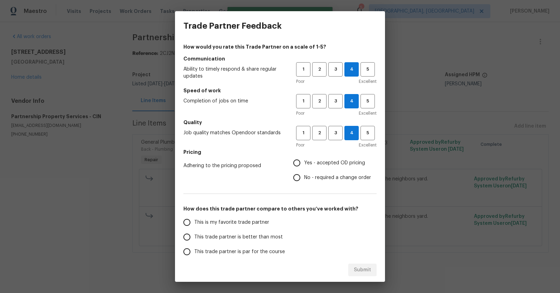
radio input "true"
click at [221, 241] on label "This trade partner is better than most" at bounding box center [235, 237] width 111 height 15
click at [194, 241] on input "This trade partner is better than most" at bounding box center [187, 237] width 15 height 15
click at [359, 266] on span "Submit" at bounding box center [362, 270] width 17 height 9
radio input "true"
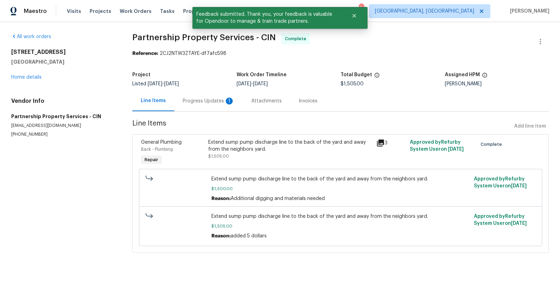
click at [215, 104] on div "Progress Updates 1" at bounding box center [209, 101] width 52 height 7
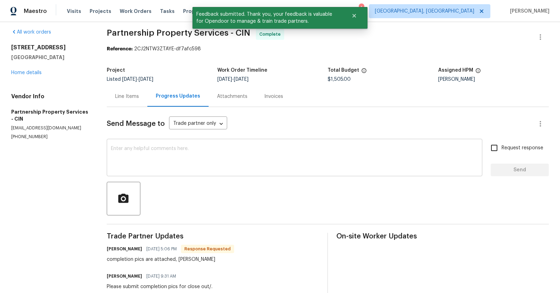
scroll to position [6, 0]
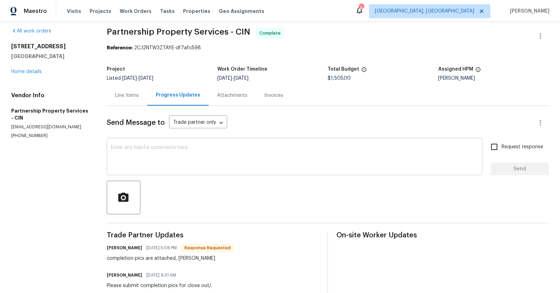
click at [237, 160] on textarea at bounding box center [294, 157] width 367 height 25
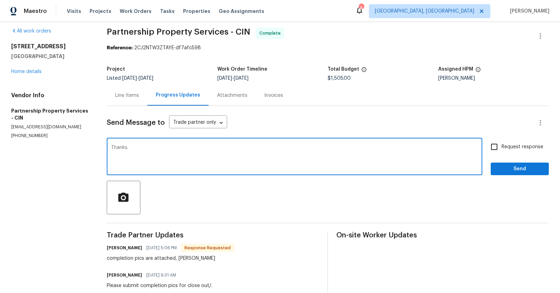
type textarea "Thanks."
click at [519, 165] on span "Send" at bounding box center [519, 169] width 47 height 9
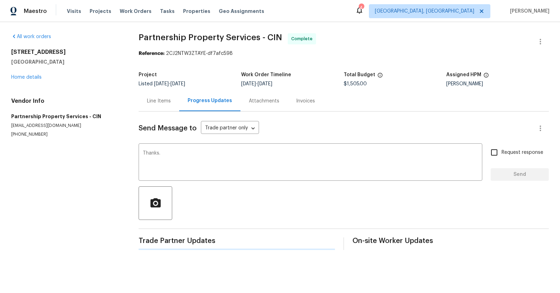
scroll to position [0, 0]
